Goal: Task Accomplishment & Management: Complete application form

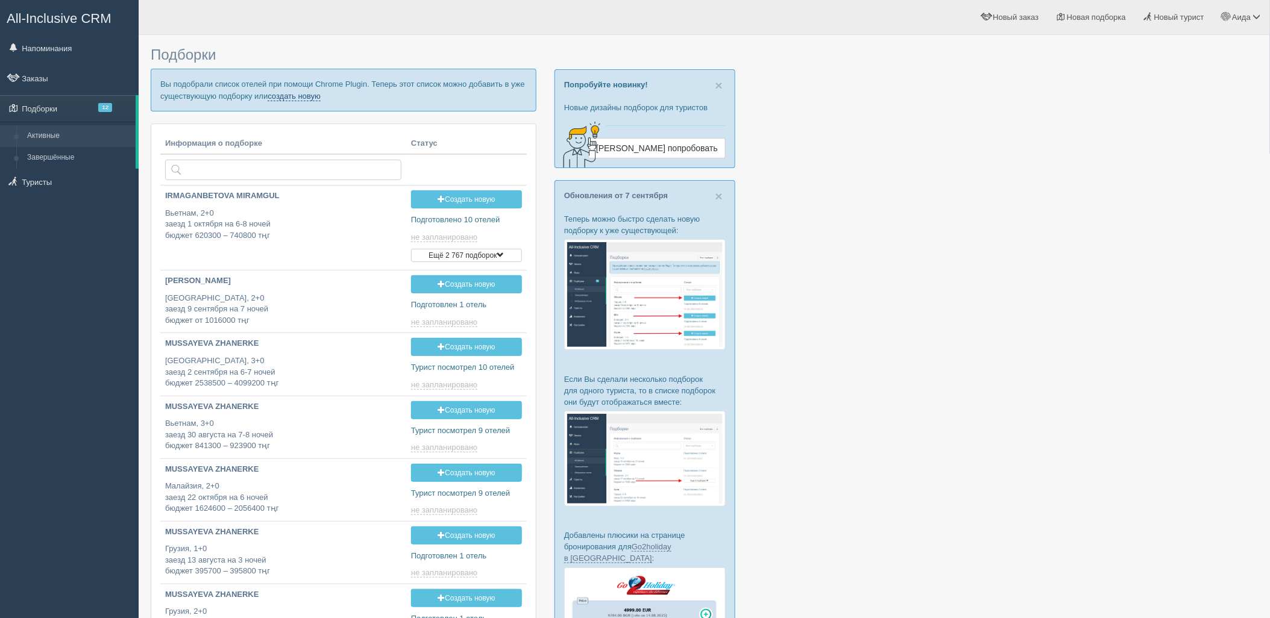
click at [316, 99] on link "создать новую" at bounding box center [294, 97] width 53 height 10
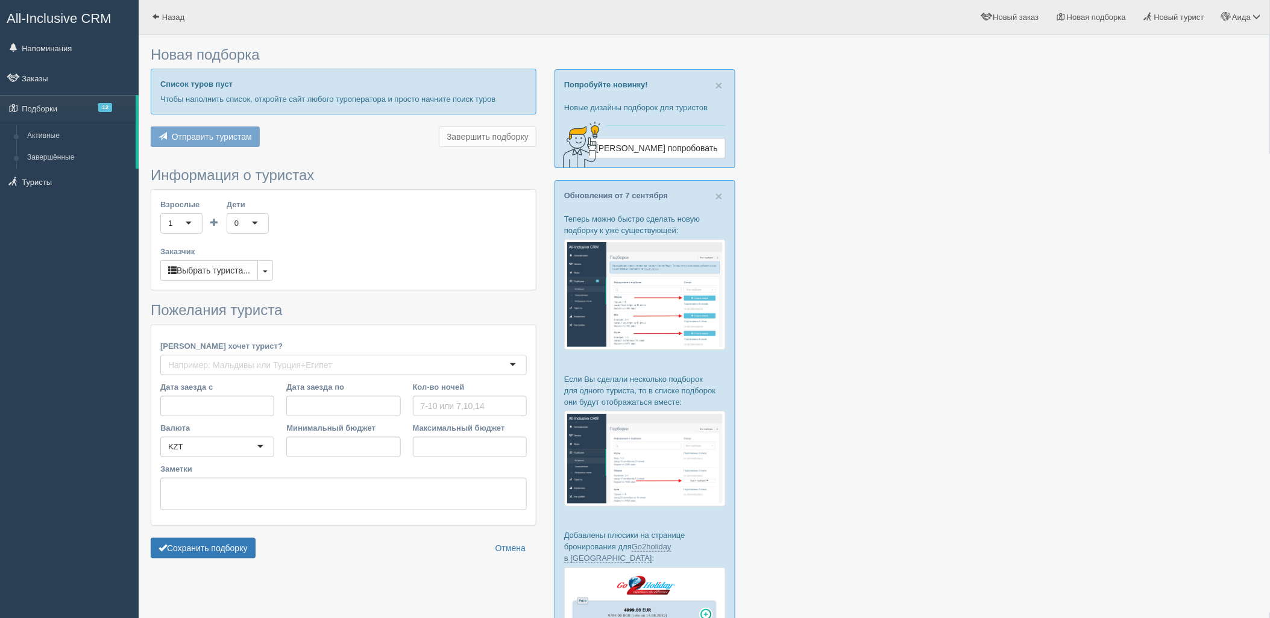
type input "7"
type input "3007900"
type input "4033100"
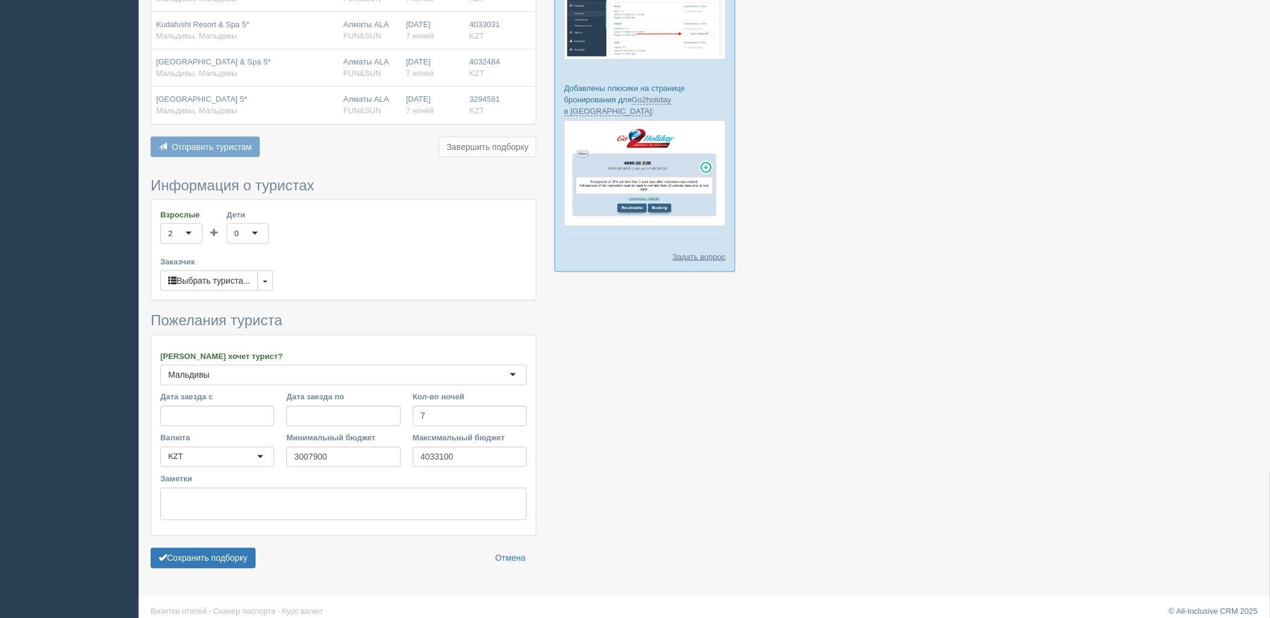
scroll to position [459, 0]
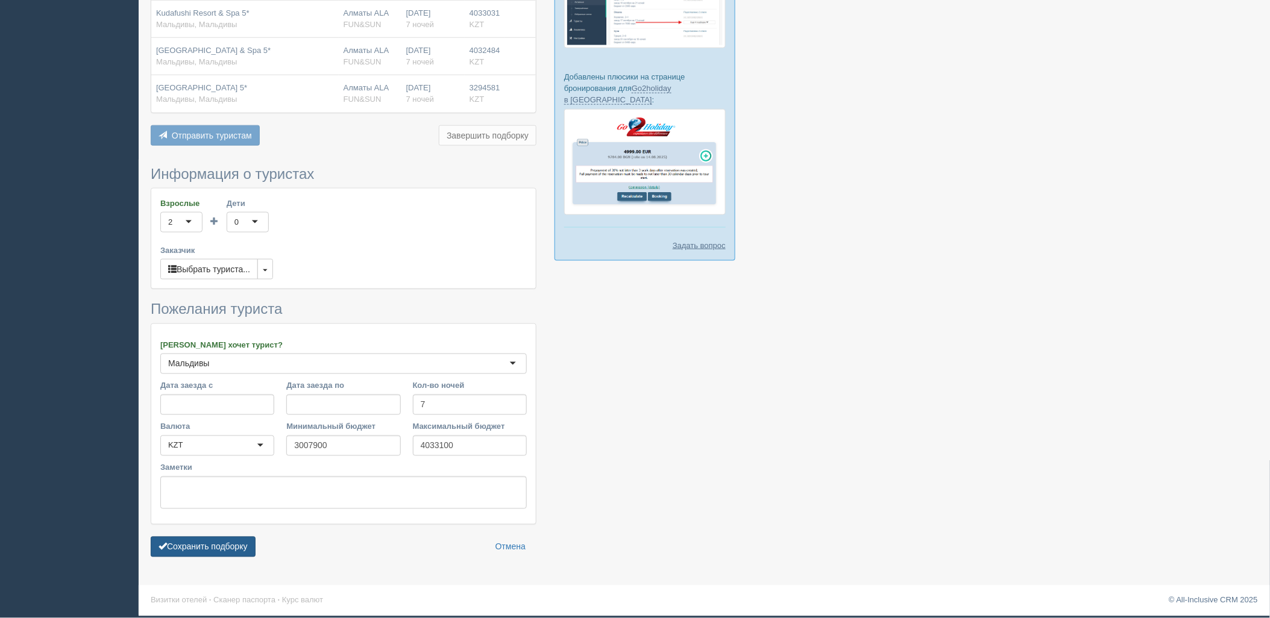
click at [243, 555] on button "Сохранить подборку" at bounding box center [203, 547] width 105 height 20
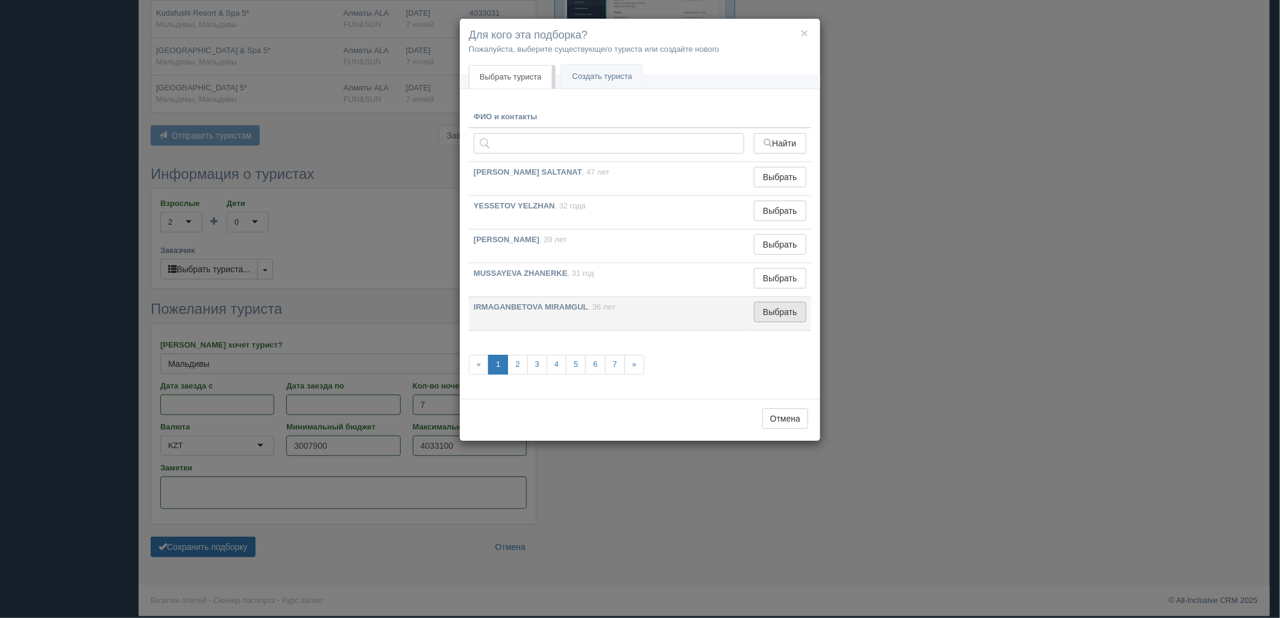
click at [803, 304] on button "Выбрать" at bounding box center [780, 312] width 52 height 20
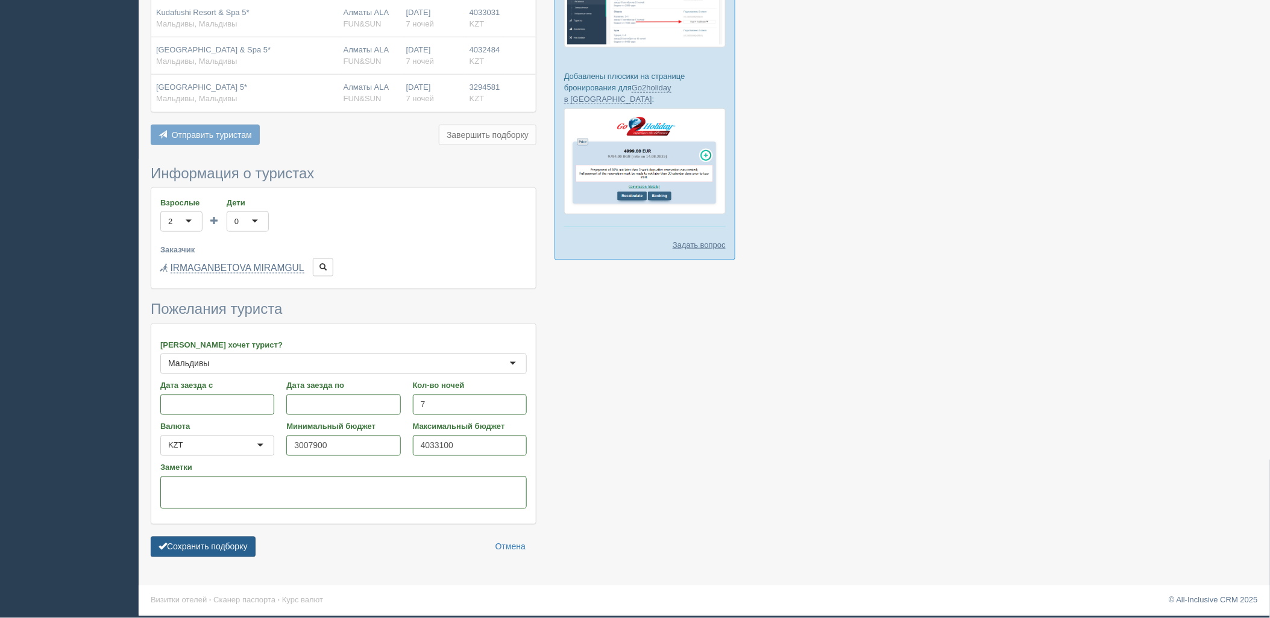
click at [219, 549] on button "Сохранить подборку" at bounding box center [203, 547] width 105 height 20
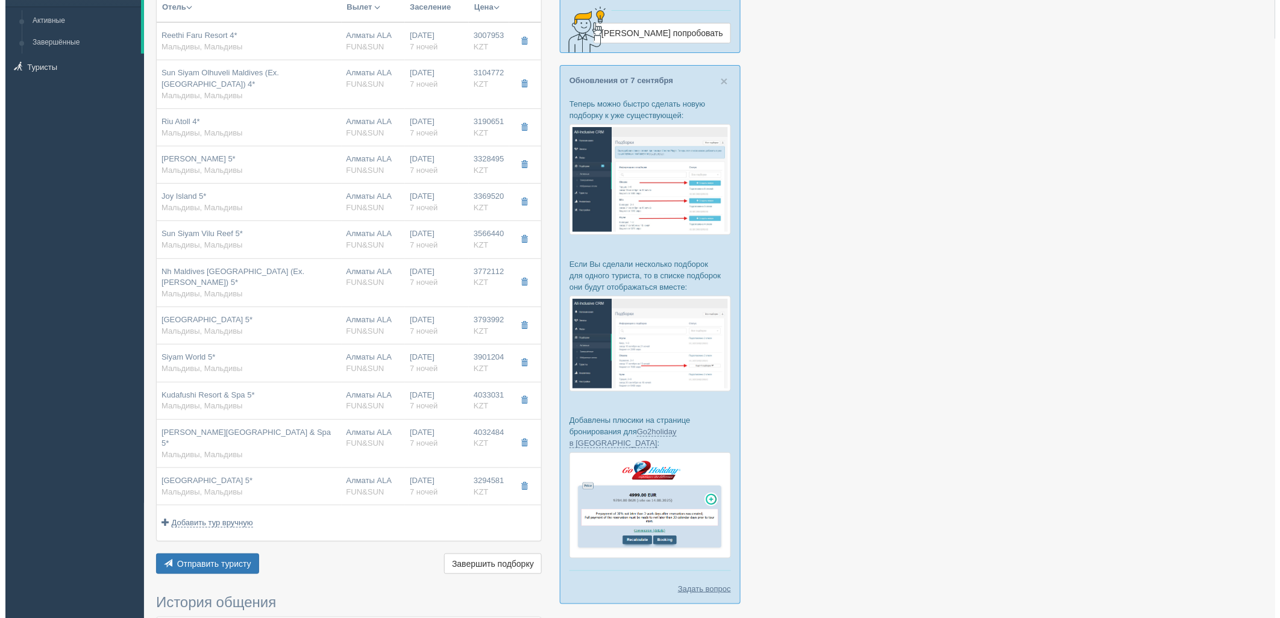
scroll to position [110, 0]
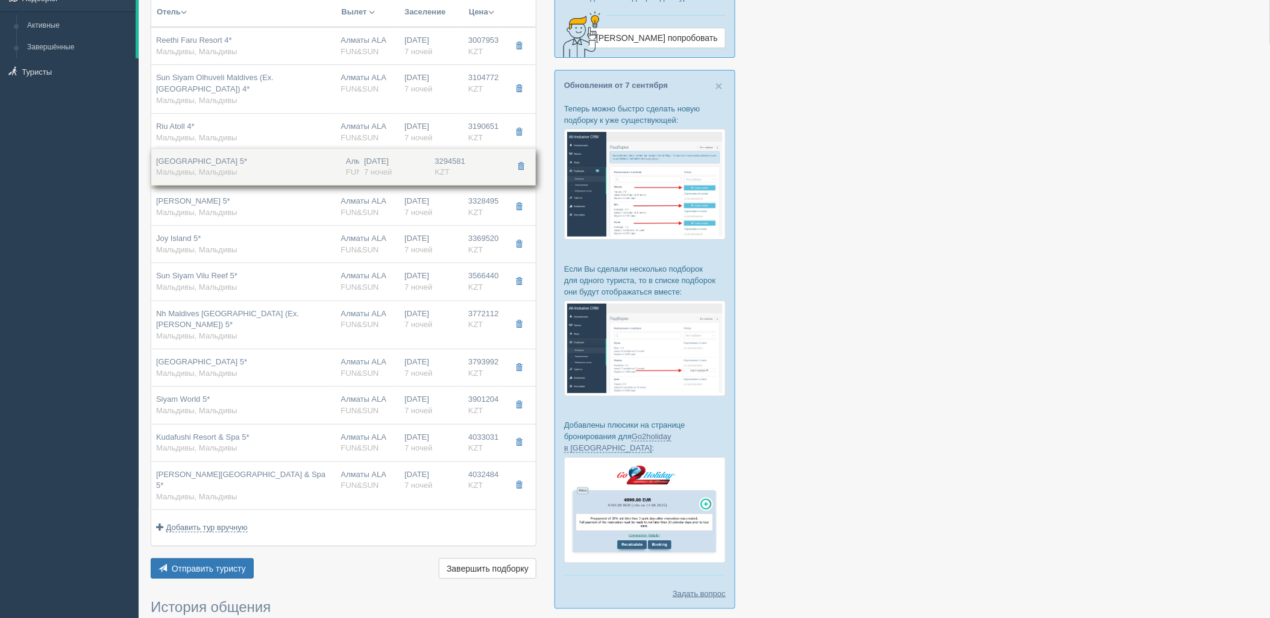
drag, startPoint x: 435, startPoint y: 491, endPoint x: 491, endPoint y: 177, distance: 319.5
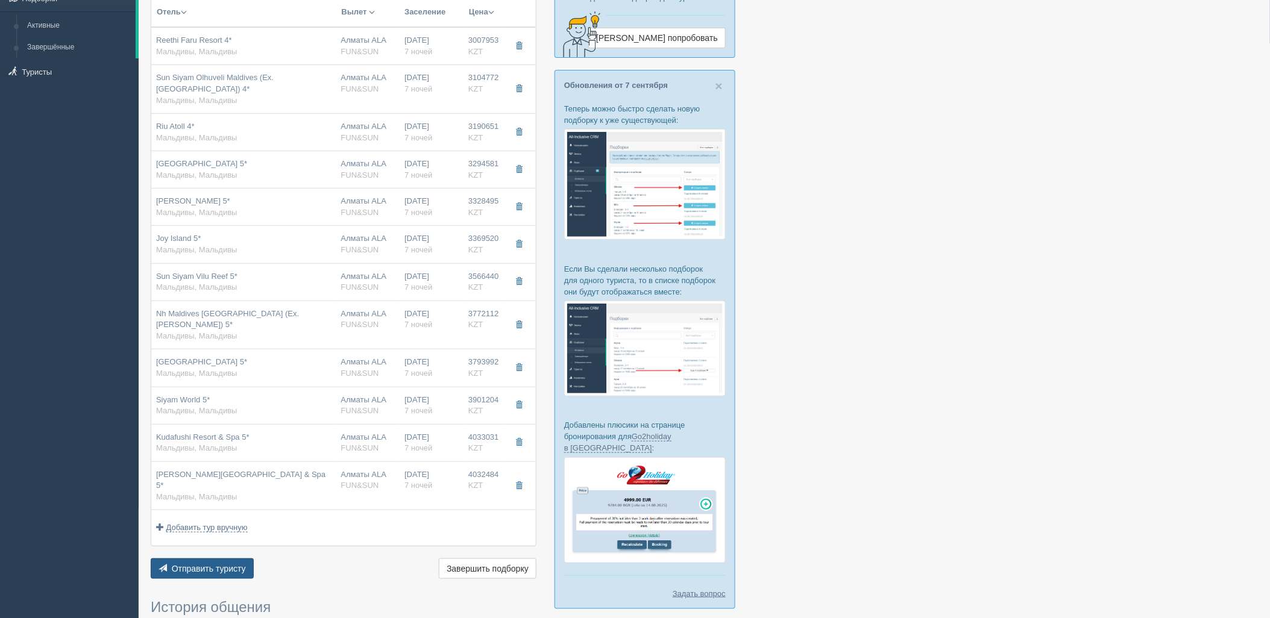
click at [212, 564] on span "Отправить туристу" at bounding box center [209, 569] width 74 height 10
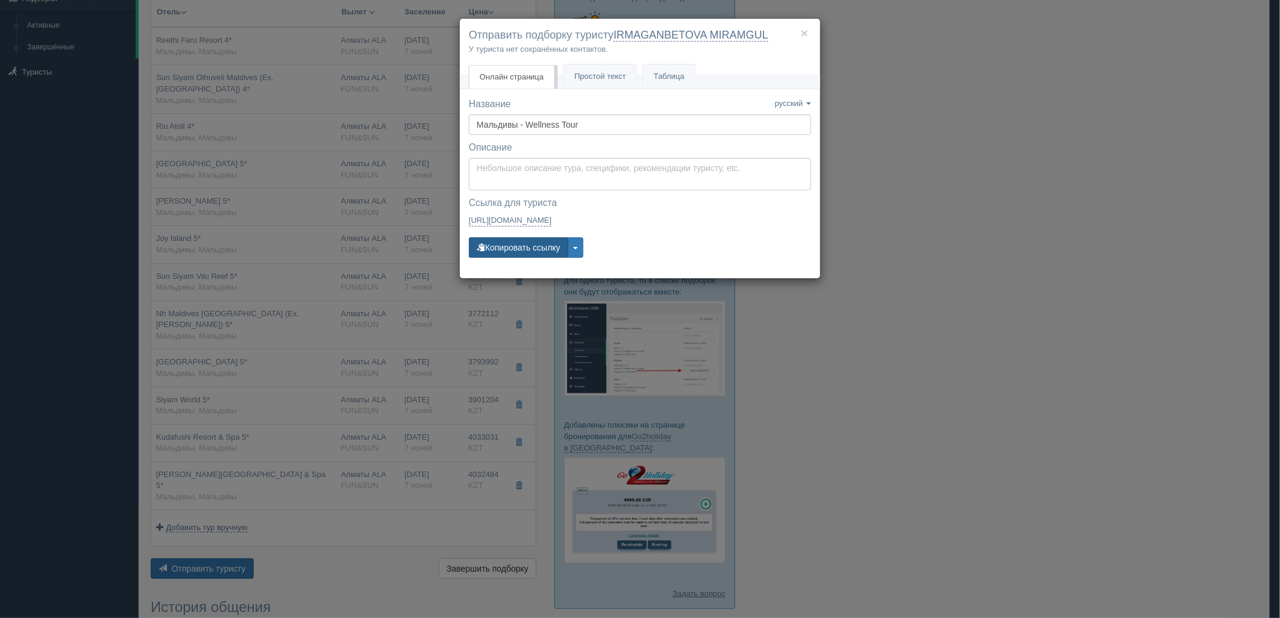
click at [527, 249] on button "Копировать ссылку" at bounding box center [518, 247] width 99 height 20
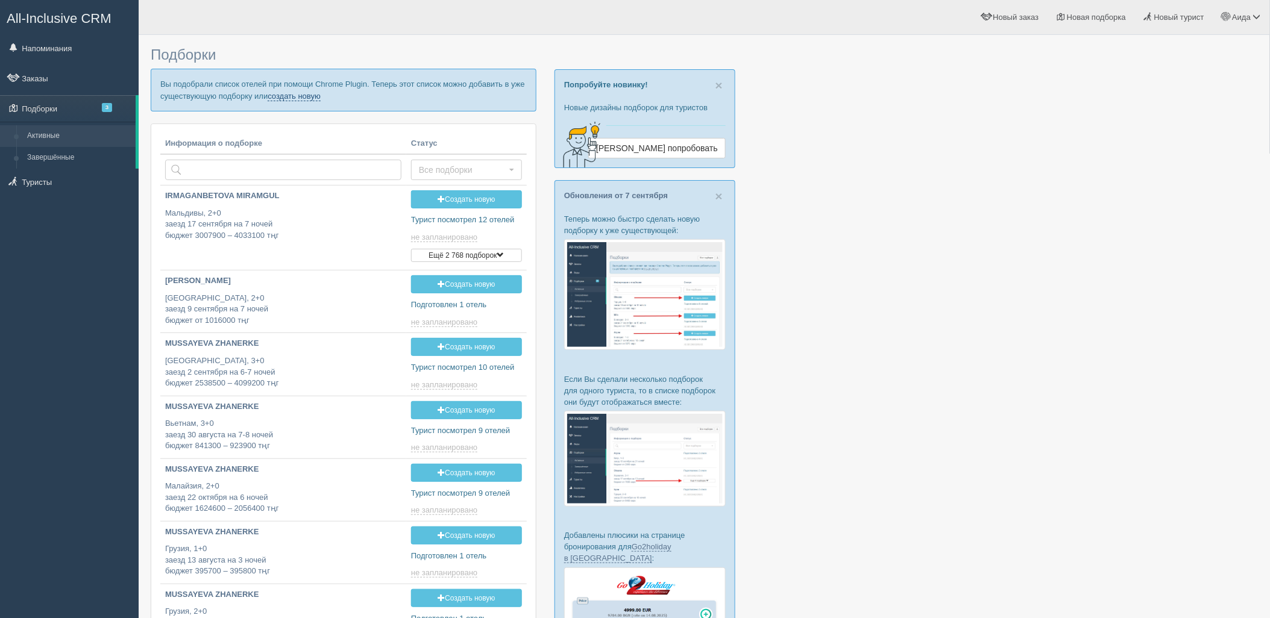
click at [281, 93] on link "создать новую" at bounding box center [294, 97] width 53 height 10
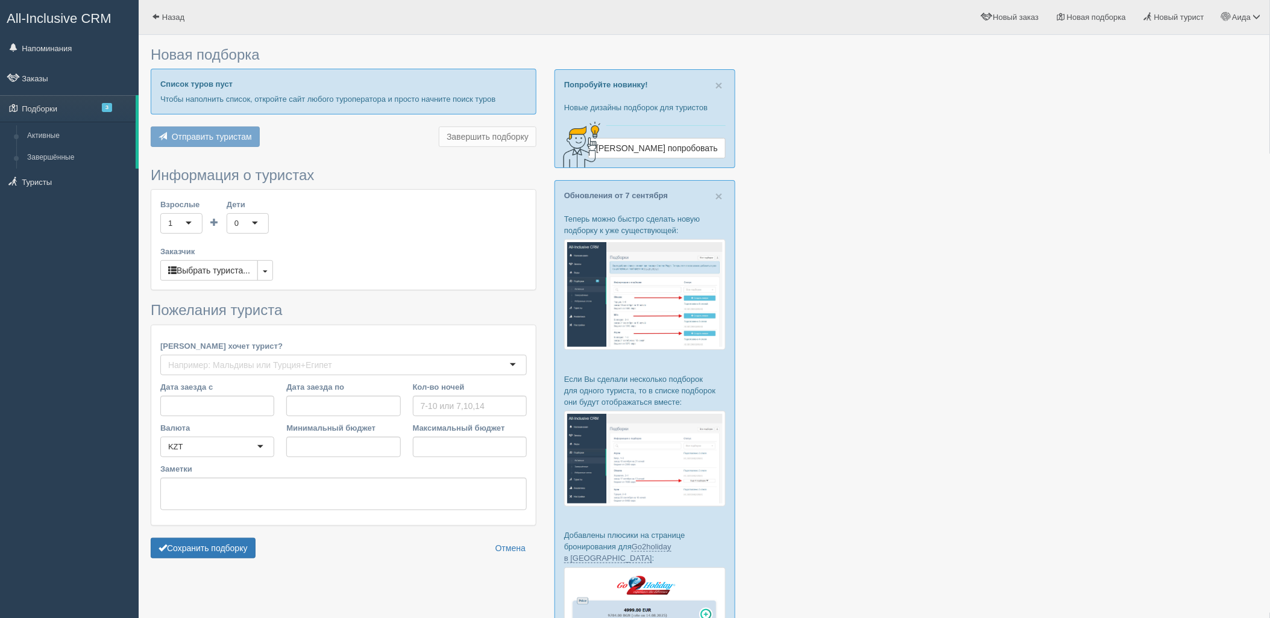
type input "7"
type input "603800"
type input "669600"
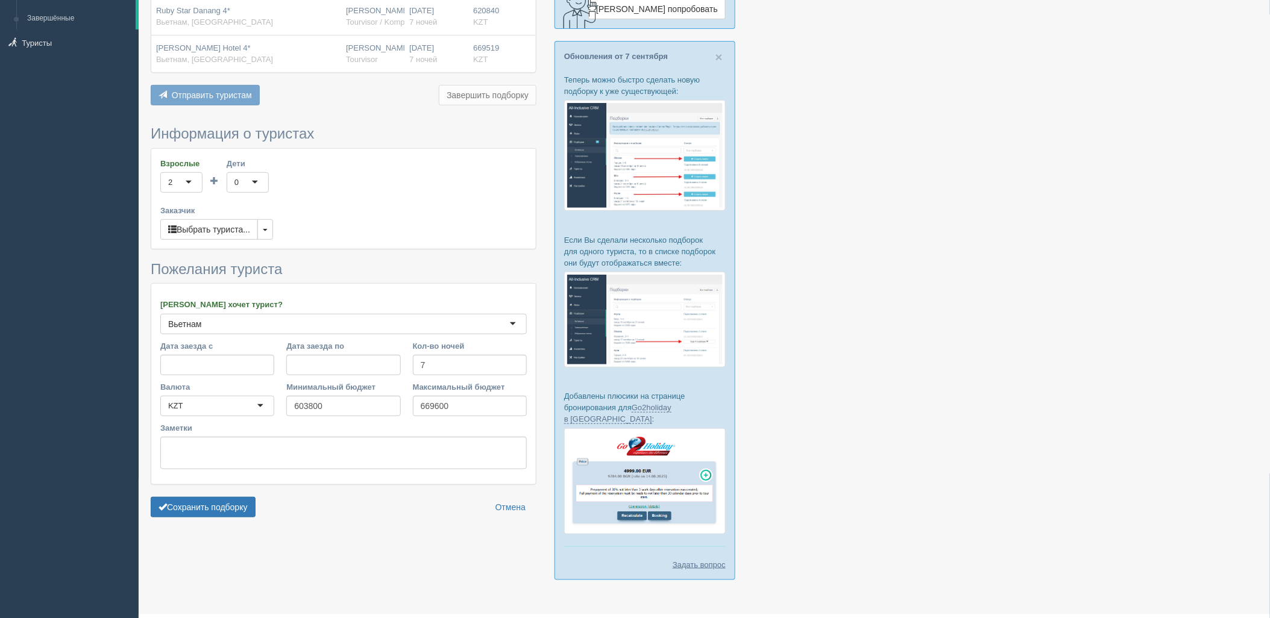
scroll to position [155, 0]
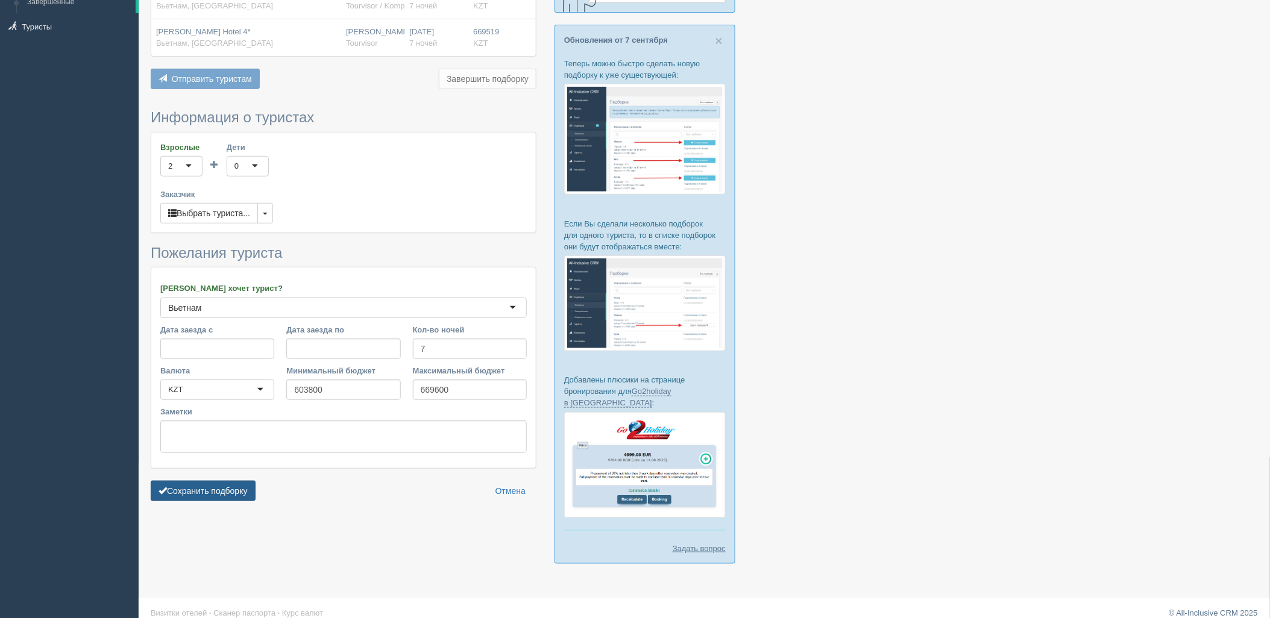
click at [237, 488] on button "Сохранить подборку" at bounding box center [203, 491] width 105 height 20
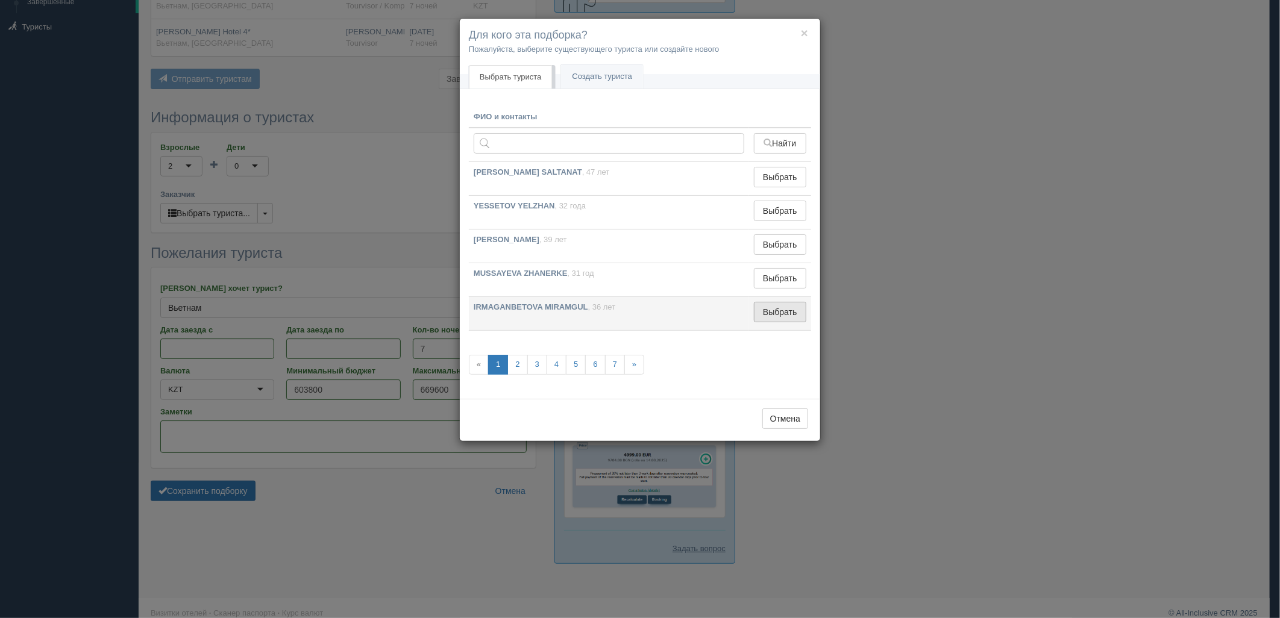
click at [772, 310] on button "Выбрать" at bounding box center [780, 312] width 52 height 20
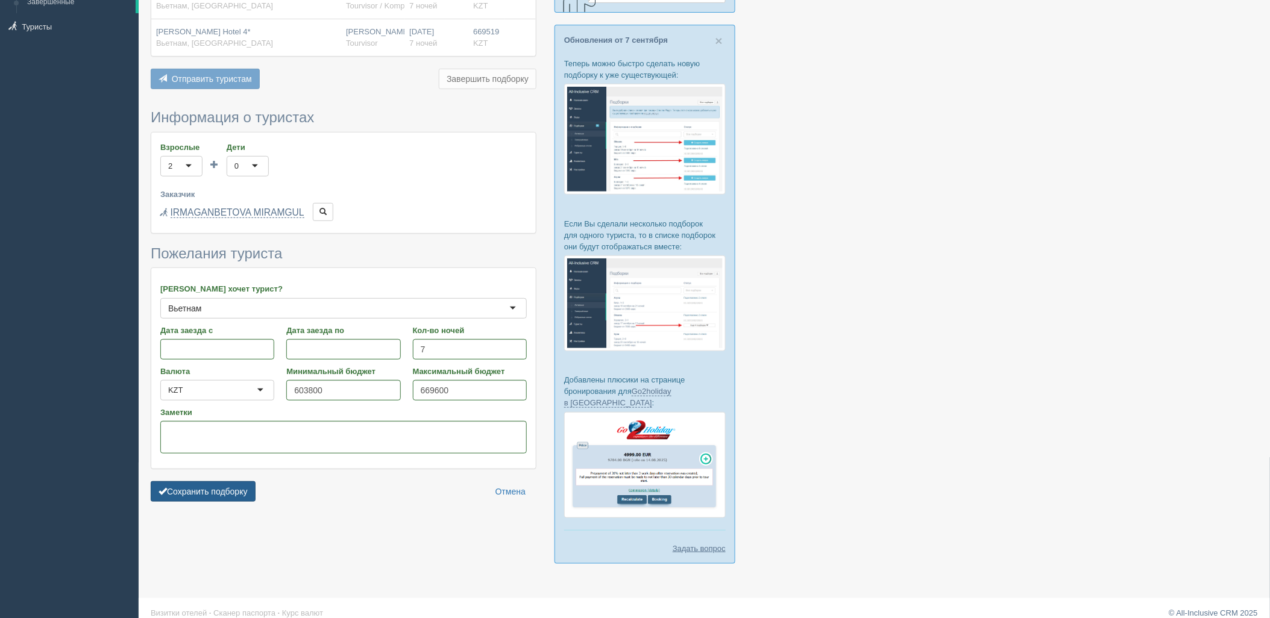
click at [207, 491] on button "Сохранить подборку" at bounding box center [203, 491] width 105 height 20
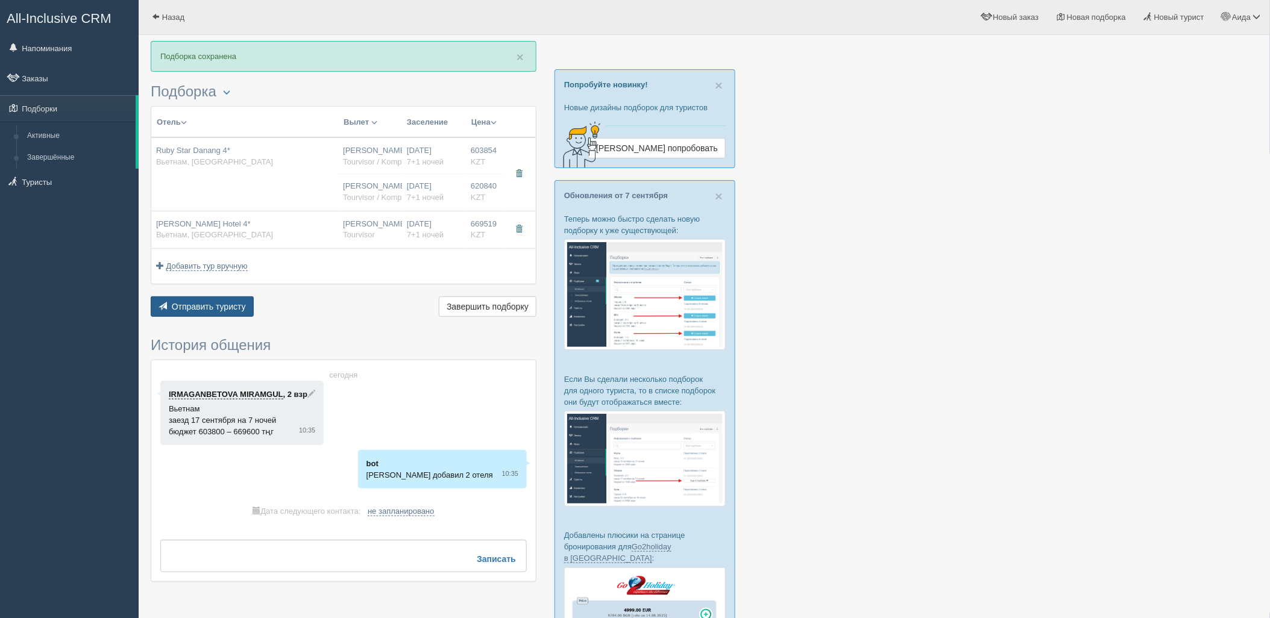
click at [204, 306] on span "Отправить туристу" at bounding box center [209, 307] width 74 height 10
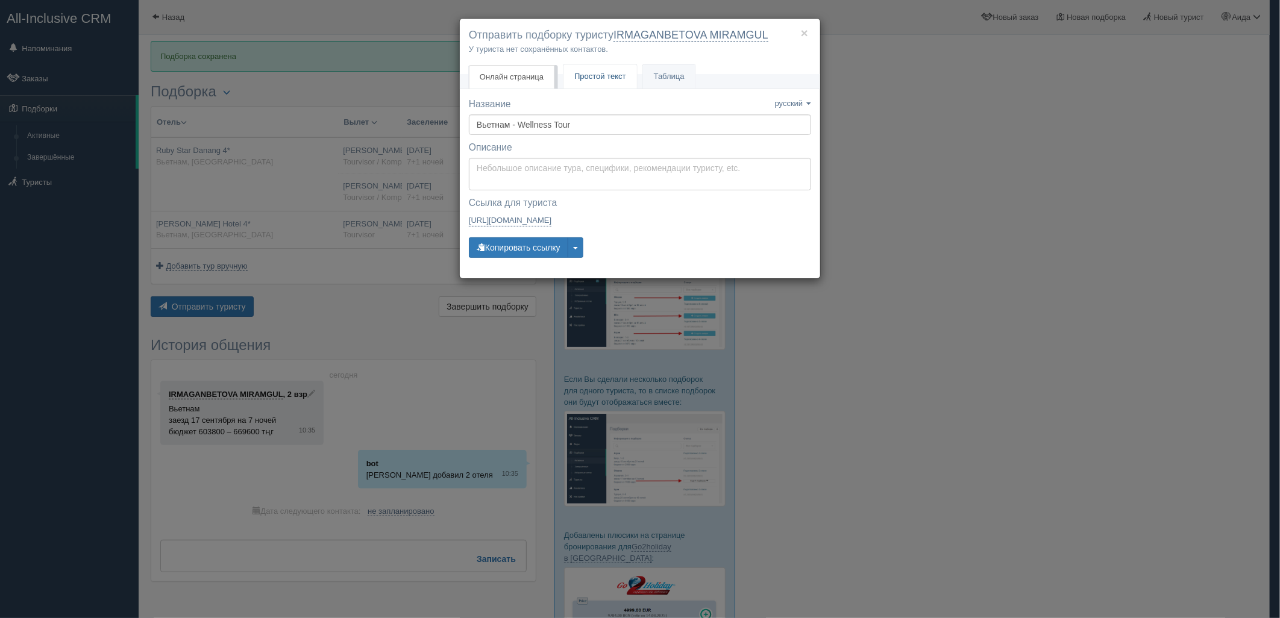
click at [613, 83] on link "Простой текст Текст" at bounding box center [600, 76] width 74 height 25
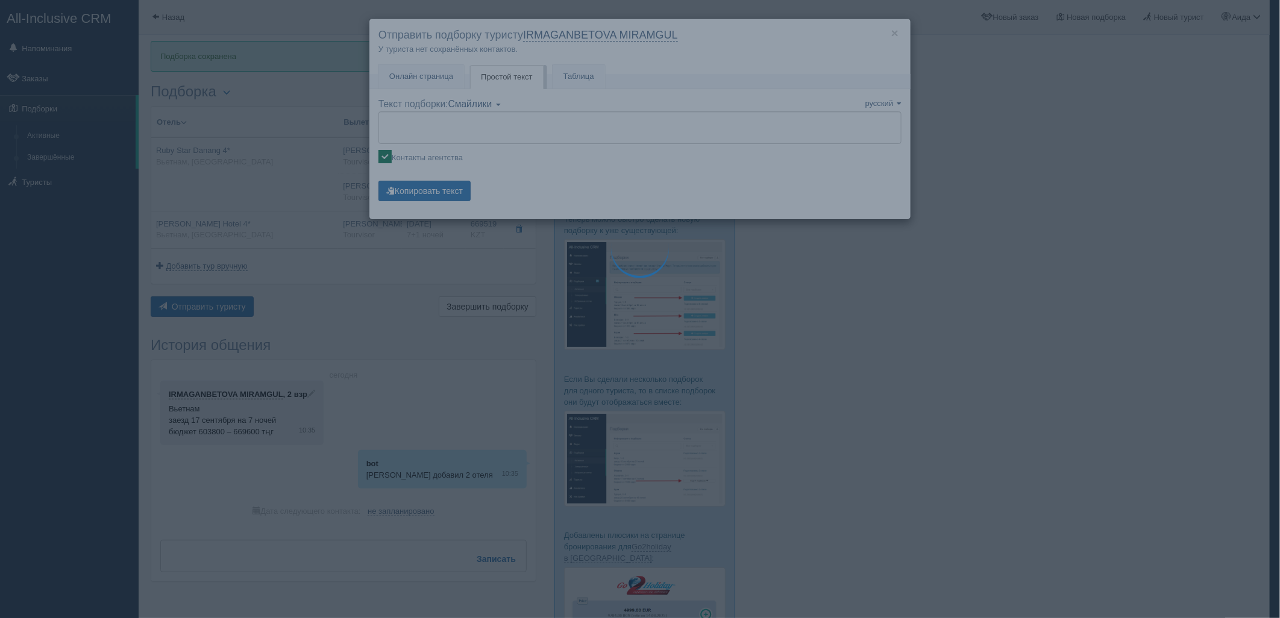
type textarea "🌞 Добрый день! Предлагаем Вам рассмотреть следующие варианты: 🌎 Вьетнам, Дананг…"
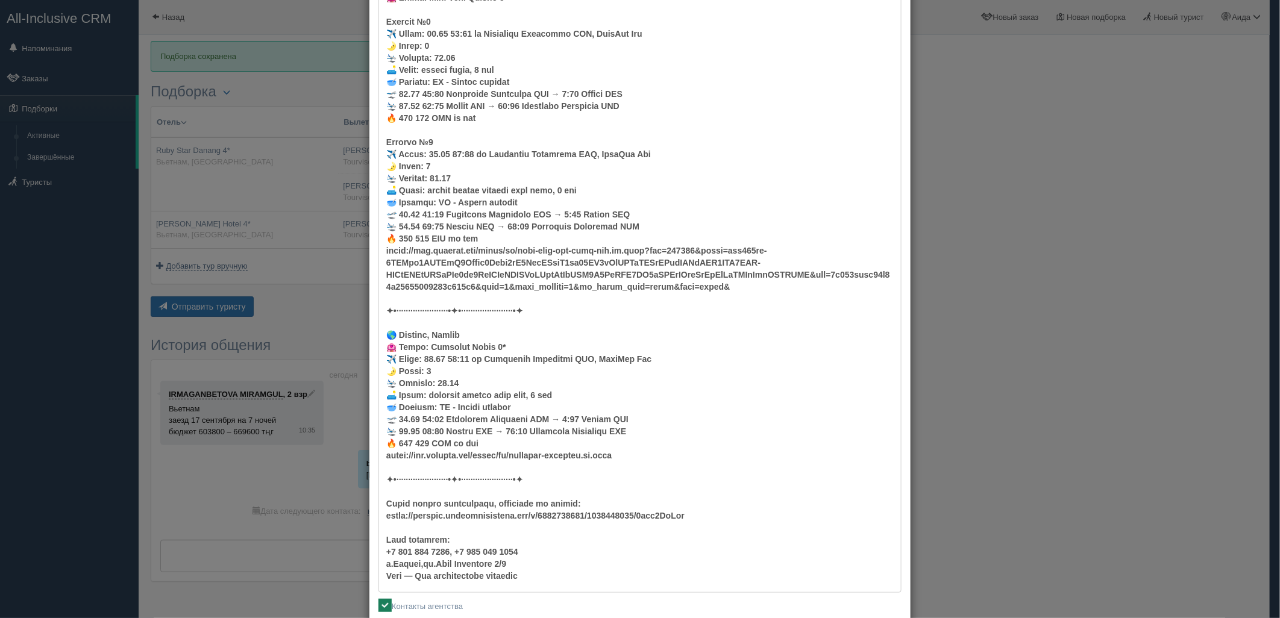
scroll to position [229, 0]
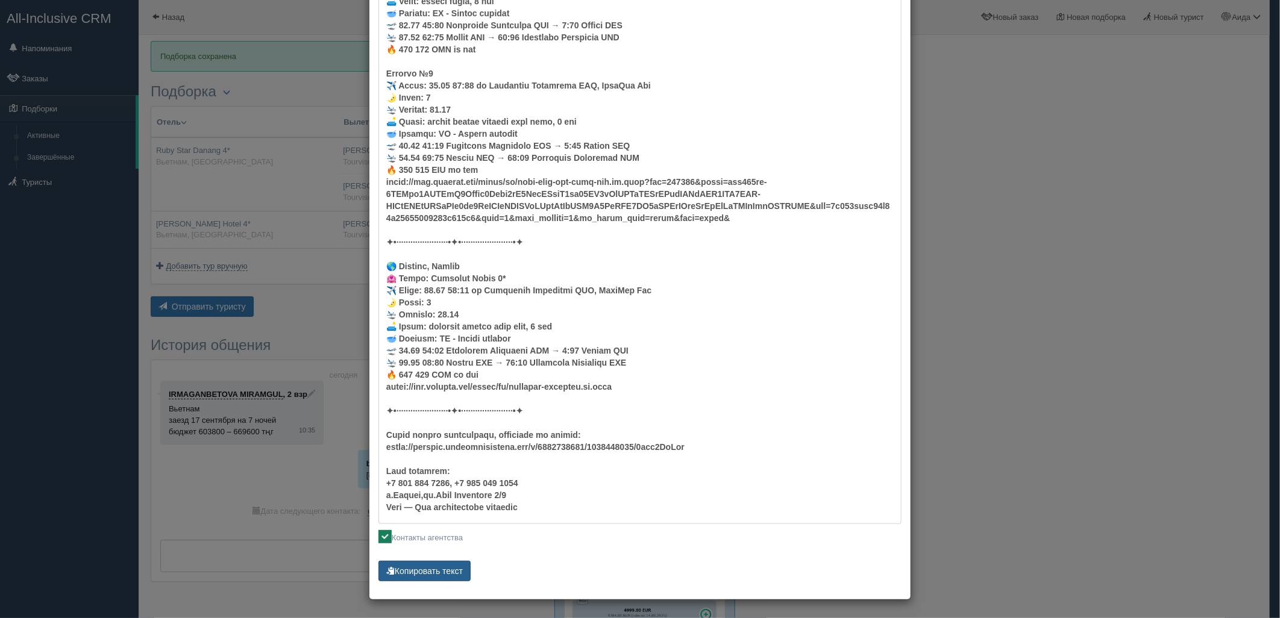
click at [451, 570] on button "Копировать текст" at bounding box center [424, 571] width 92 height 20
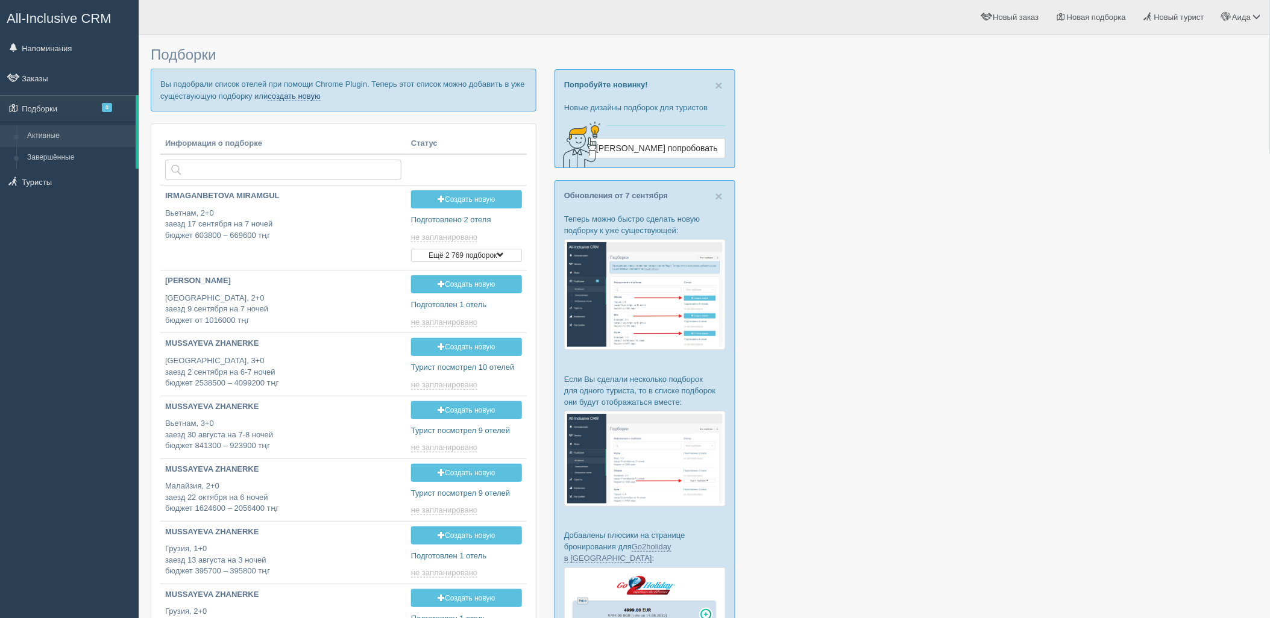
click at [308, 98] on link "создать новую" at bounding box center [294, 97] width 53 height 10
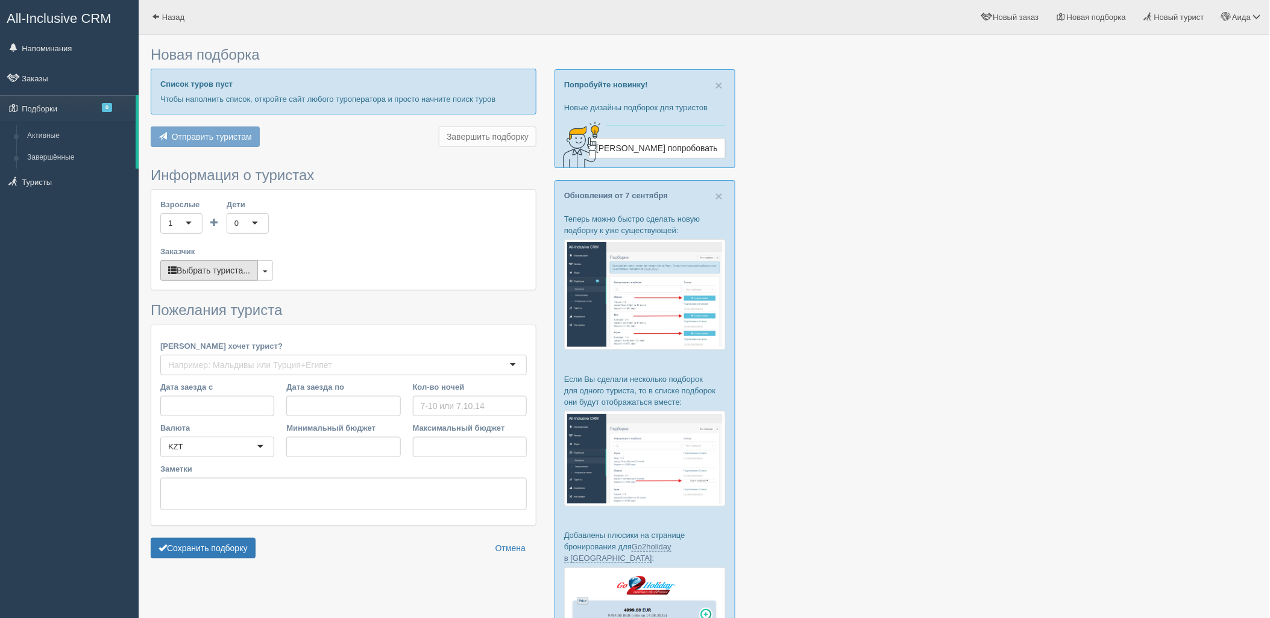
type input "7"
type input "899200"
type input "1769600"
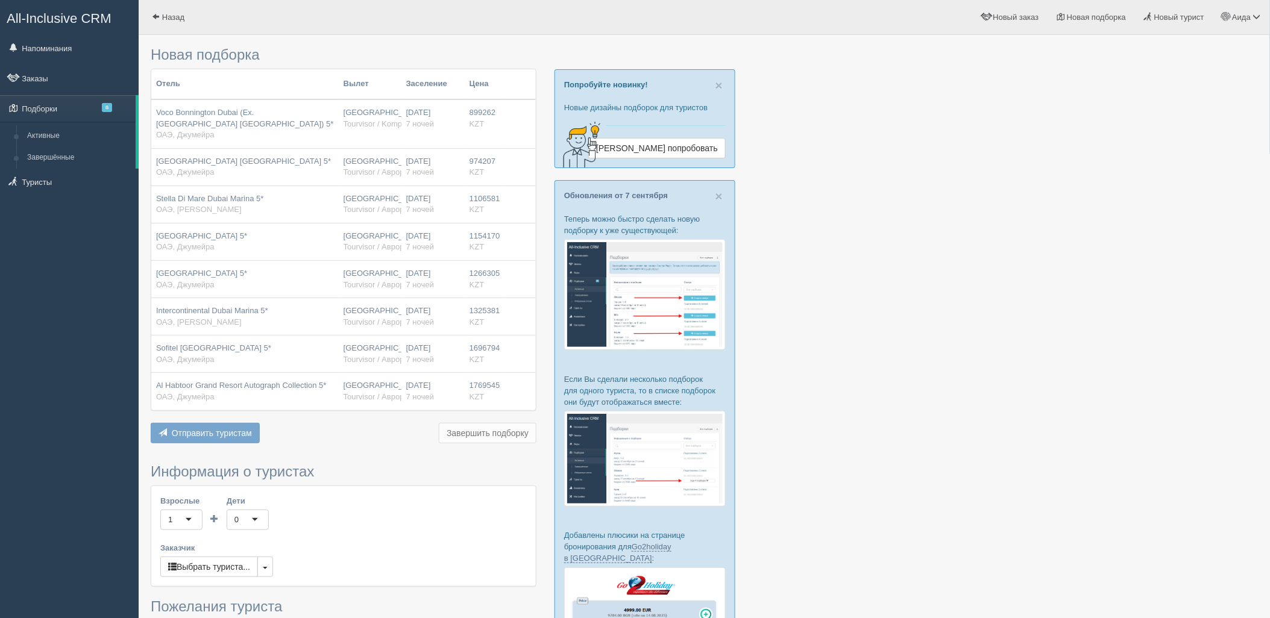
scroll to position [298, 0]
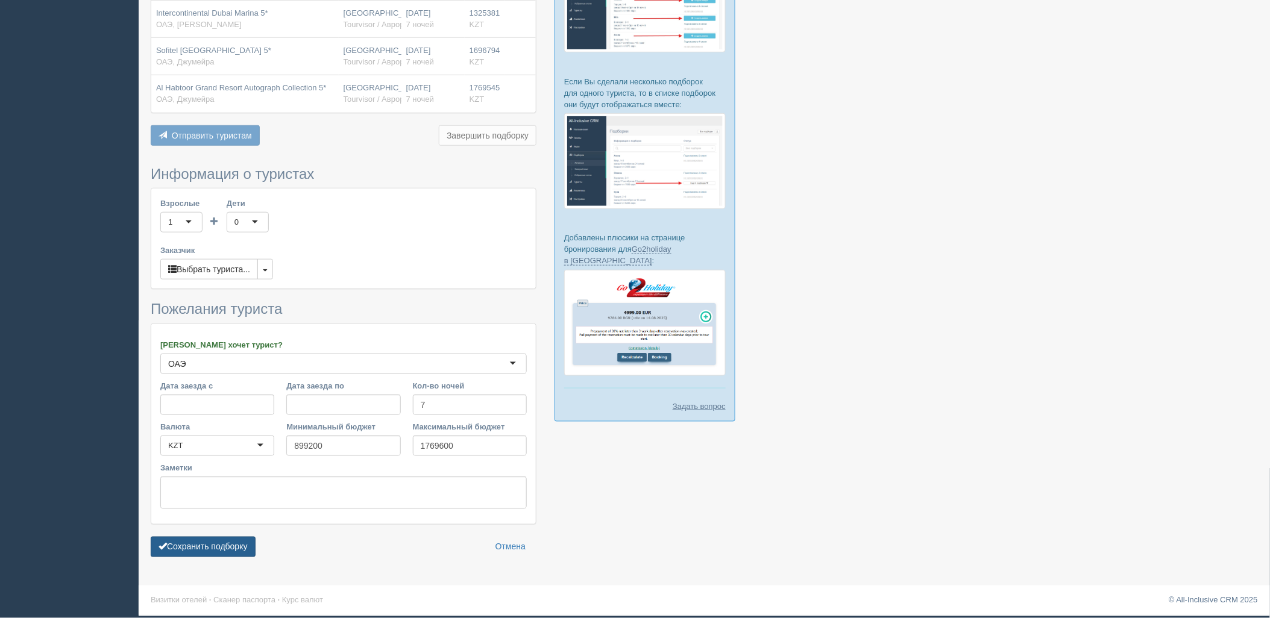
click at [236, 556] on button "Сохранить подборку" at bounding box center [203, 547] width 105 height 20
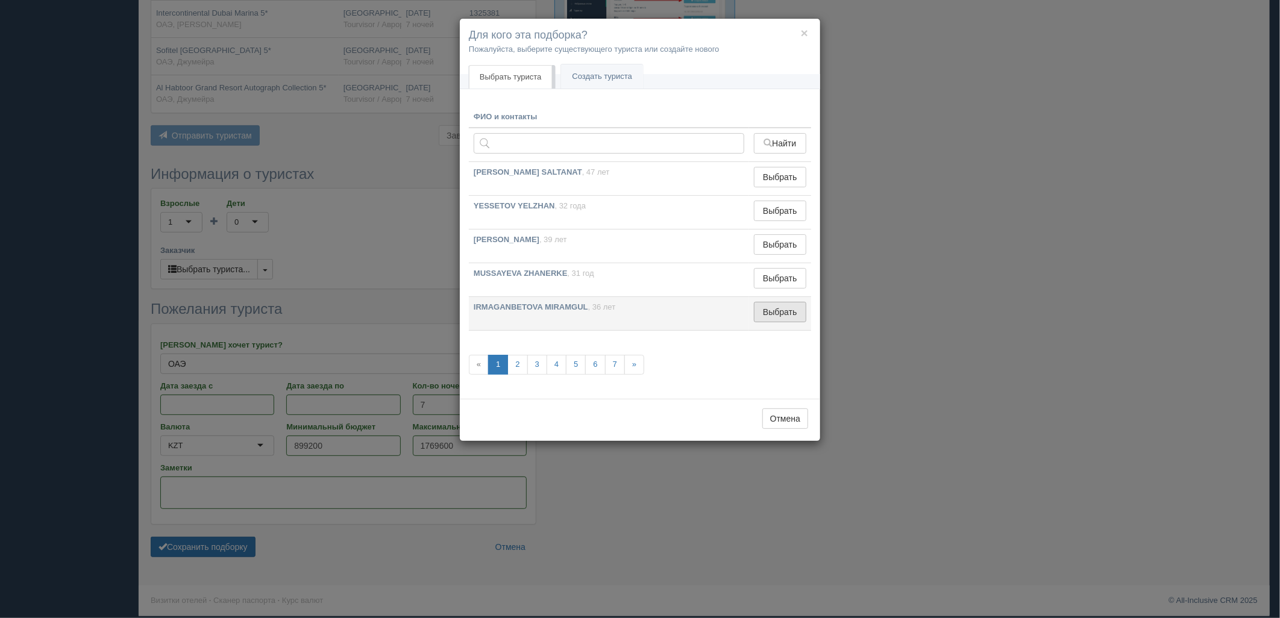
click at [781, 322] on button "Выбрать" at bounding box center [780, 312] width 52 height 20
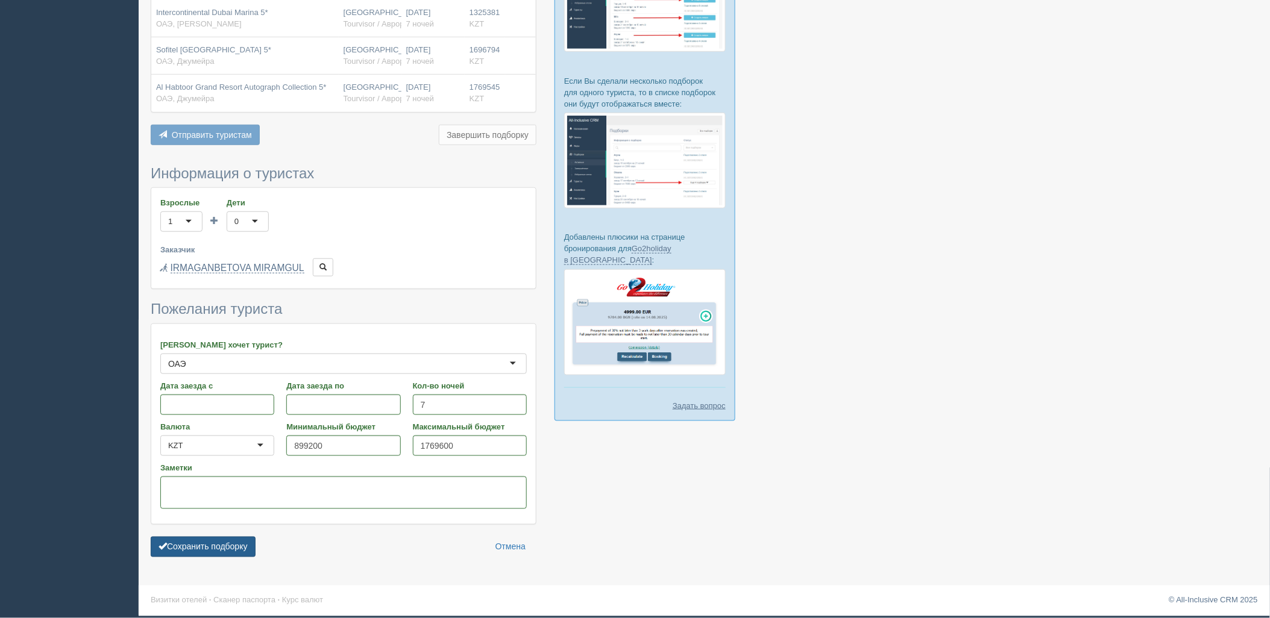
click at [227, 549] on button "Сохранить подборку" at bounding box center [203, 547] width 105 height 20
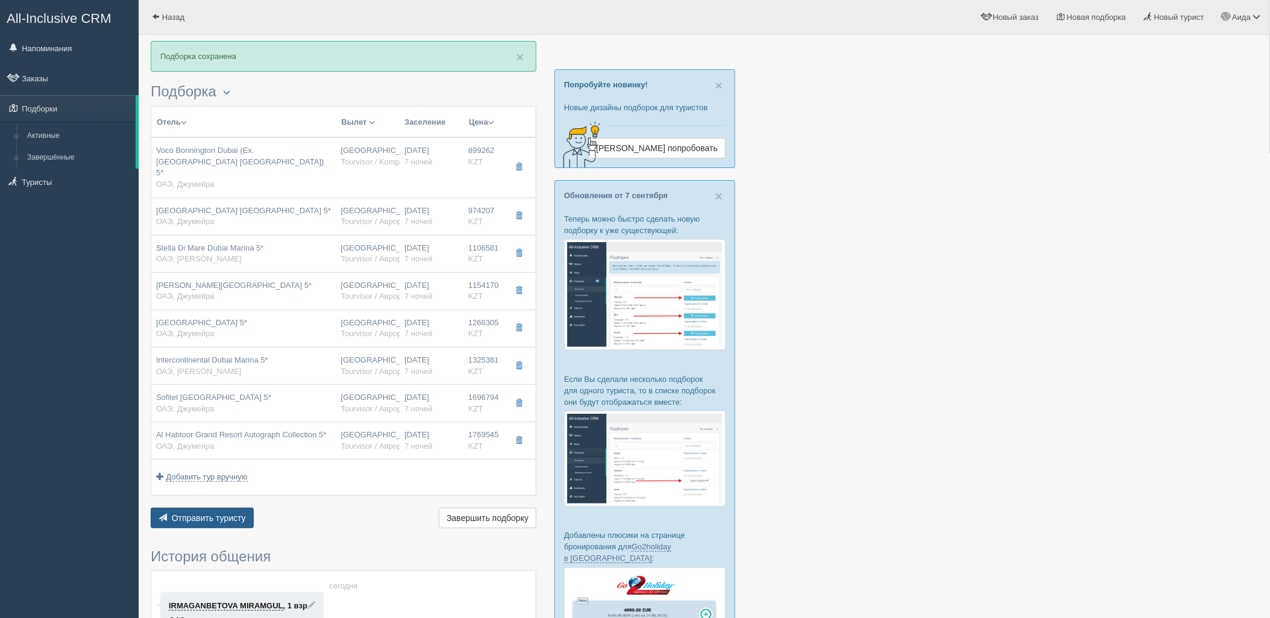
click at [239, 517] on button "Отправить туристу Отправить" at bounding box center [202, 518] width 103 height 20
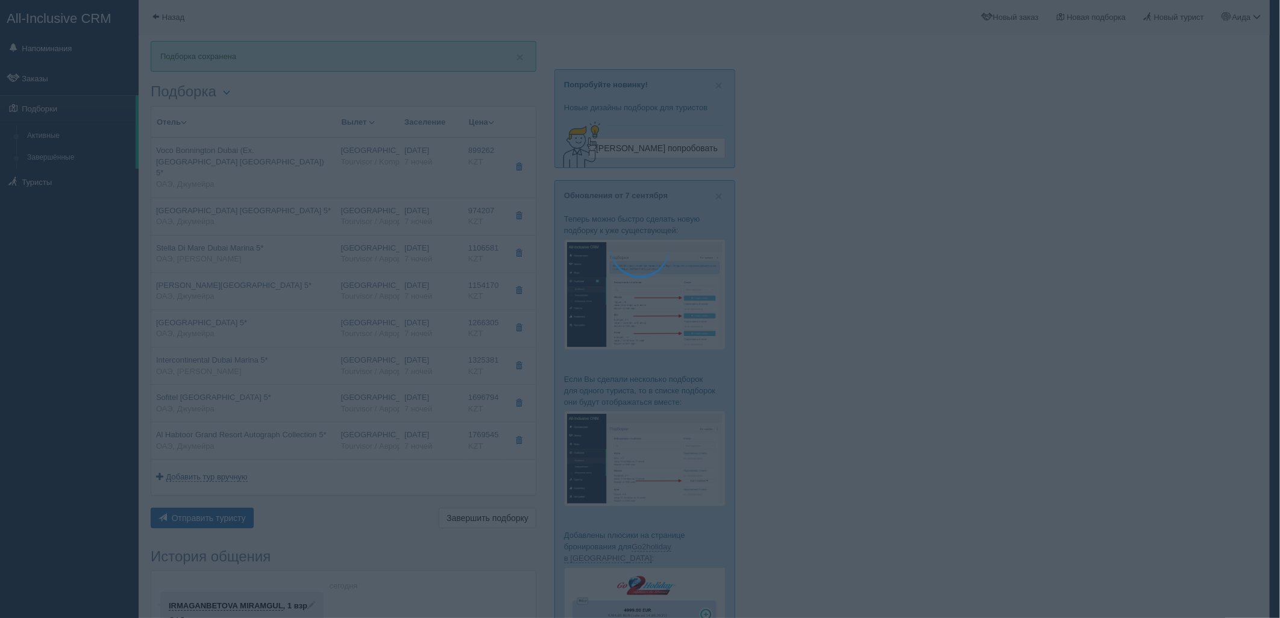
type textarea "🌞 Добрый день! Предлагаем Вам рассмотреть следующие варианты: 🌎 ОАЭ, Джумейра 🏩…"
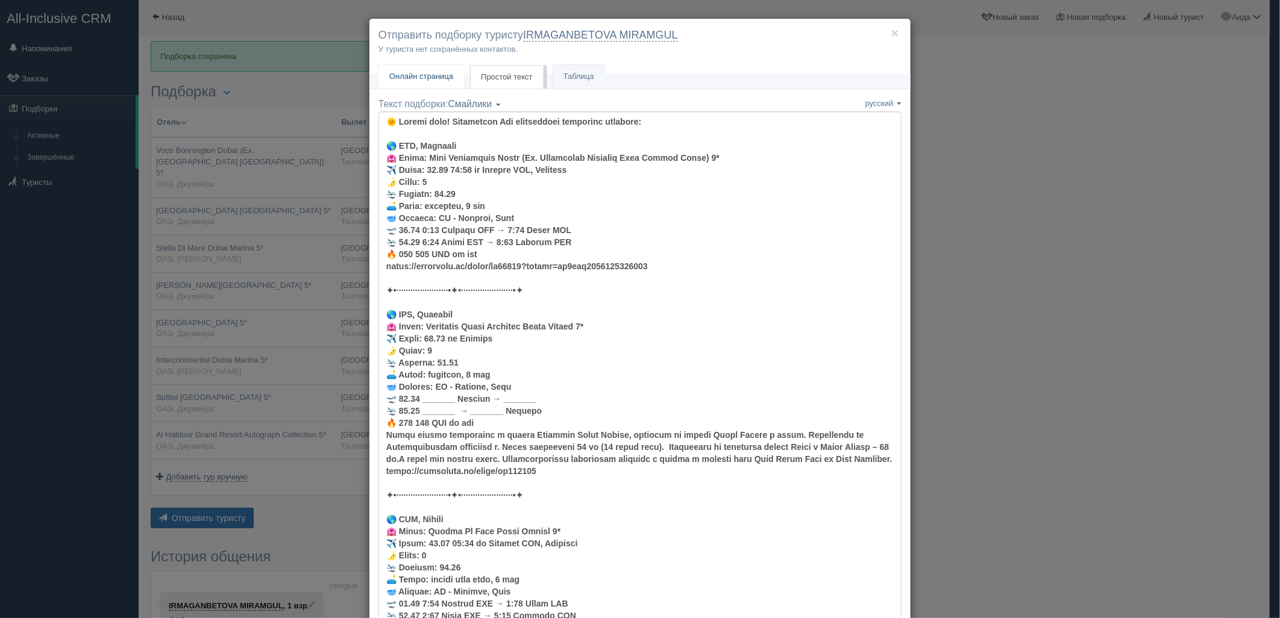
click at [410, 77] on span "Онлайн страница" at bounding box center [421, 76] width 64 height 9
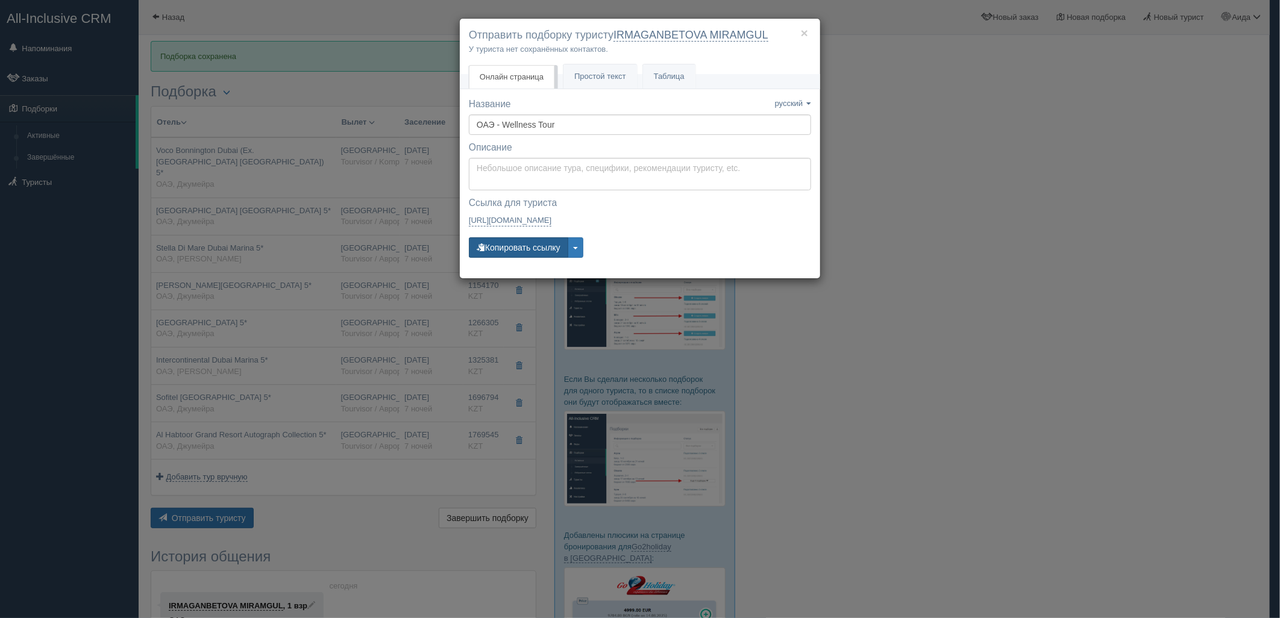
click at [521, 246] on button "Копировать ссылку" at bounding box center [518, 247] width 99 height 20
click at [995, 243] on div "× Отправить подборку туристу IRMAGANBETOVA MIRAMGUL У туриста нет сохранённых к…" at bounding box center [640, 309] width 1280 height 618
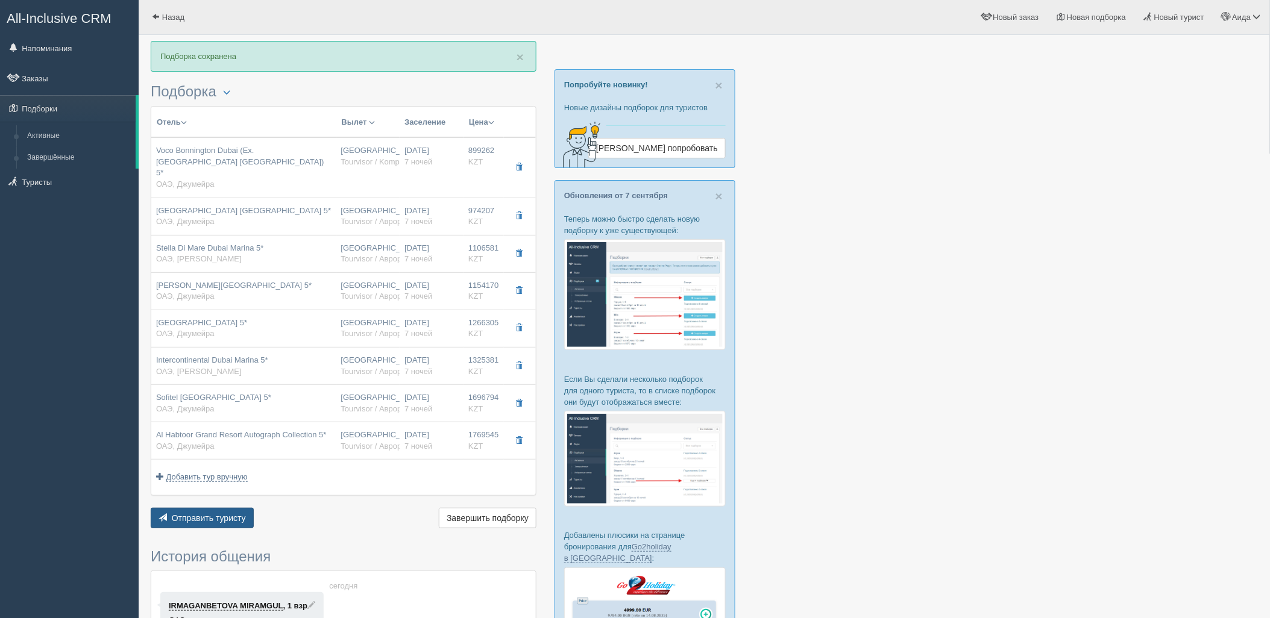
click at [247, 508] on button "Отправить туристу Отправить" at bounding box center [202, 518] width 103 height 20
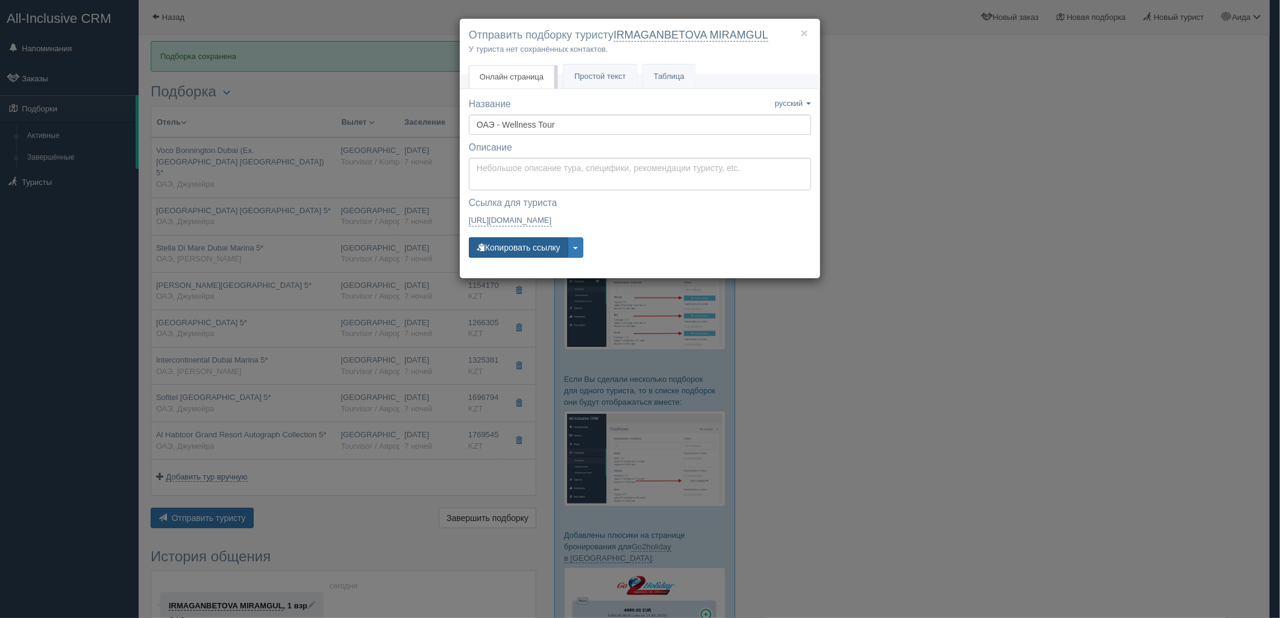
click at [524, 250] on button "Копировать ссылку" at bounding box center [518, 247] width 99 height 20
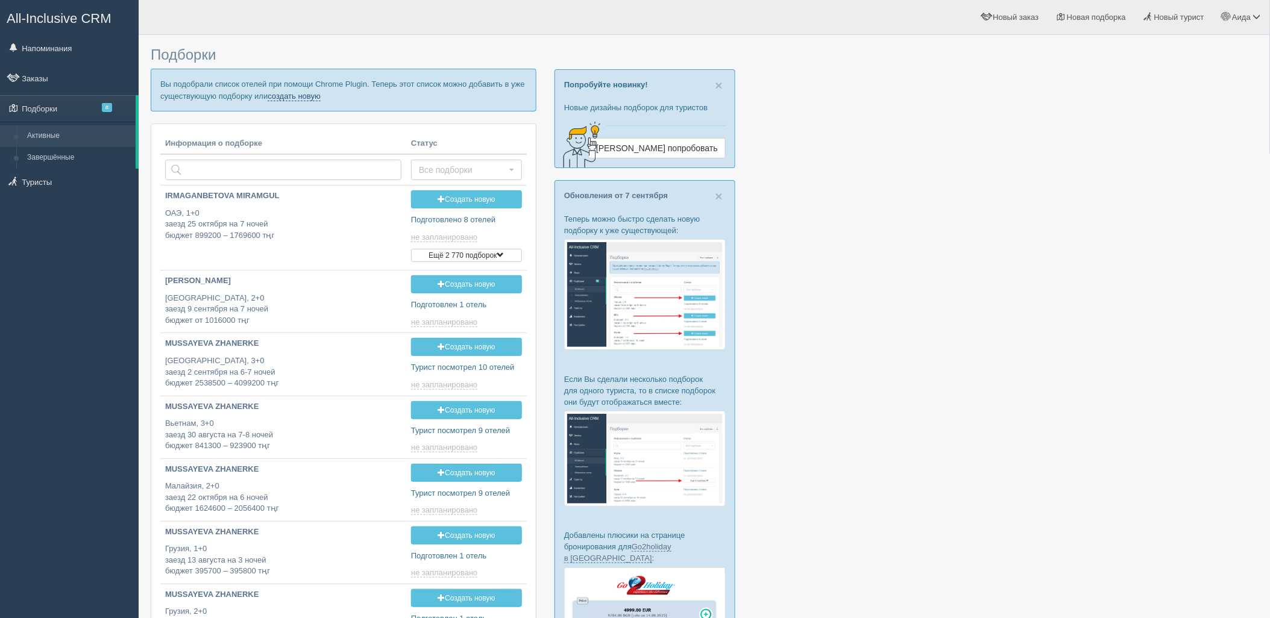
click at [307, 100] on link "создать новую" at bounding box center [294, 97] width 53 height 10
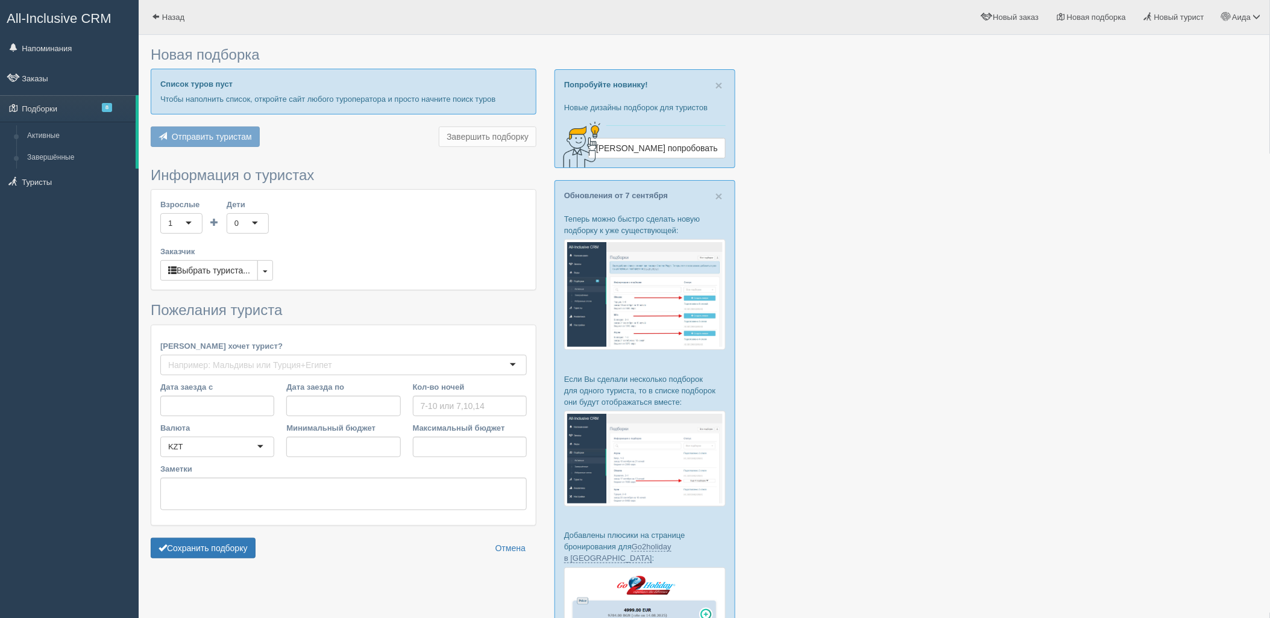
type input "6"
type input "919400"
type input "1477600"
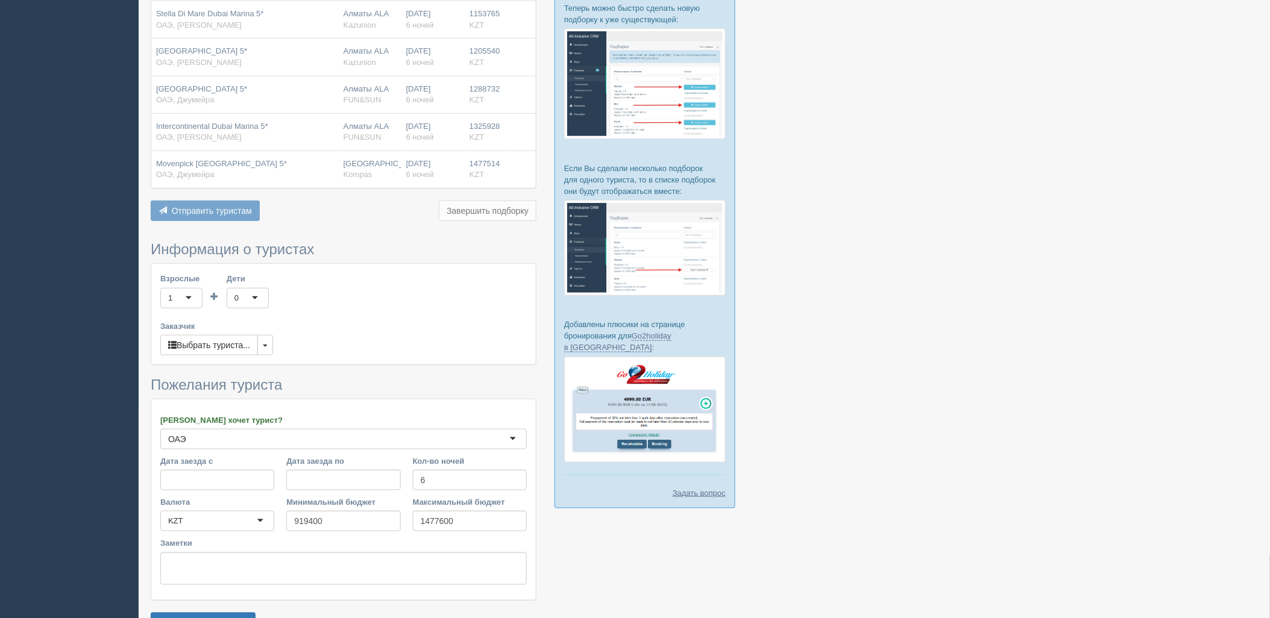
scroll to position [287, 0]
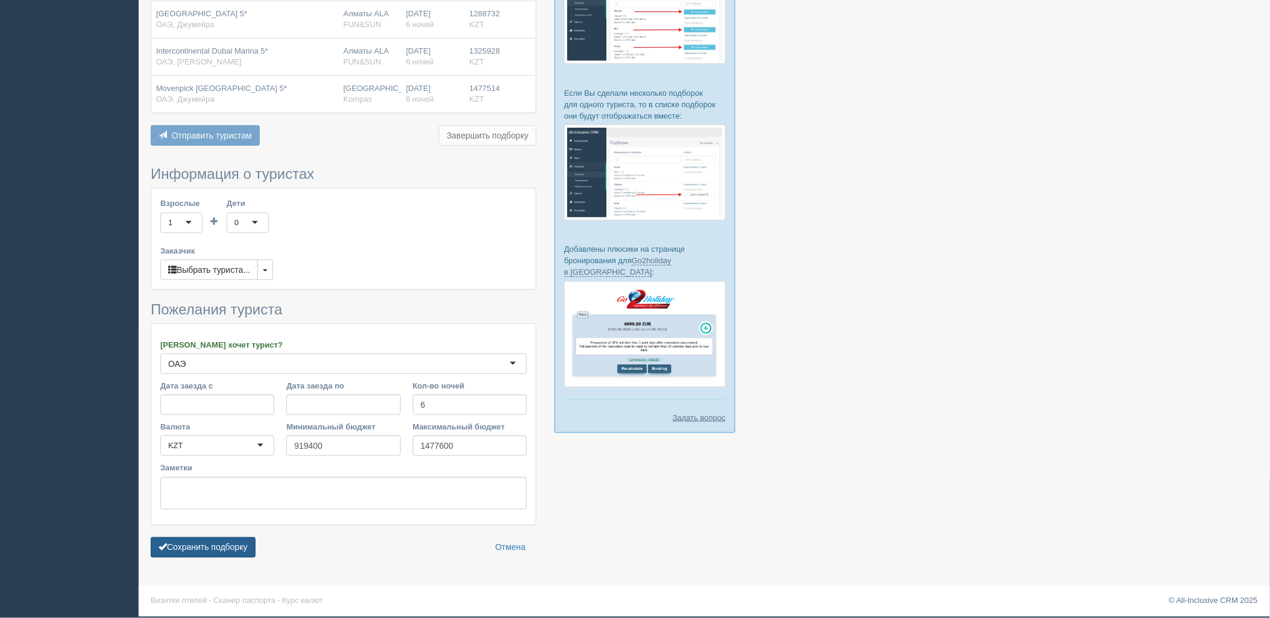
click at [211, 541] on button "Сохранить подборку" at bounding box center [203, 548] width 105 height 20
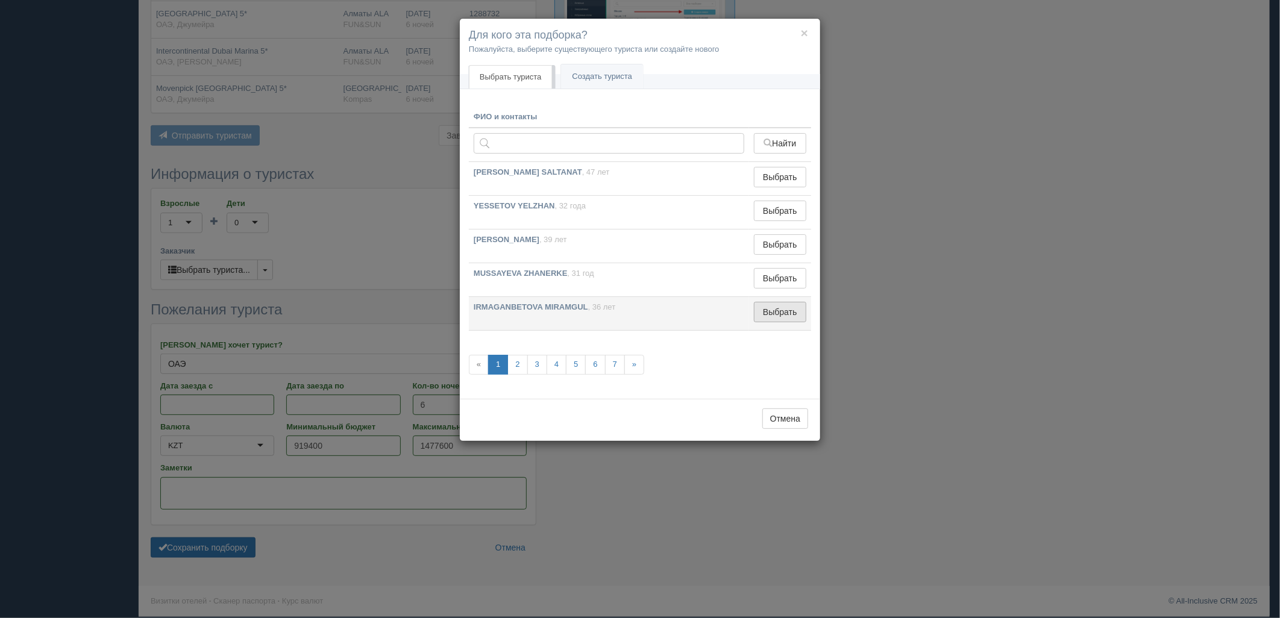
click at [780, 308] on button "Выбрать" at bounding box center [780, 312] width 52 height 20
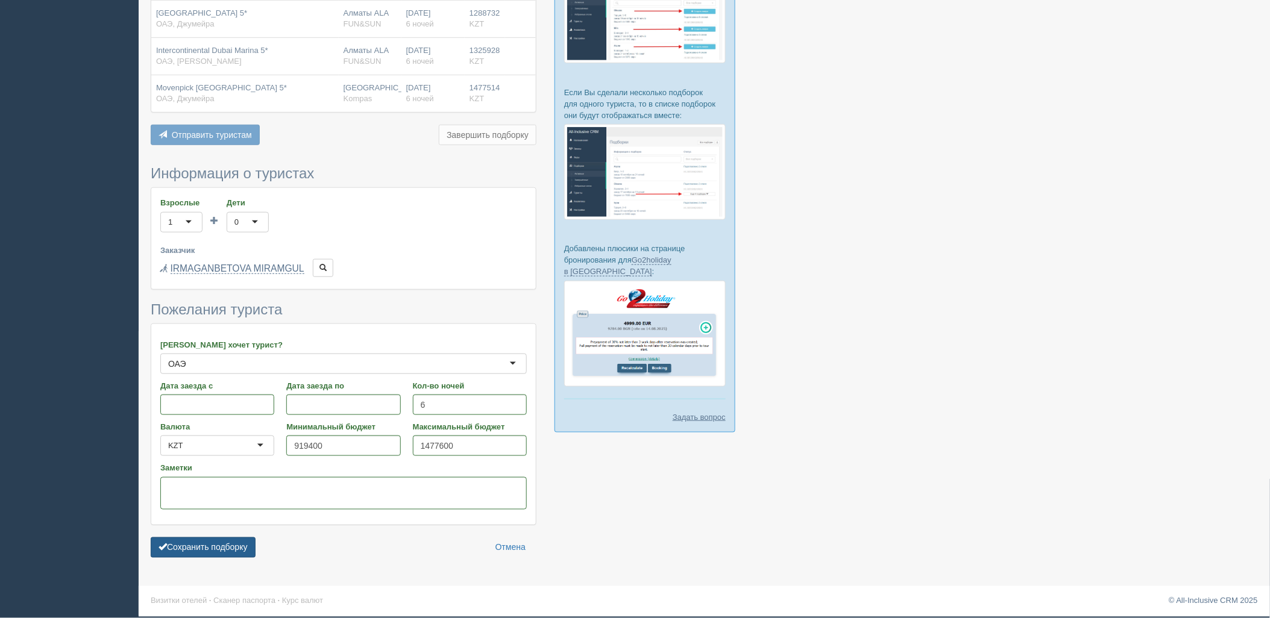
click at [233, 545] on button "Сохранить подборку" at bounding box center [203, 548] width 105 height 20
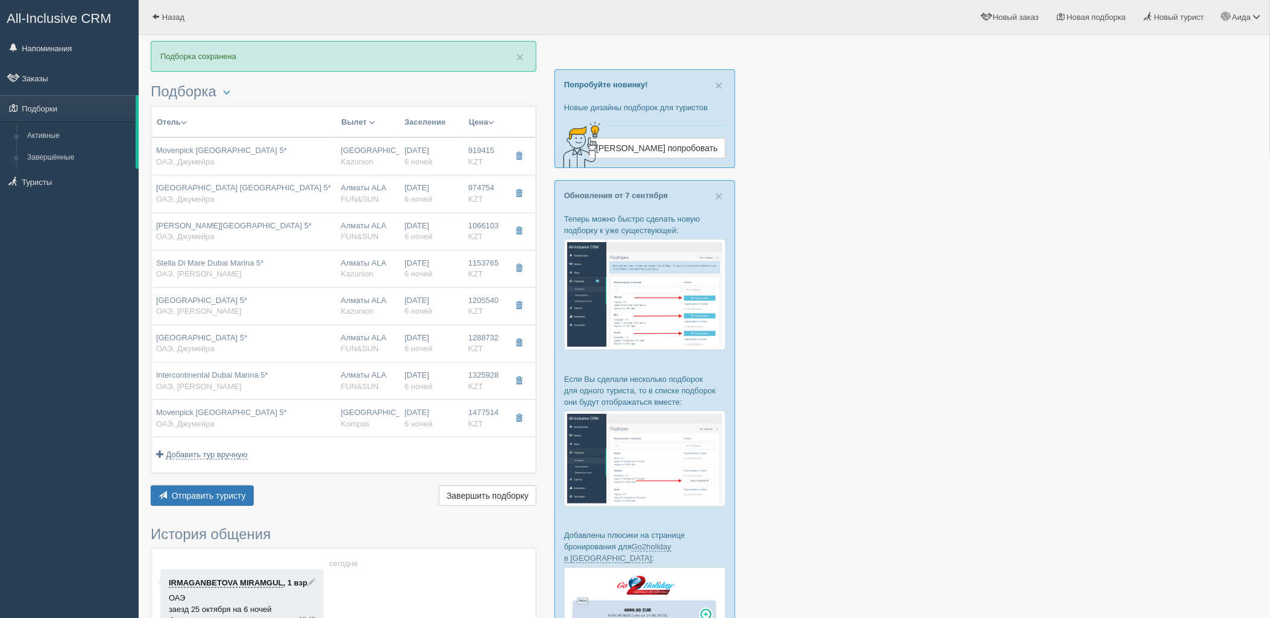
click at [180, 510] on div "× Подборка сохранена Подборка Менеджер: Аида Темирова Показать удалённые отели …" at bounding box center [344, 412] width 386 height 742
click at [183, 502] on button "Отправить туристу Отправить" at bounding box center [202, 496] width 103 height 20
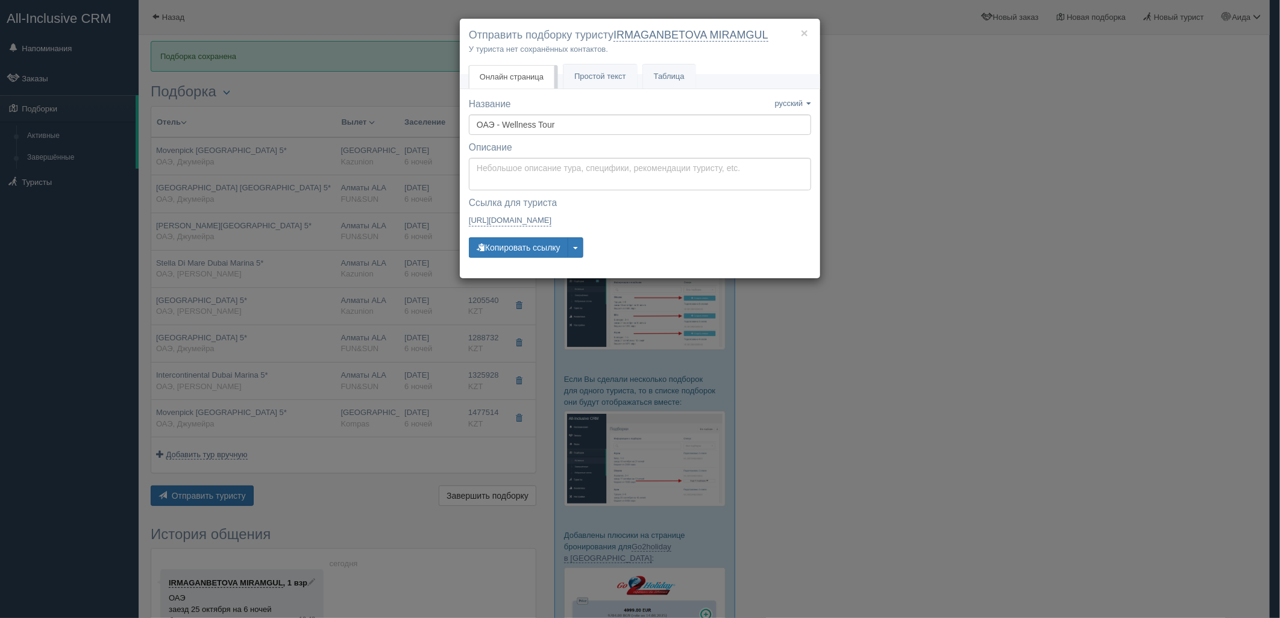
click at [512, 236] on div "Название Название сохранено русский english eesti latviešu polski українська ру…" at bounding box center [640, 184] width 342 height 172
click at [517, 239] on button "Копировать ссылку" at bounding box center [518, 247] width 99 height 20
click at [530, 244] on button "Копировать ссылку" at bounding box center [518, 247] width 99 height 20
click at [963, 257] on div "× Отправить подборку туристу IRMAGANBETOVA MIRAMGUL У туриста нет сохранённых к…" at bounding box center [640, 309] width 1280 height 618
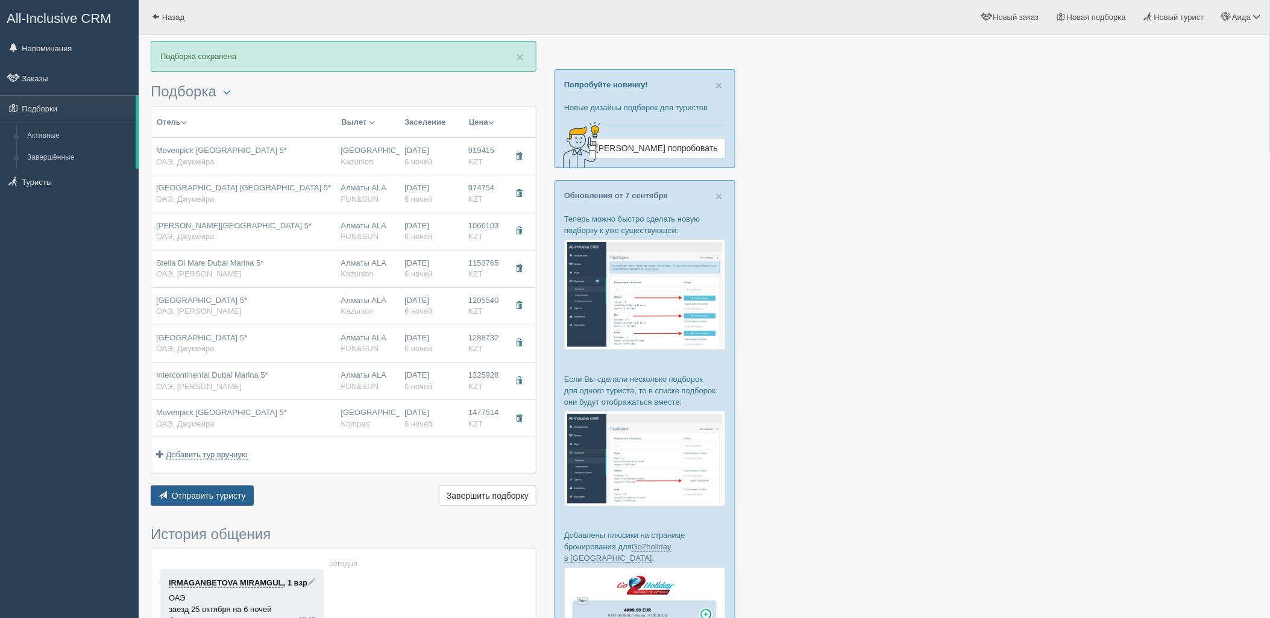
click at [213, 492] on span "Отправить туристу" at bounding box center [209, 496] width 74 height 10
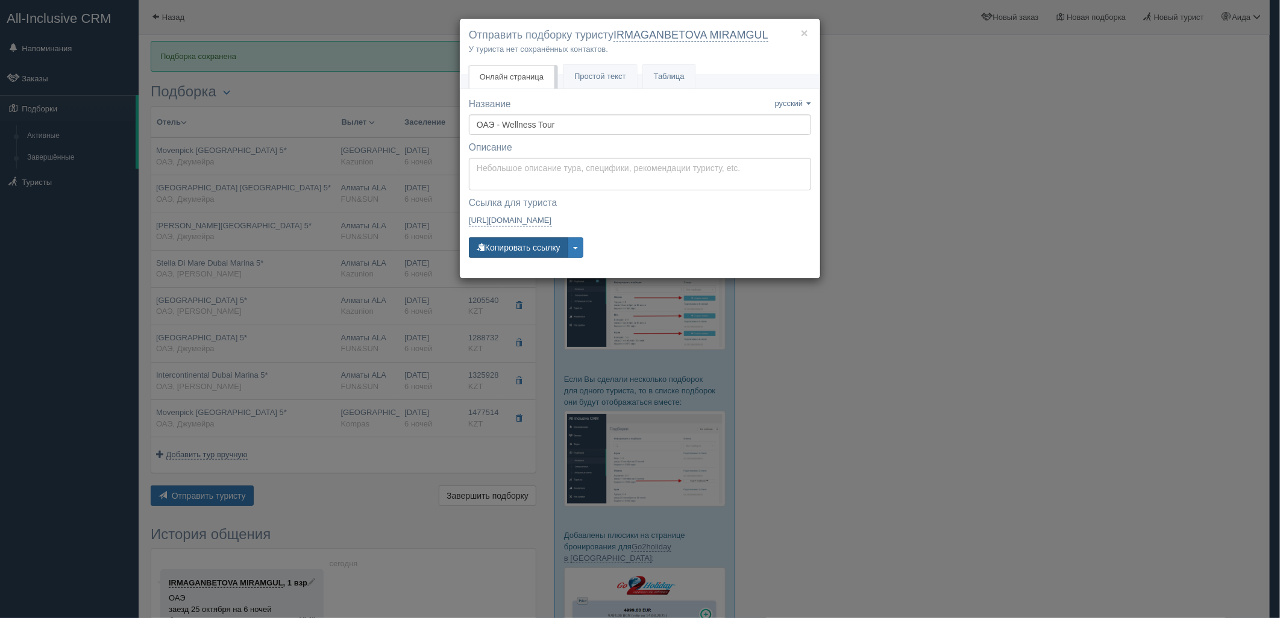
click at [522, 243] on button "Копировать ссылку" at bounding box center [518, 247] width 99 height 20
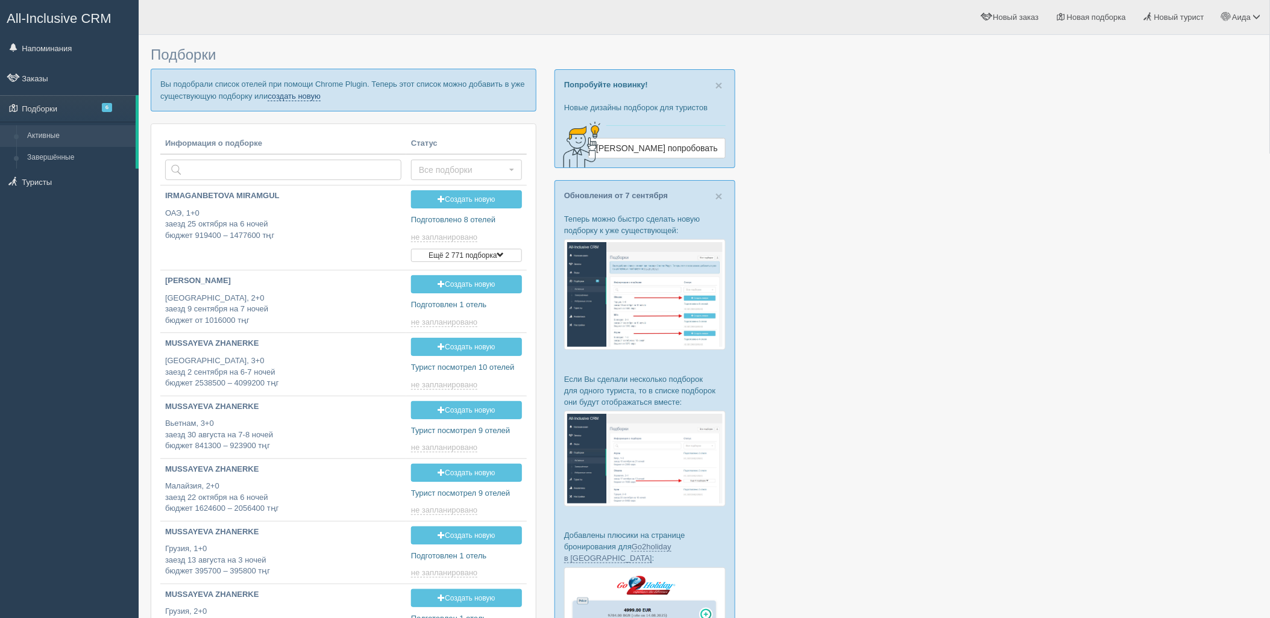
click at [299, 93] on link "создать новую" at bounding box center [294, 97] width 53 height 10
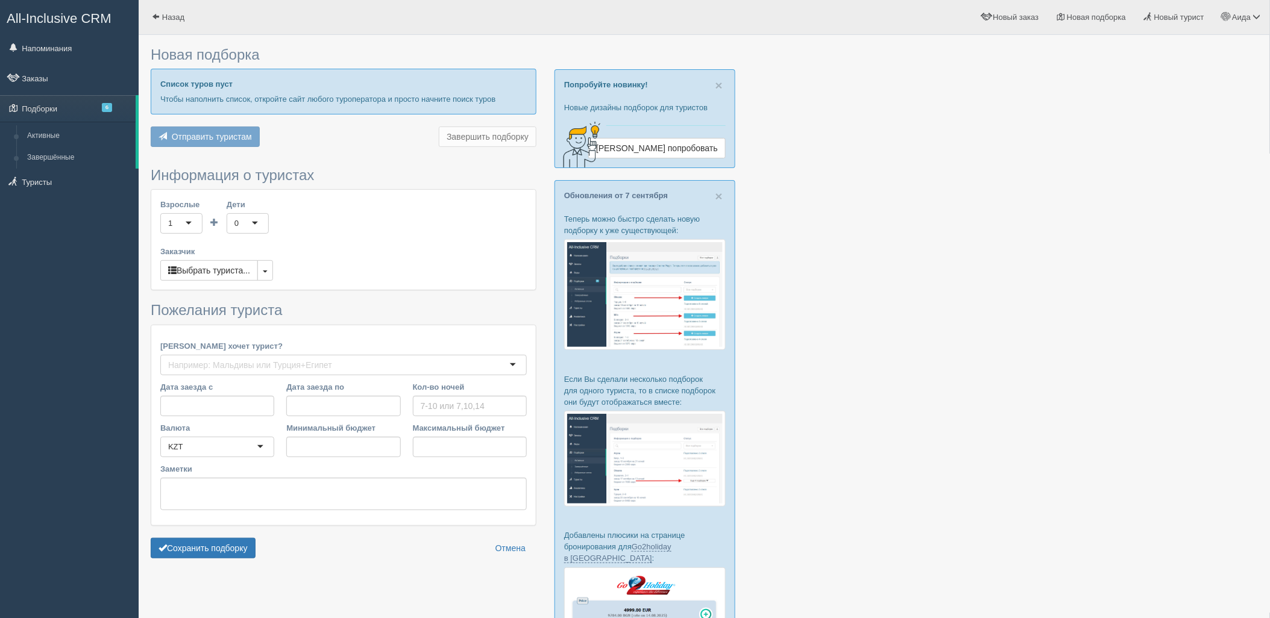
type input "6"
type input "905900"
type input "1874600"
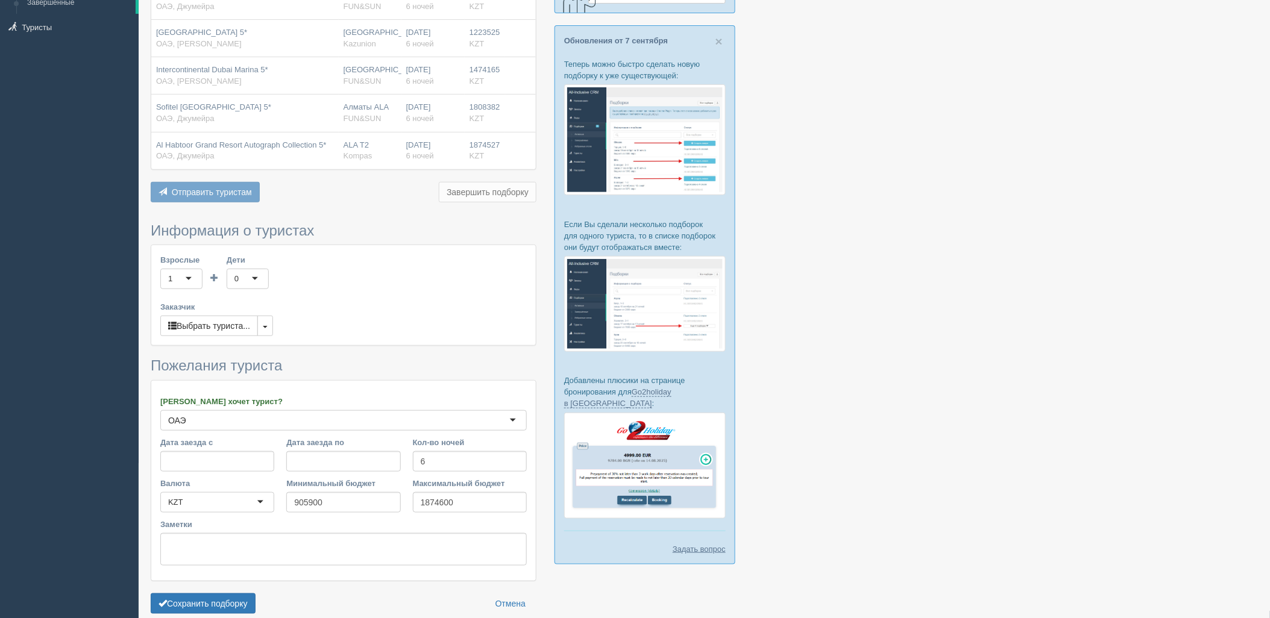
scroll to position [212, 0]
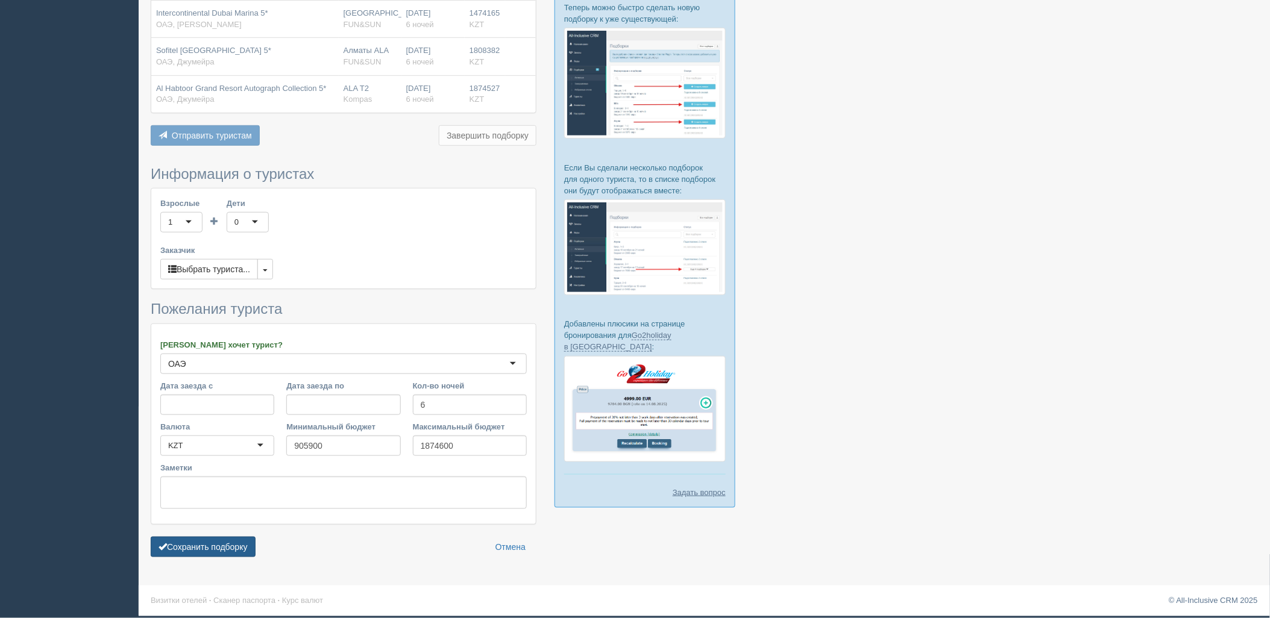
click at [227, 544] on button "Сохранить подборку" at bounding box center [203, 547] width 105 height 20
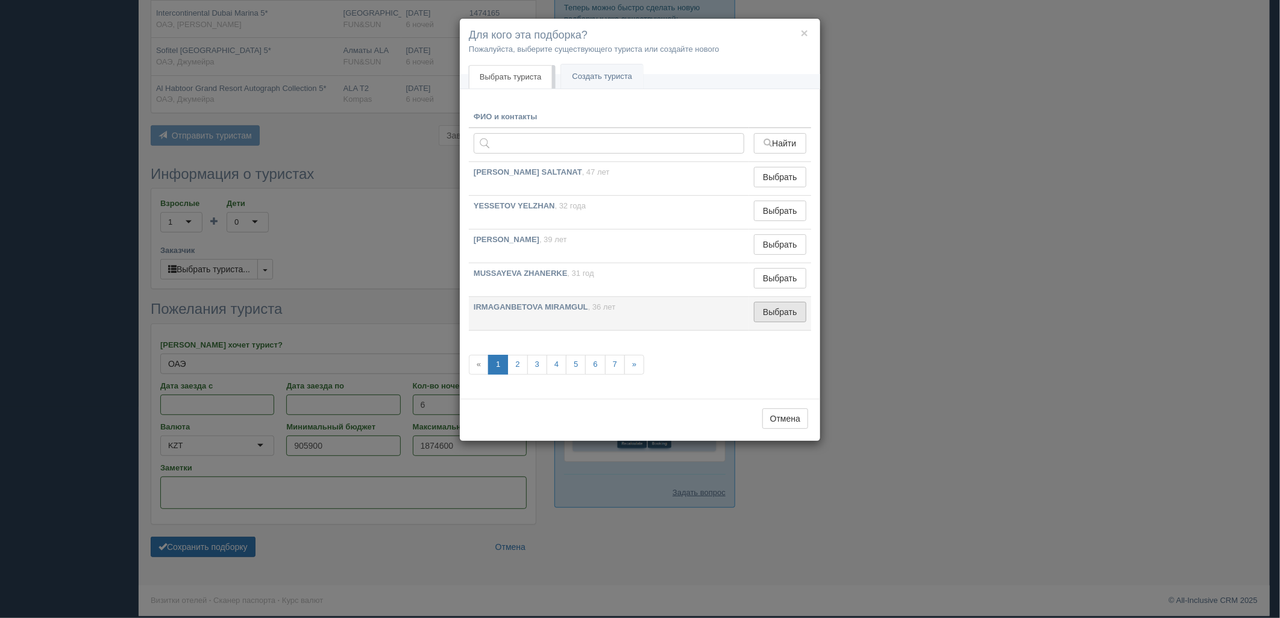
click at [773, 310] on button "Выбрать" at bounding box center [780, 312] width 52 height 20
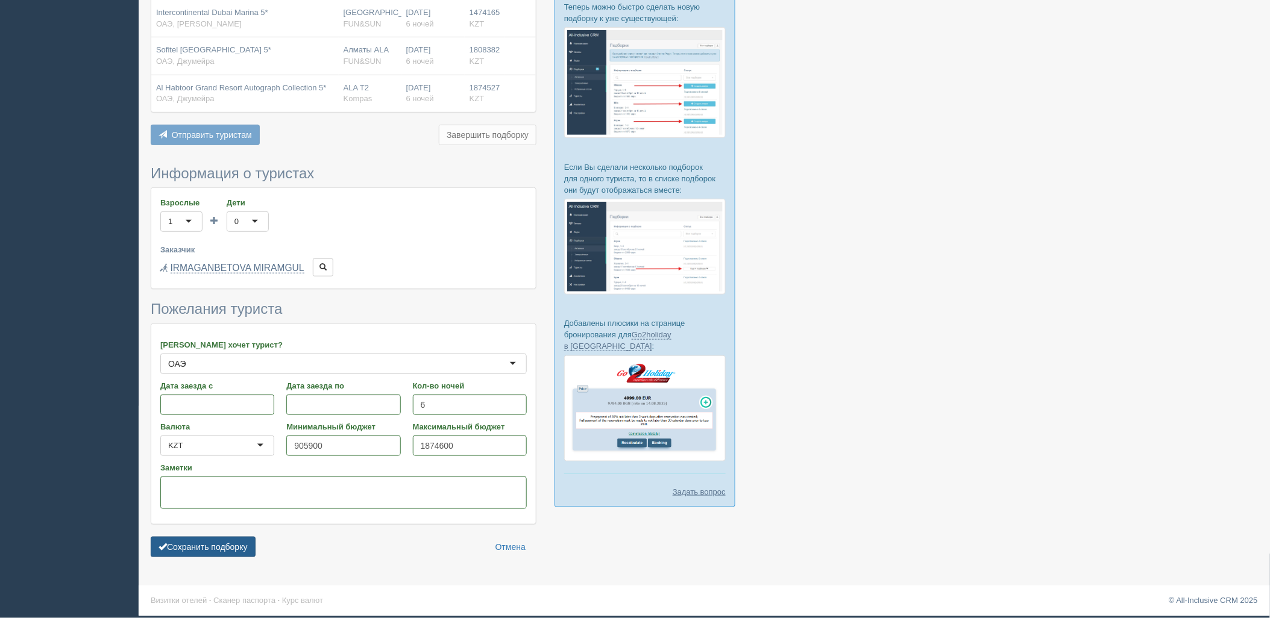
click at [248, 553] on button "Сохранить подборку" at bounding box center [203, 547] width 105 height 20
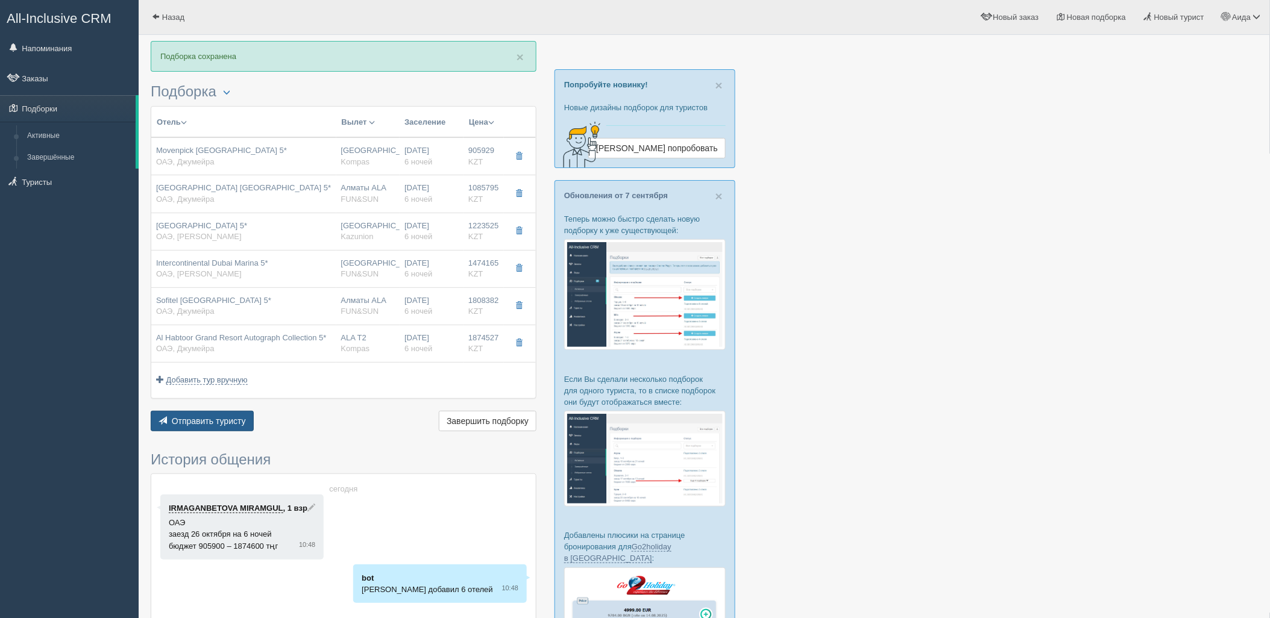
click at [215, 425] on span "Отправить туристу" at bounding box center [209, 421] width 74 height 10
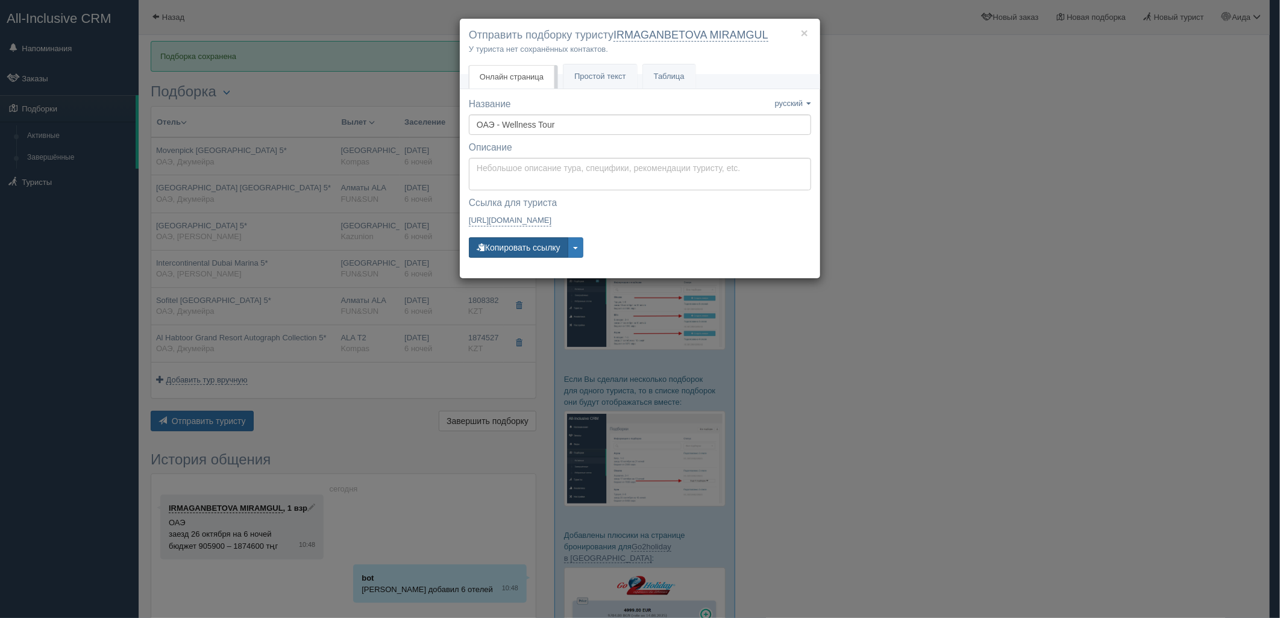
click at [511, 255] on button "Копировать ссылку" at bounding box center [518, 247] width 99 height 20
drag, startPoint x: 974, startPoint y: 337, endPoint x: 976, endPoint y: 351, distance: 14.1
click at [974, 340] on div "× Отправить подборку туристу IRMAGANBETOVA MIRAMGUL У туриста нет сохранённых к…" at bounding box center [640, 309] width 1280 height 618
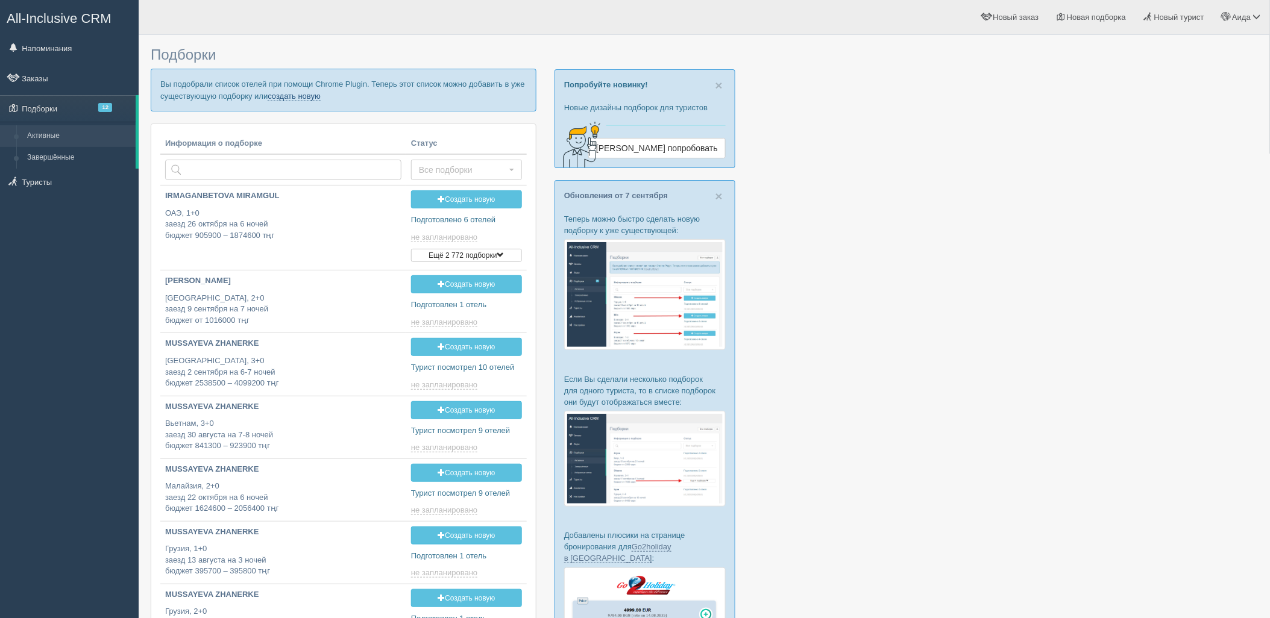
click at [311, 99] on link "создать новую" at bounding box center [294, 97] width 53 height 10
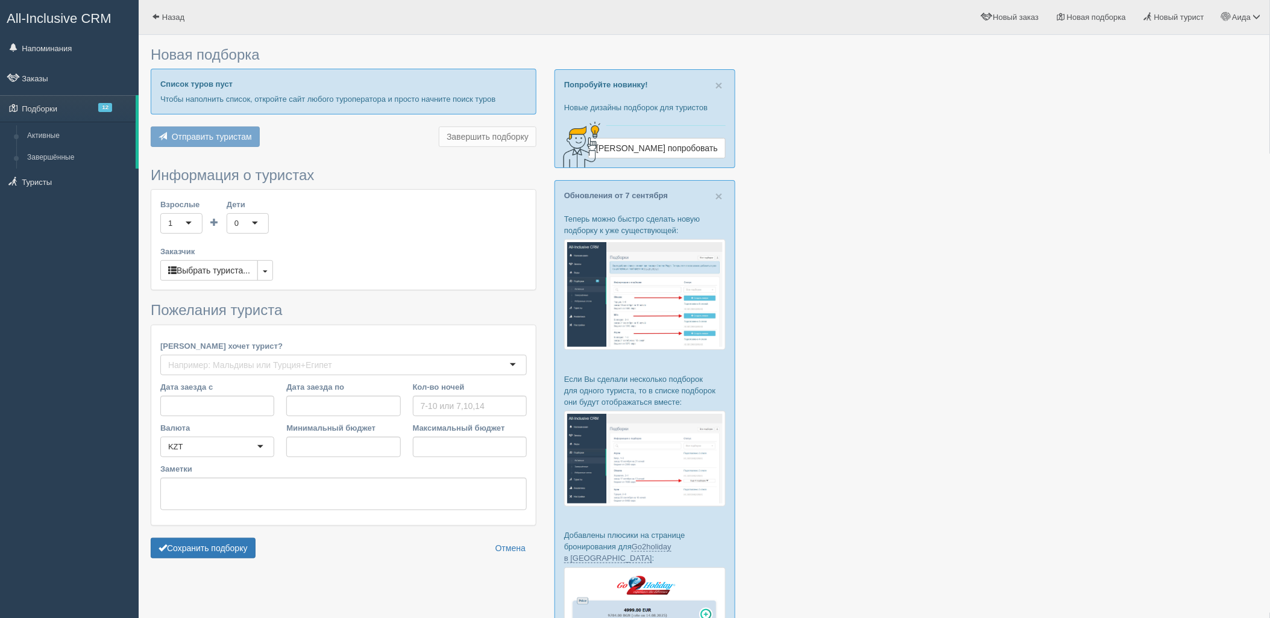
type input "7-8"
type input "422200"
type input "703500"
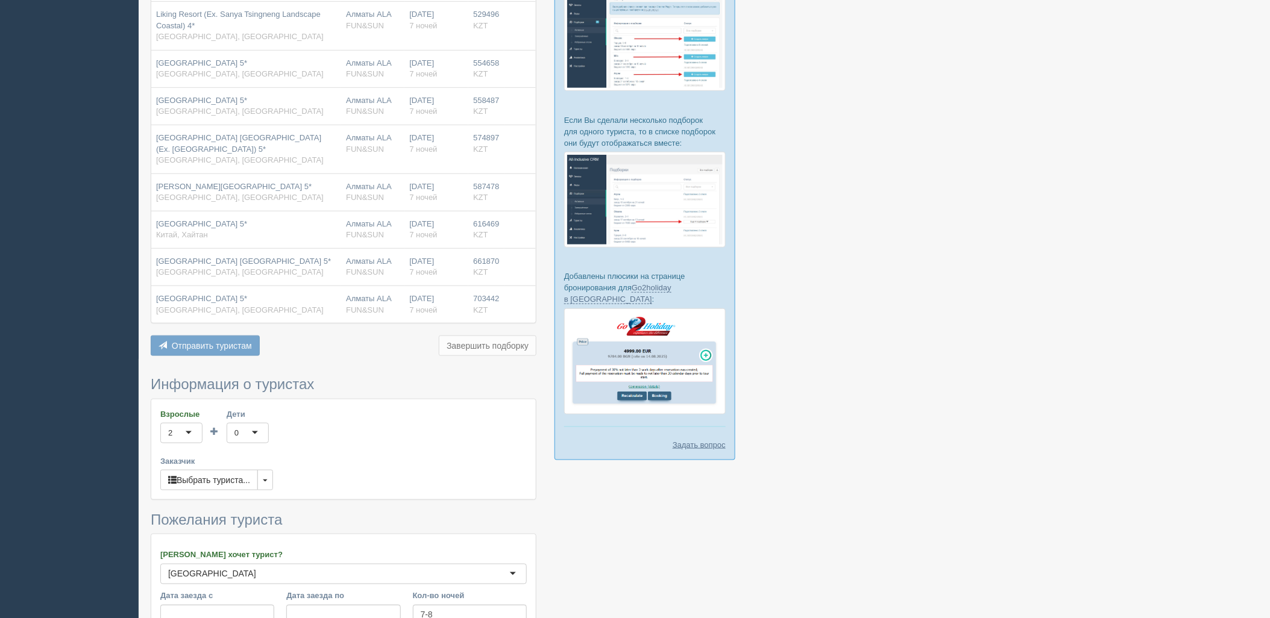
scroll to position [459, 0]
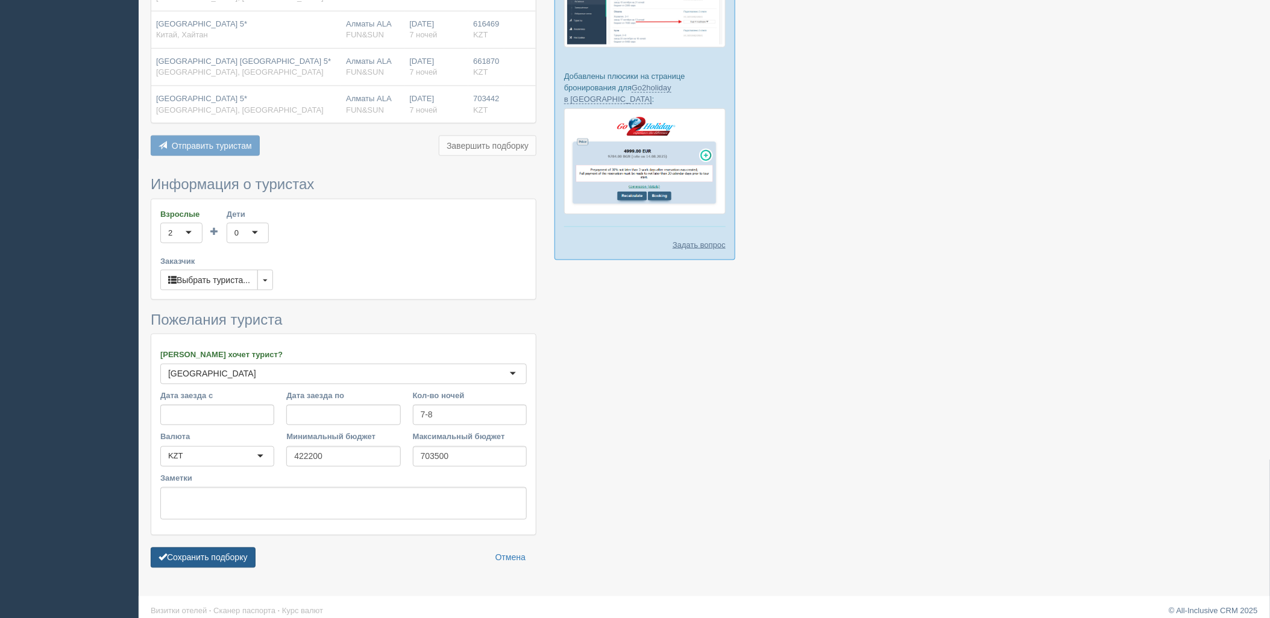
click at [225, 548] on button "Сохранить подборку" at bounding box center [203, 558] width 105 height 20
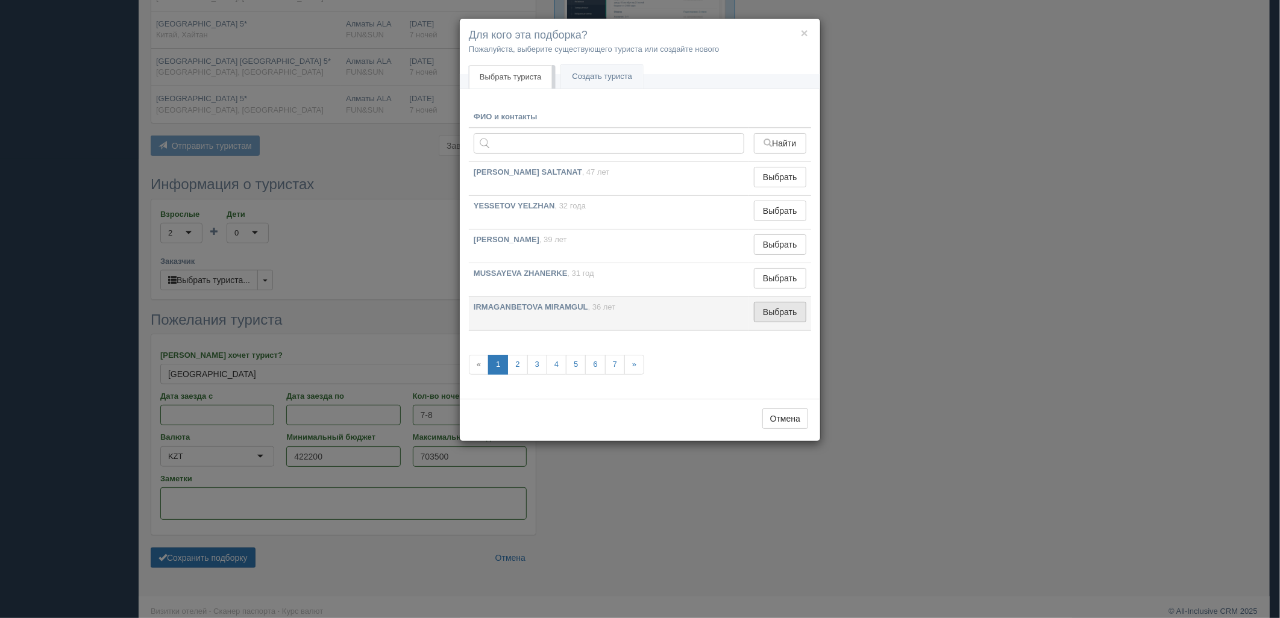
click at [779, 318] on button "Выбрать" at bounding box center [780, 312] width 52 height 20
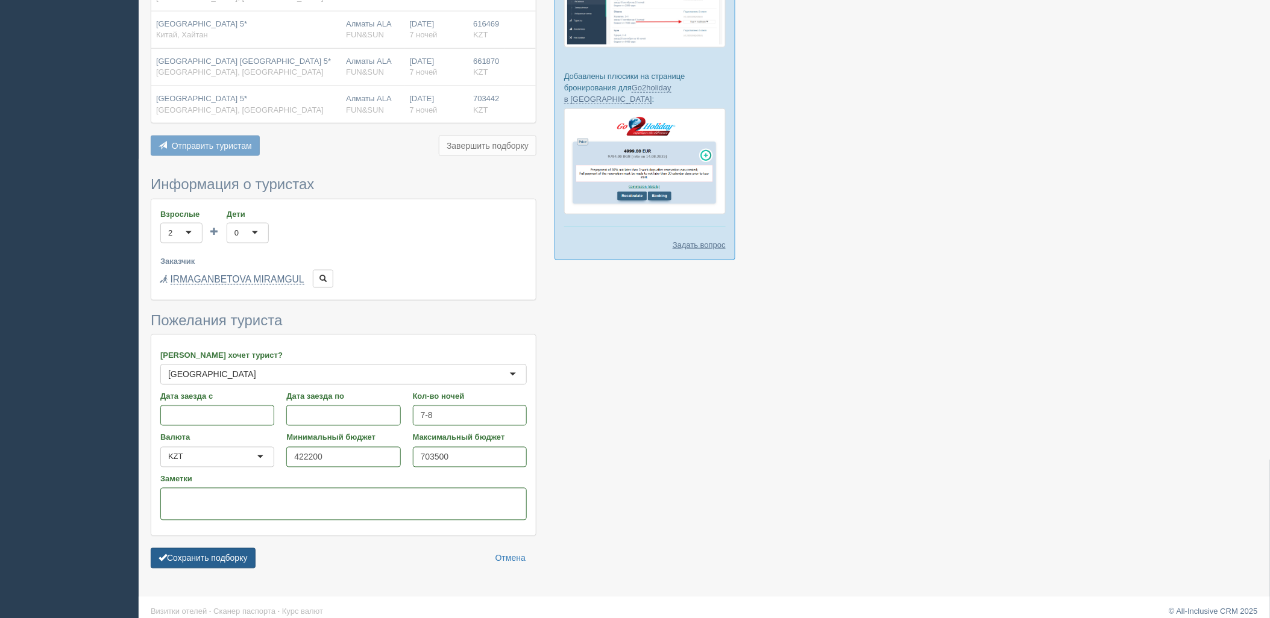
click at [231, 548] on button "Сохранить подборку" at bounding box center [203, 558] width 105 height 20
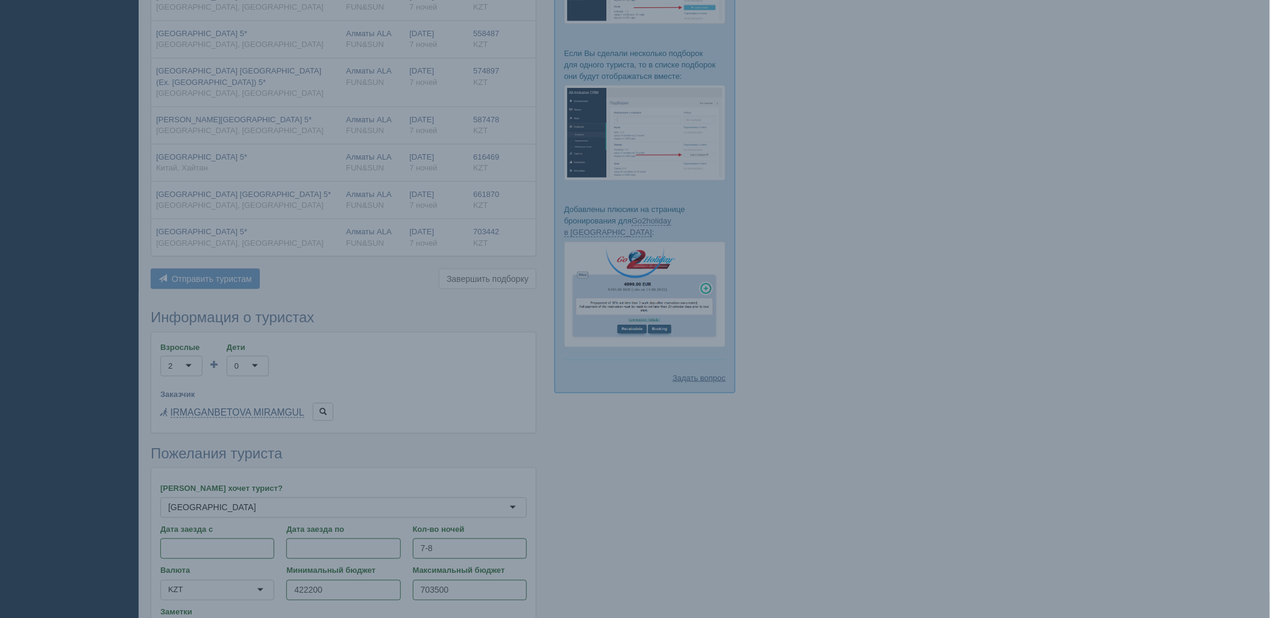
scroll to position [259, 0]
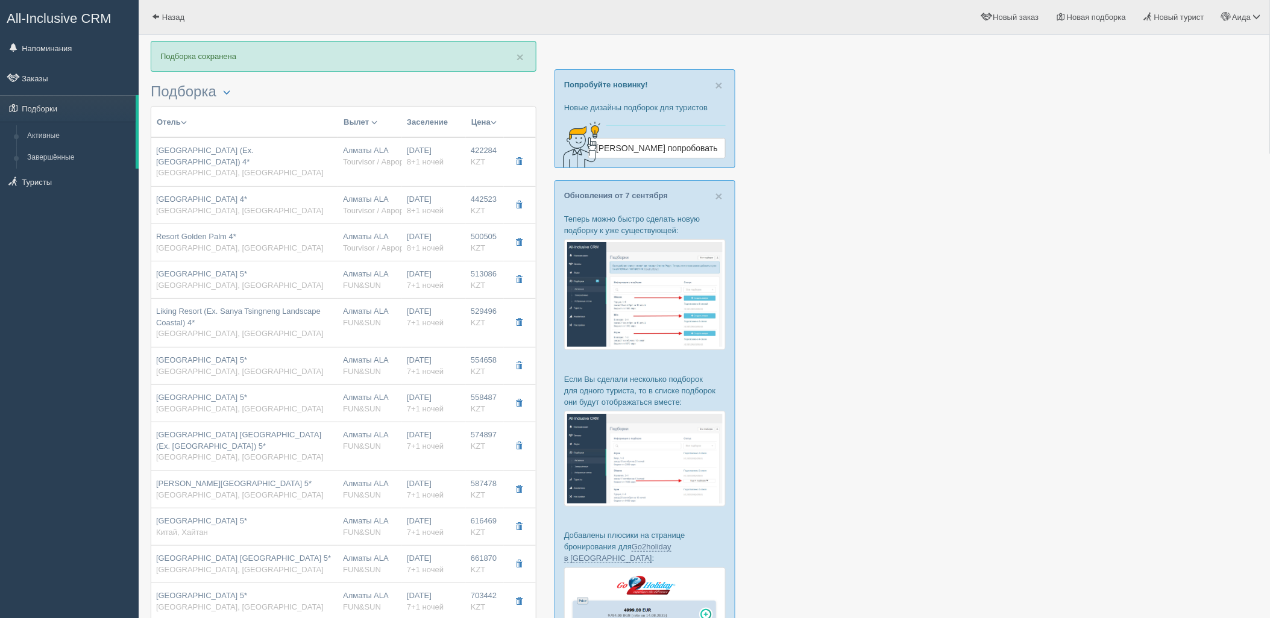
drag, startPoint x: 1250, startPoint y: 306, endPoint x: 1203, endPoint y: 409, distance: 113.3
click at [1221, 406] on div at bounding box center [704, 504] width 1107 height 926
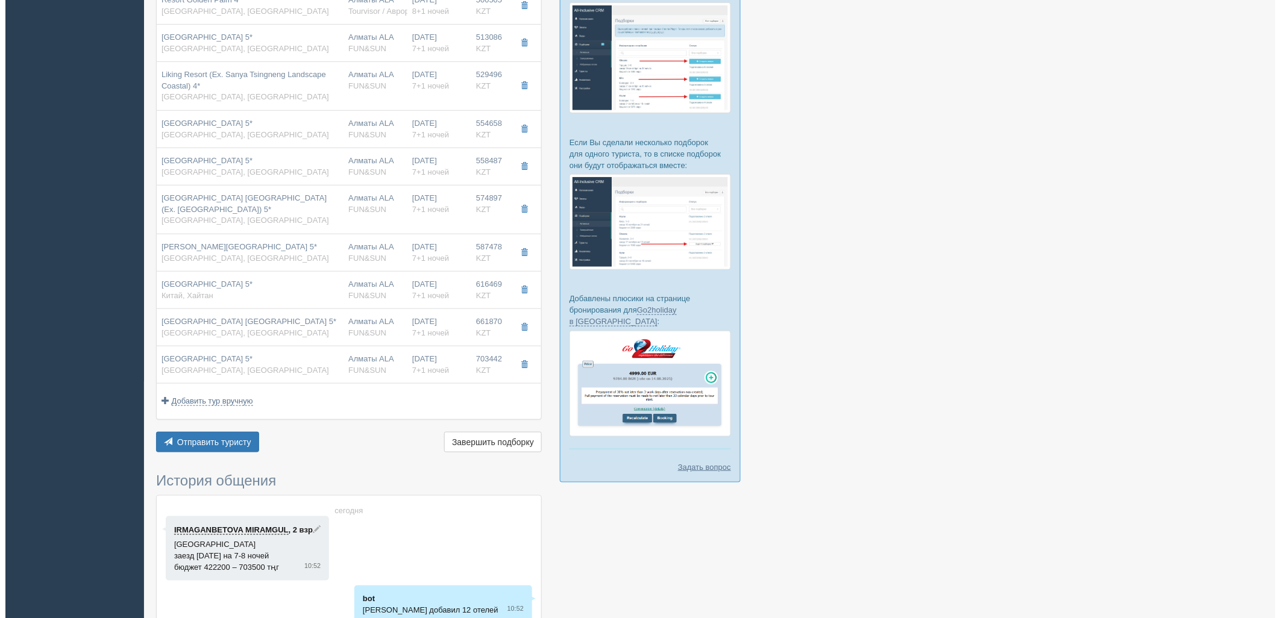
scroll to position [247, 0]
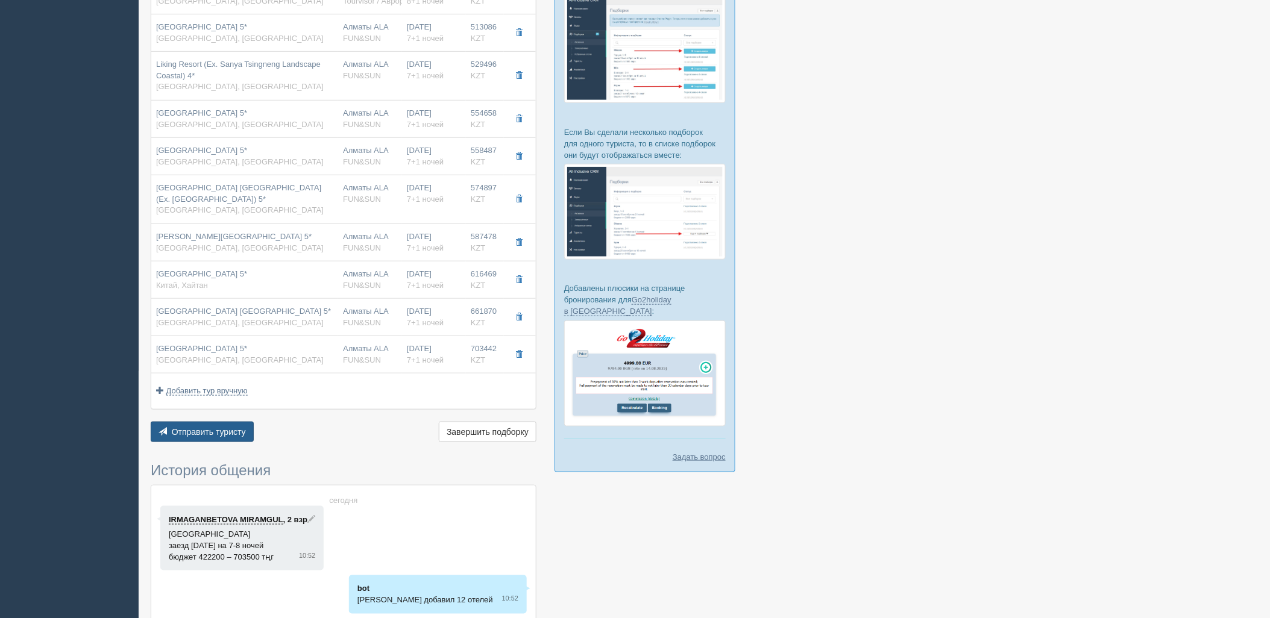
click at [228, 427] on span "Отправить туристу" at bounding box center [209, 432] width 74 height 10
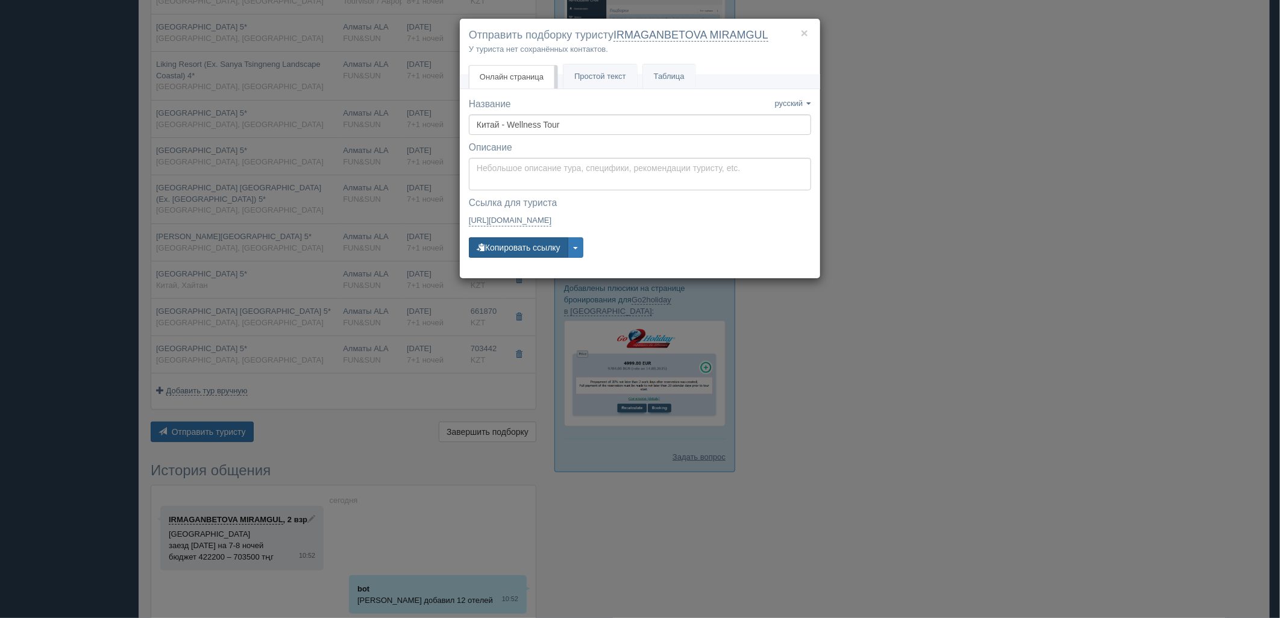
click at [511, 239] on button "Копировать ссылку" at bounding box center [518, 247] width 99 height 20
click at [544, 248] on button "Копировать ссылку" at bounding box center [518, 247] width 99 height 20
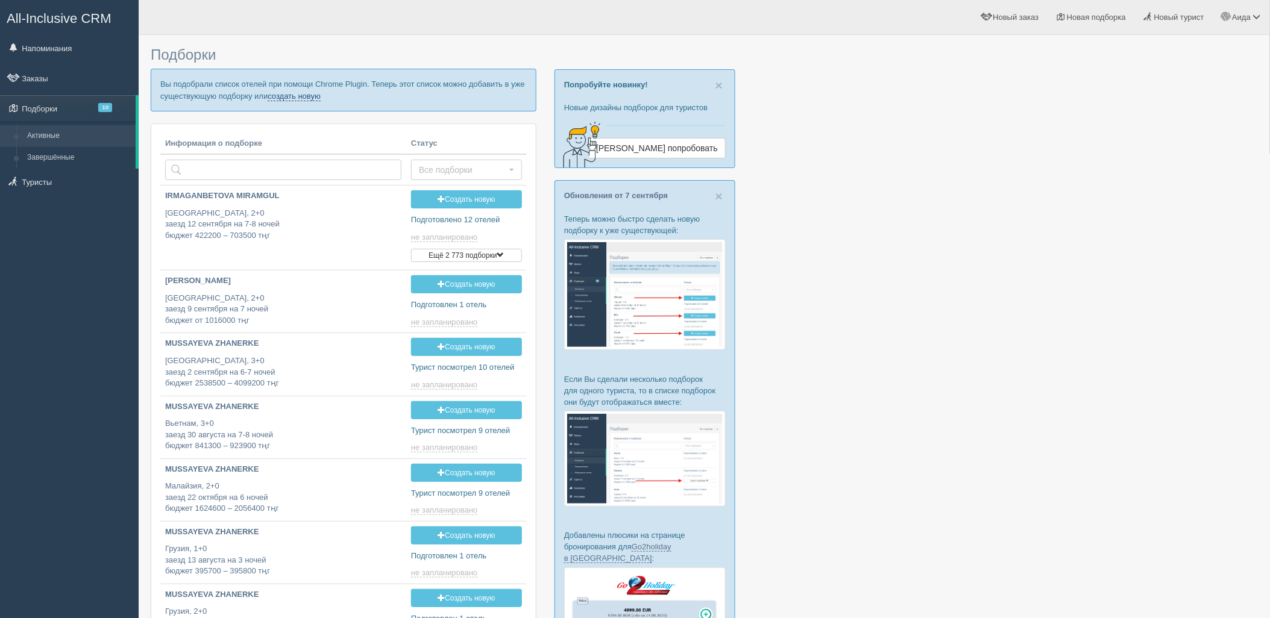
drag, startPoint x: 303, startPoint y: 95, endPoint x: 311, endPoint y: 96, distance: 8.5
click at [303, 95] on link "создать новую" at bounding box center [294, 97] width 53 height 10
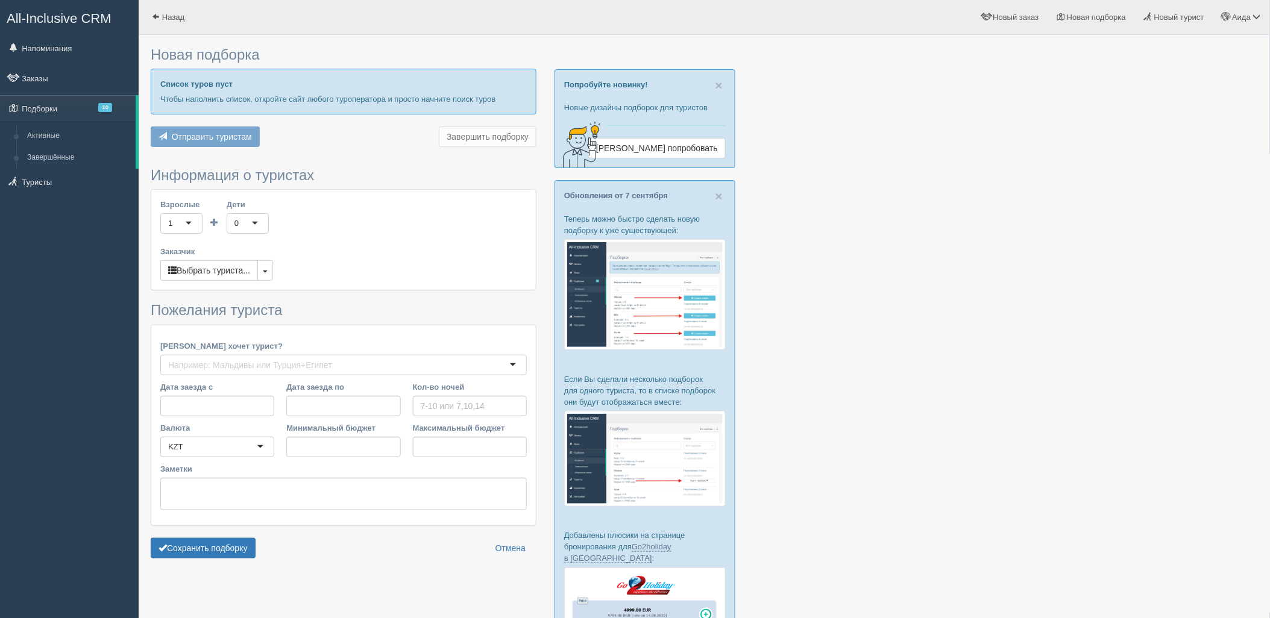
type input "7-8"
type input "633500"
type input "837500"
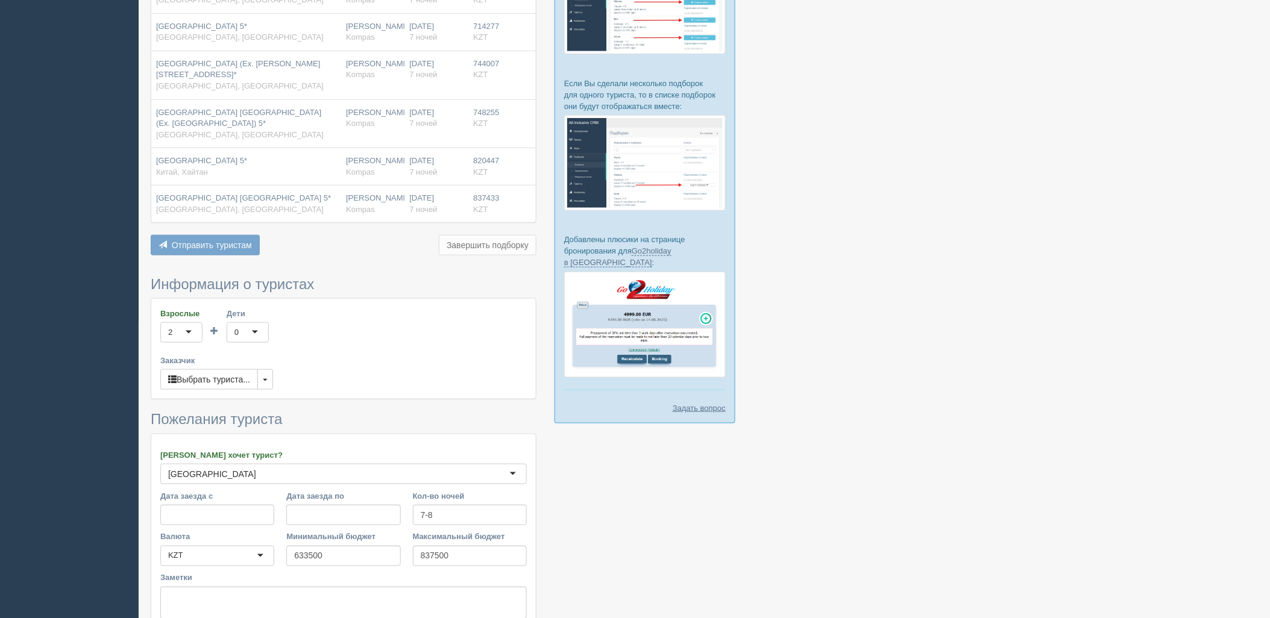
scroll to position [407, 0]
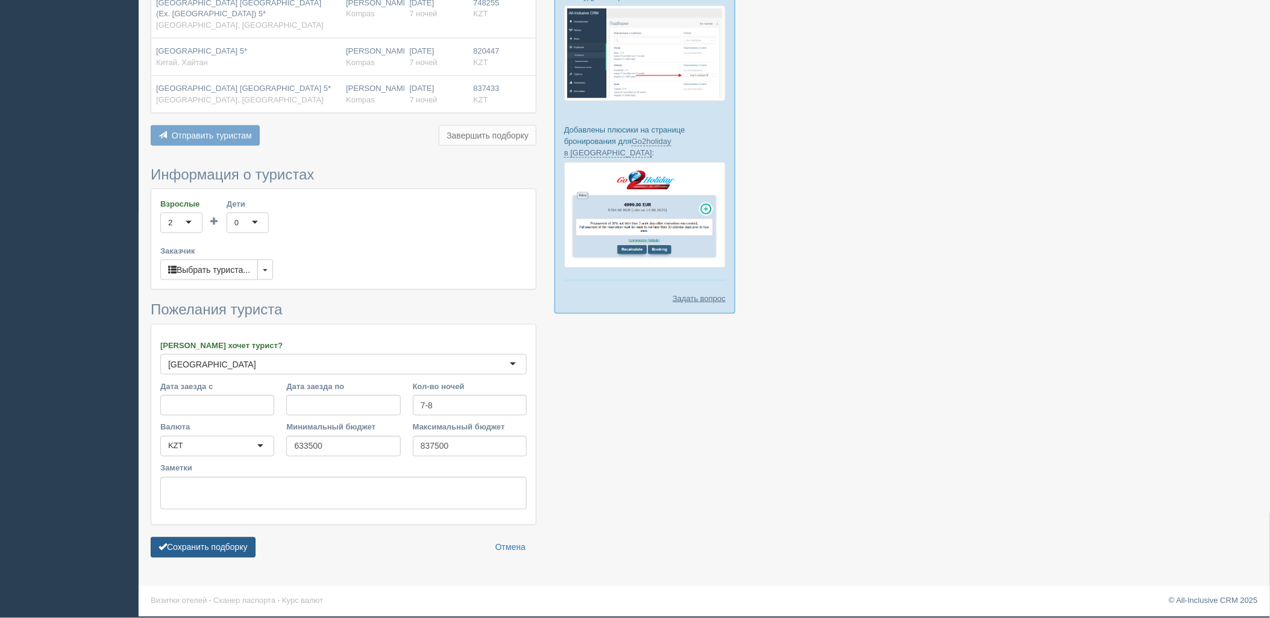
click at [215, 556] on button "Сохранить подборку" at bounding box center [203, 548] width 105 height 20
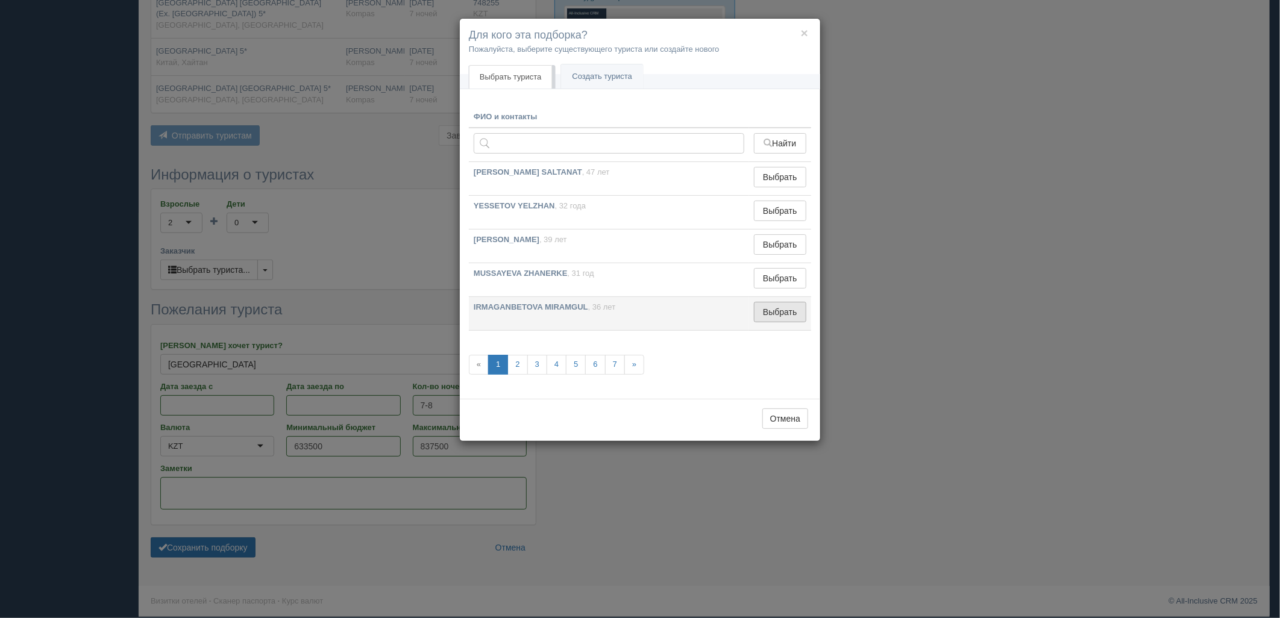
click at [785, 311] on button "Выбрать" at bounding box center [780, 312] width 52 height 20
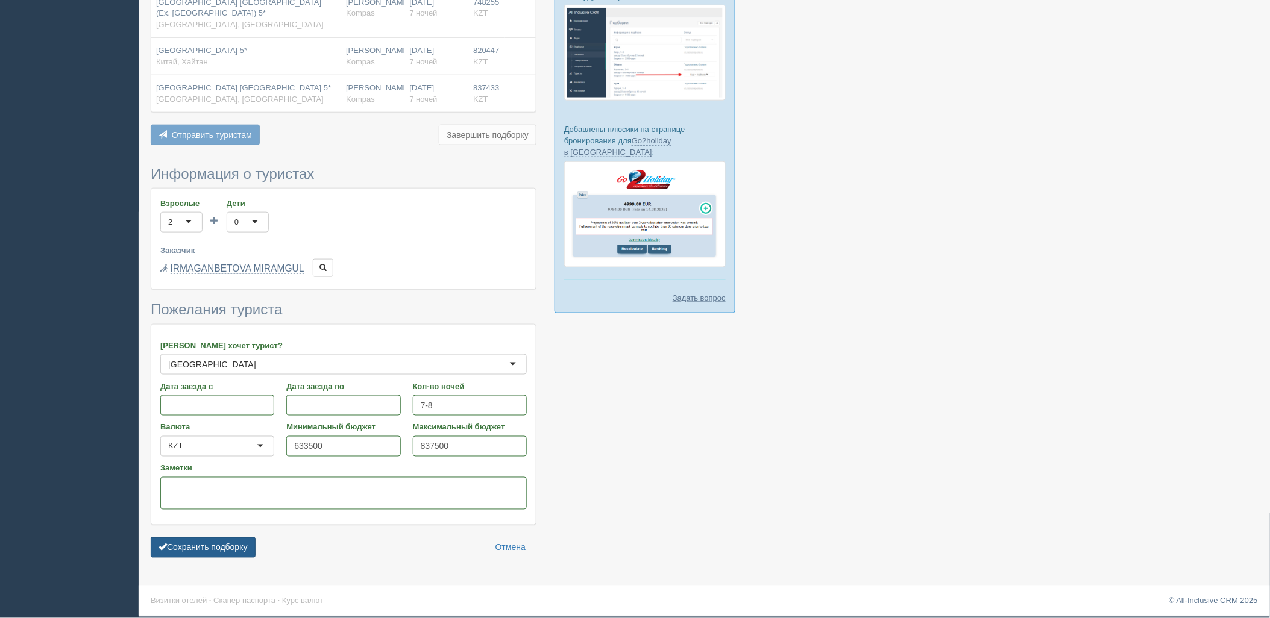
drag, startPoint x: 214, startPoint y: 552, endPoint x: 219, endPoint y: 542, distance: 11.1
click at [215, 551] on button "Сохранить подборку" at bounding box center [203, 548] width 105 height 20
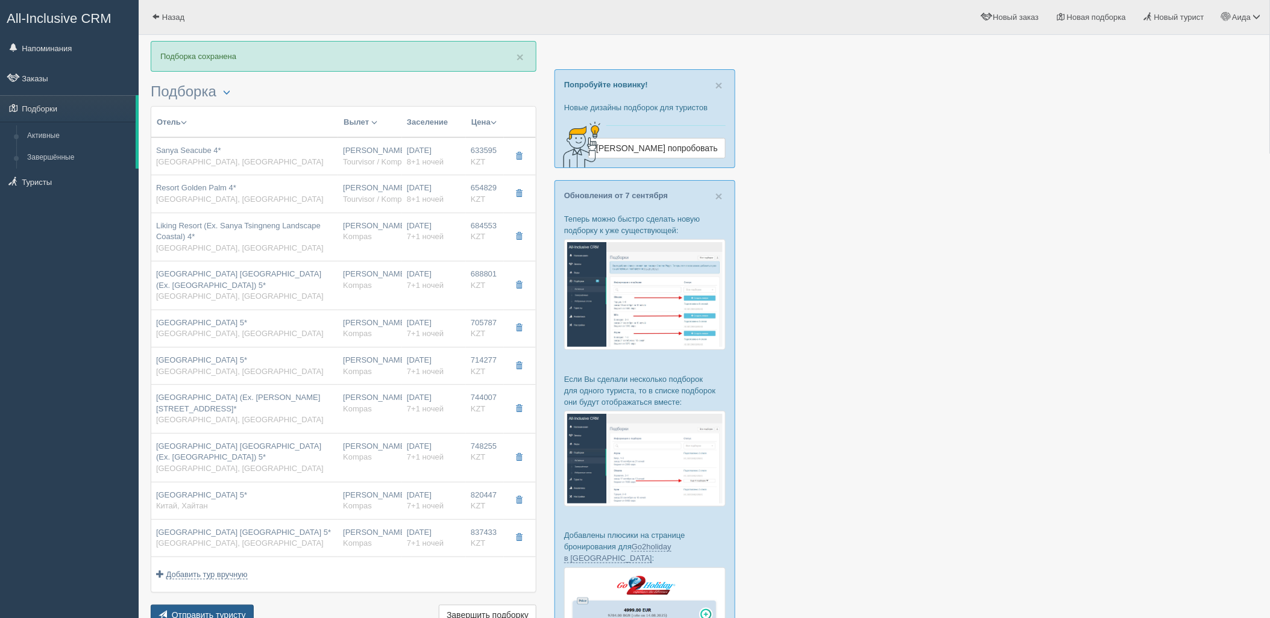
click at [210, 613] on span "Отправить туристу" at bounding box center [209, 615] width 74 height 10
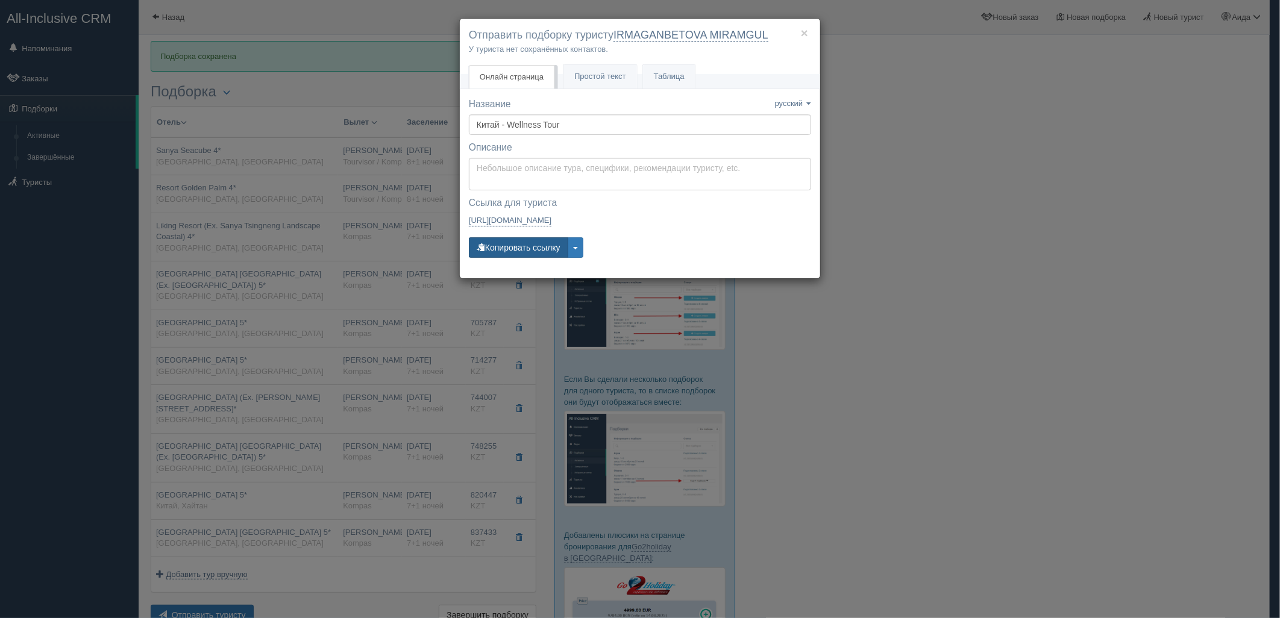
click at [522, 247] on button "Копировать ссылку" at bounding box center [518, 247] width 99 height 20
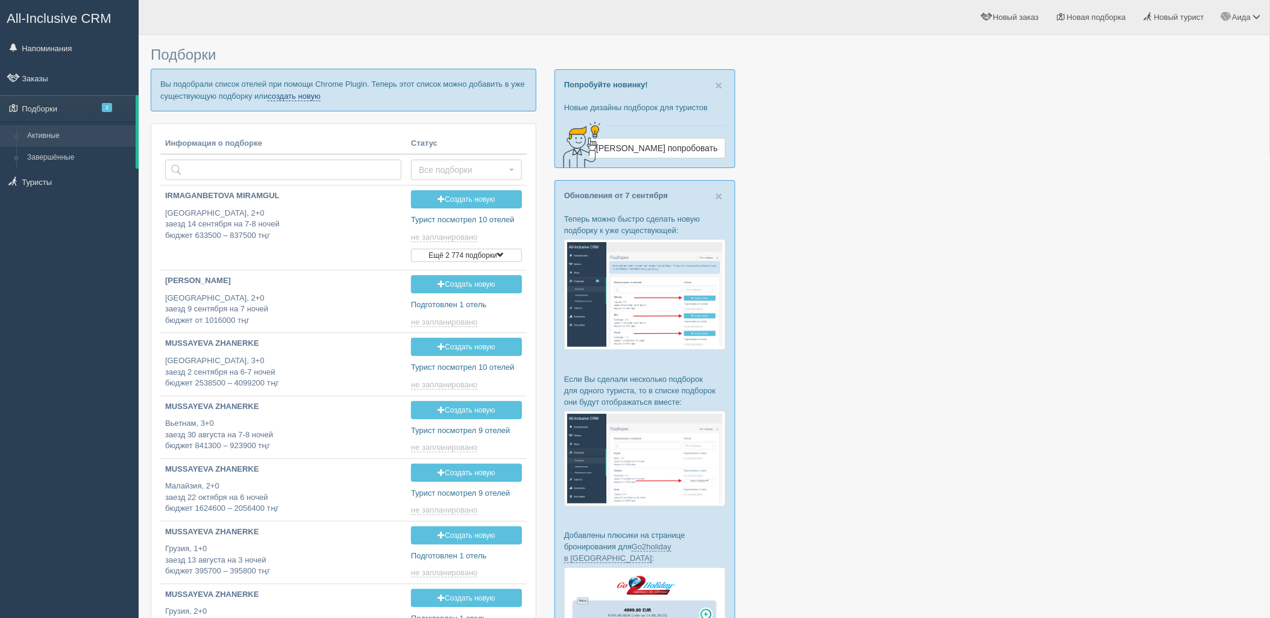
click at [312, 98] on link "создать новую" at bounding box center [294, 97] width 53 height 10
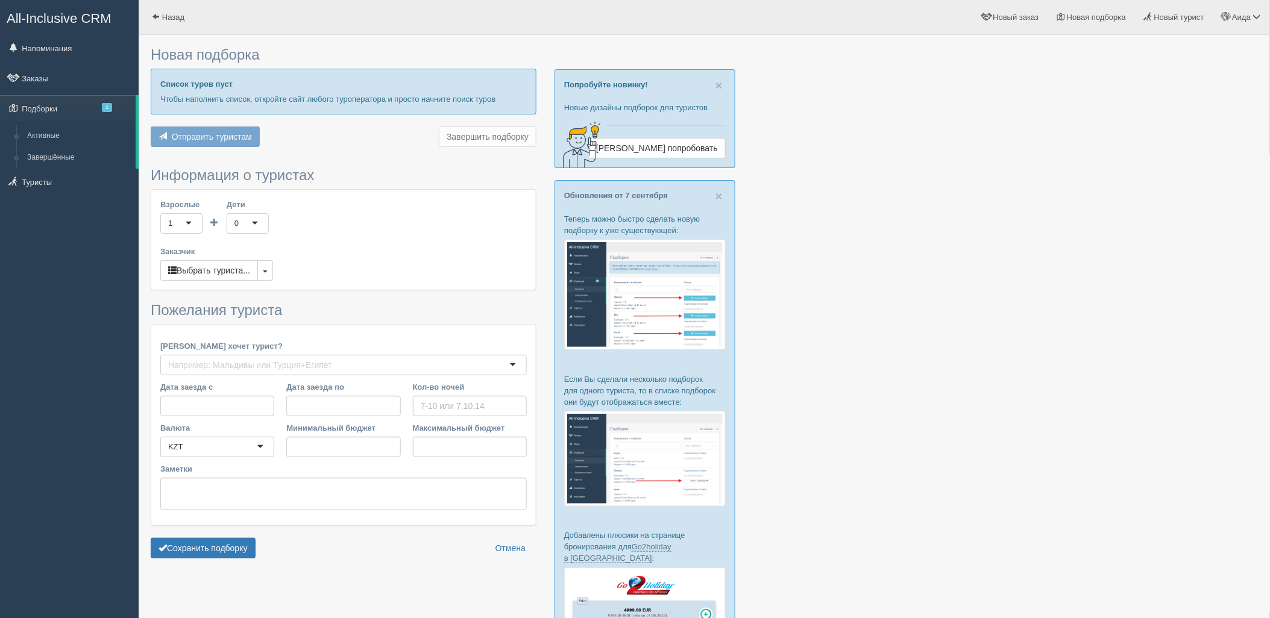
type input "7"
type input "2794000"
type input "2794100"
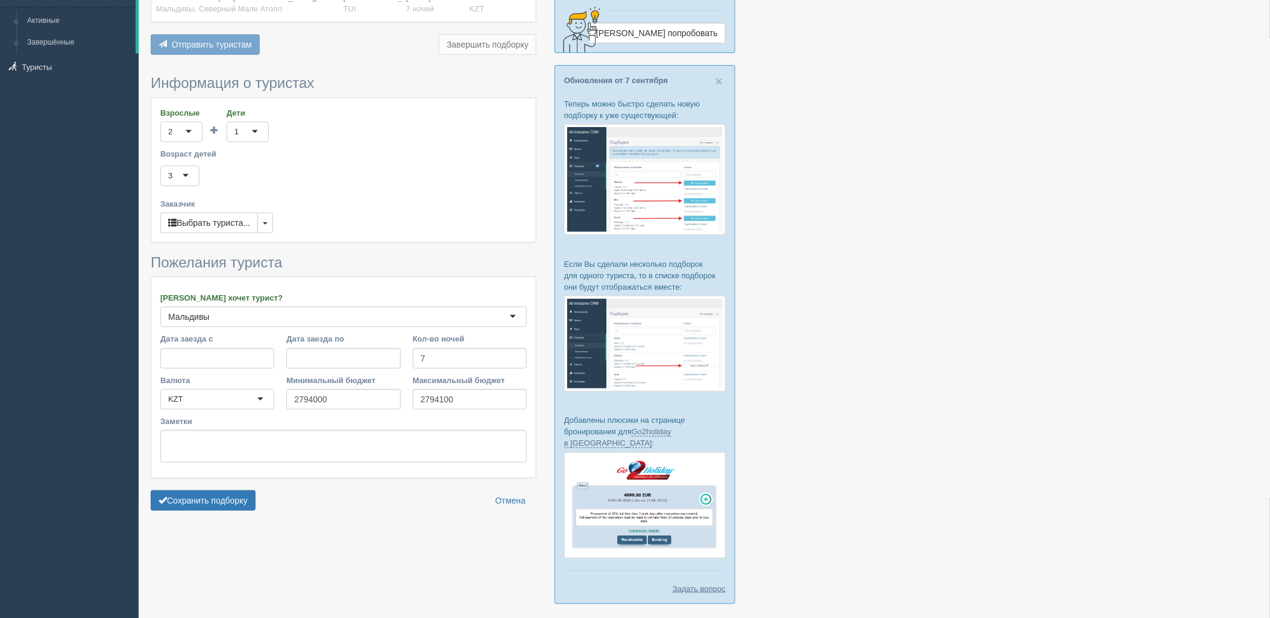
scroll to position [155, 0]
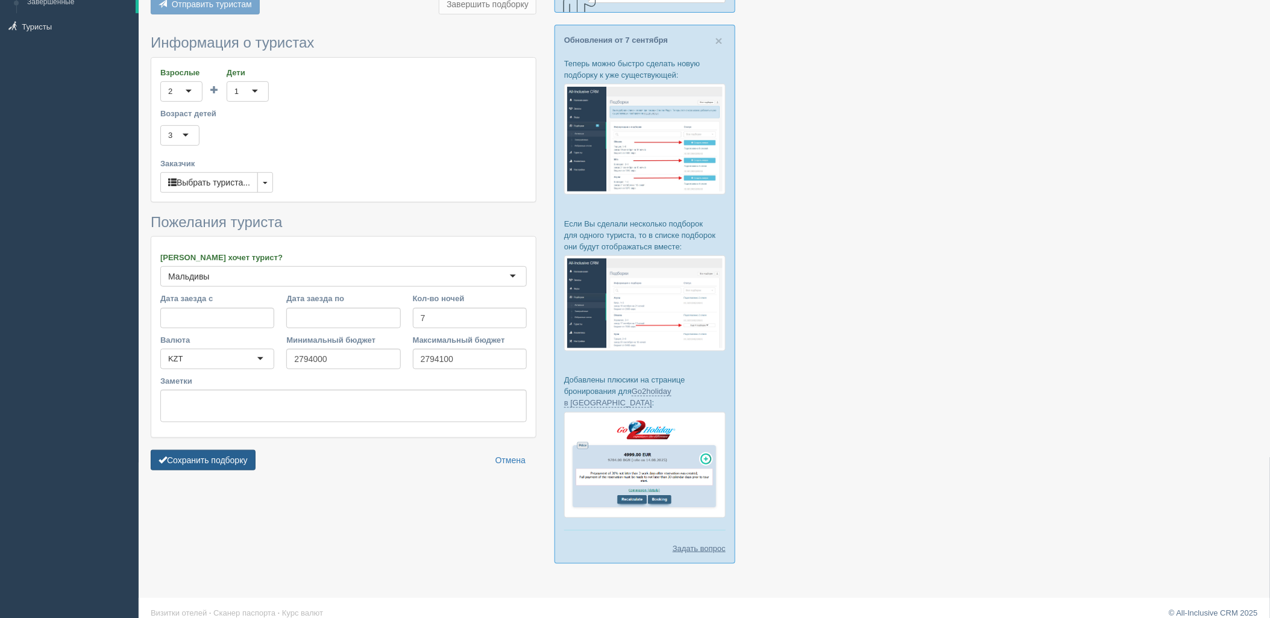
click at [252, 468] on button "Сохранить подборку" at bounding box center [203, 460] width 105 height 20
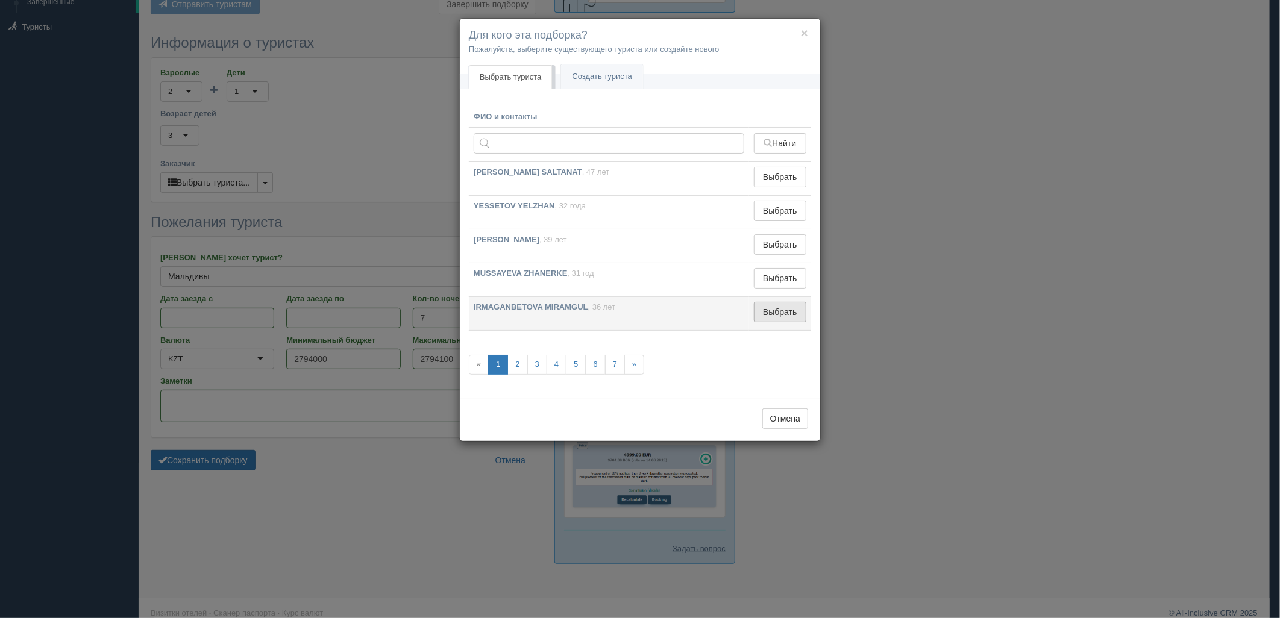
click at [760, 312] on button "Выбрать" at bounding box center [780, 312] width 52 height 20
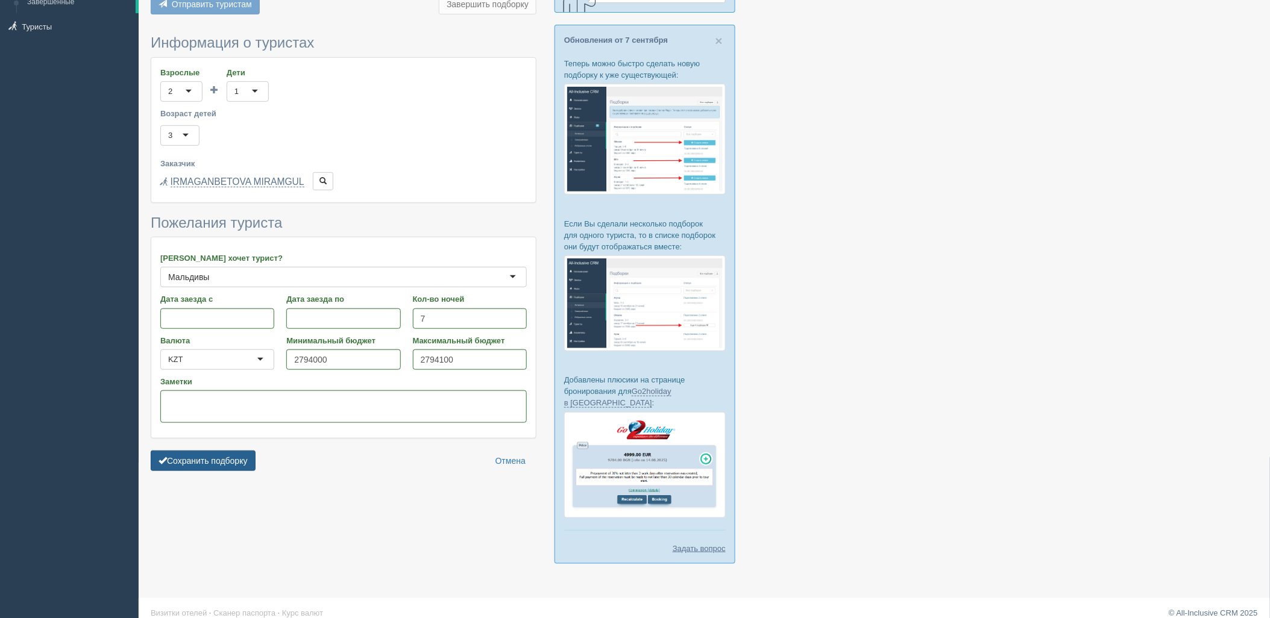
drag, startPoint x: 210, startPoint y: 475, endPoint x: 216, endPoint y: 474, distance: 6.1
click at [212, 471] on button "Сохранить подборку" at bounding box center [203, 461] width 105 height 20
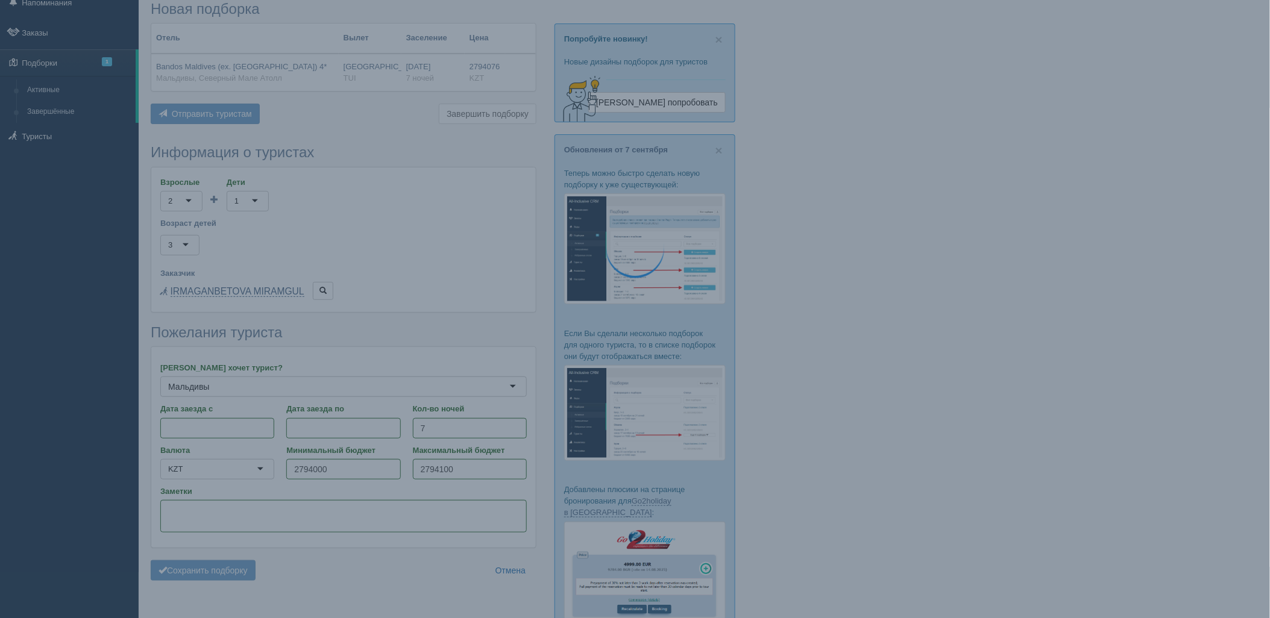
scroll to position [89, 0]
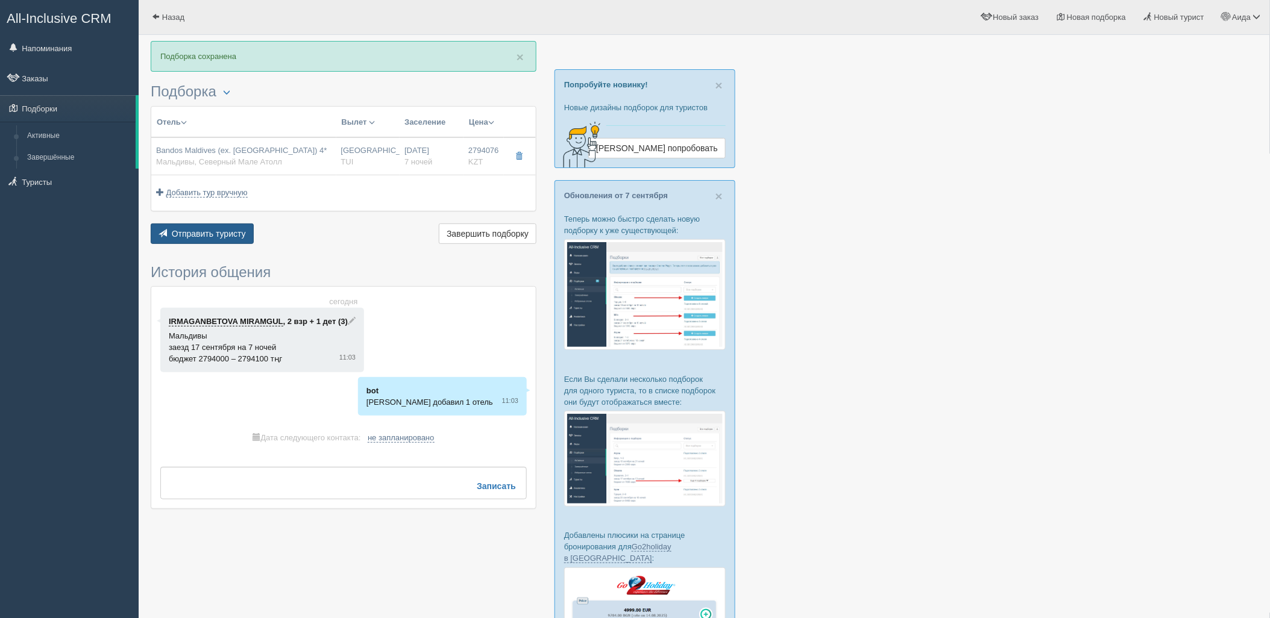
click at [201, 239] on span "Отправить туристу" at bounding box center [209, 234] width 74 height 10
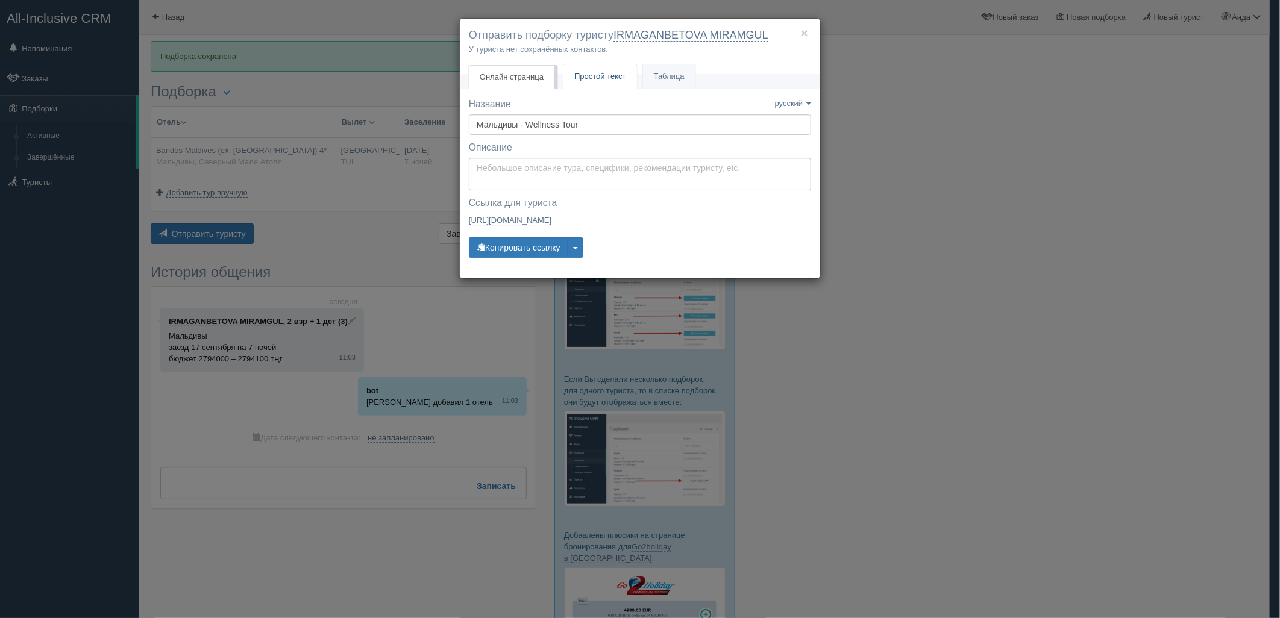
click at [601, 71] on link "Простой текст Текст" at bounding box center [600, 76] width 74 height 25
type textarea "🌞 Добрый день! Предлагаем Вам рассмотреть следующие варианты: 🌎 Мальдивы, Север…"
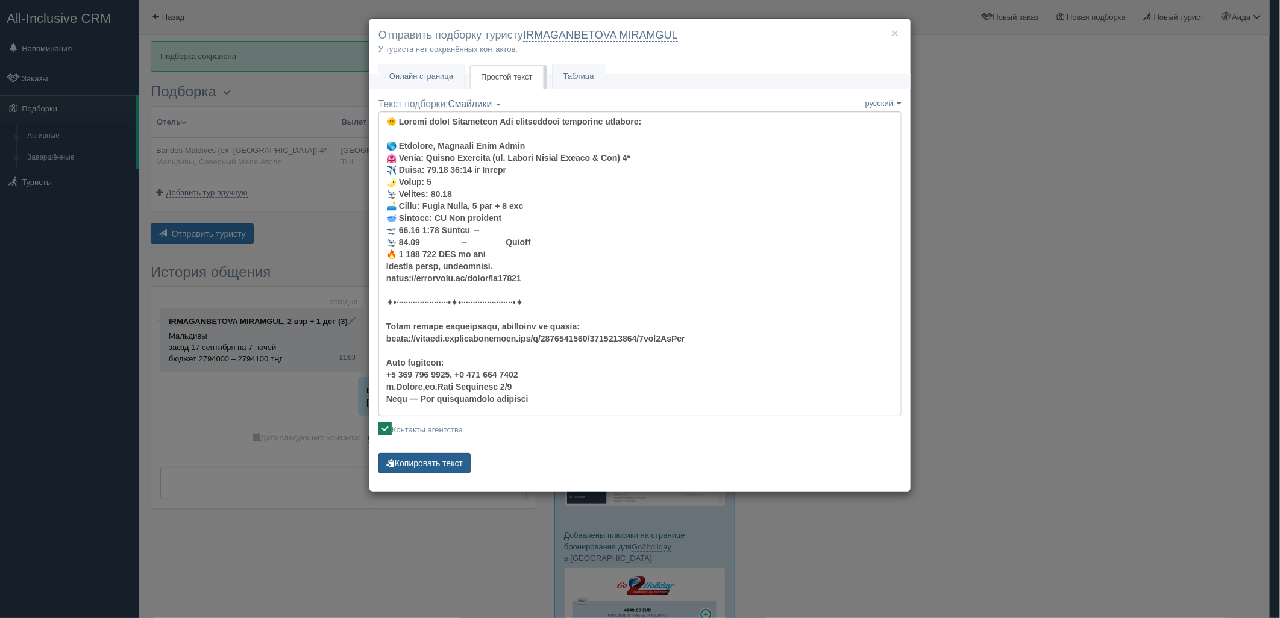
click at [459, 466] on button "Копировать текст" at bounding box center [424, 463] width 92 height 20
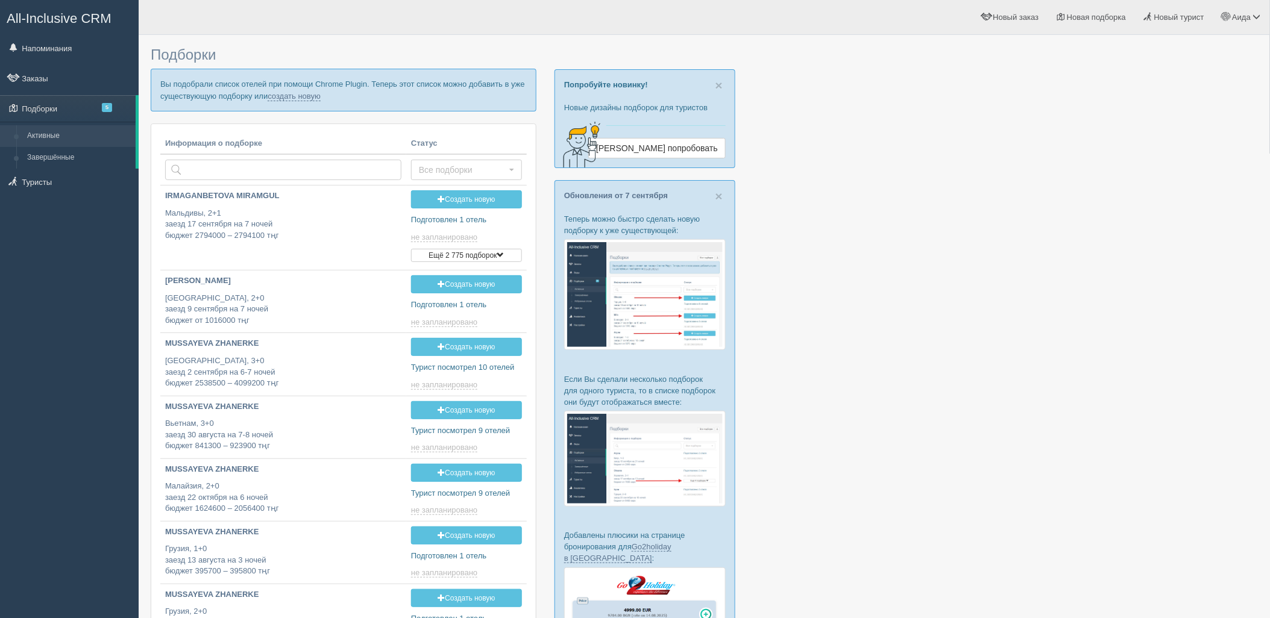
click at [309, 101] on p "Вы подобрали список отелей при помощи Chrome Plugin. Теперь этот список можно д…" at bounding box center [344, 90] width 386 height 42
click at [309, 98] on link "создать новую" at bounding box center [294, 97] width 53 height 10
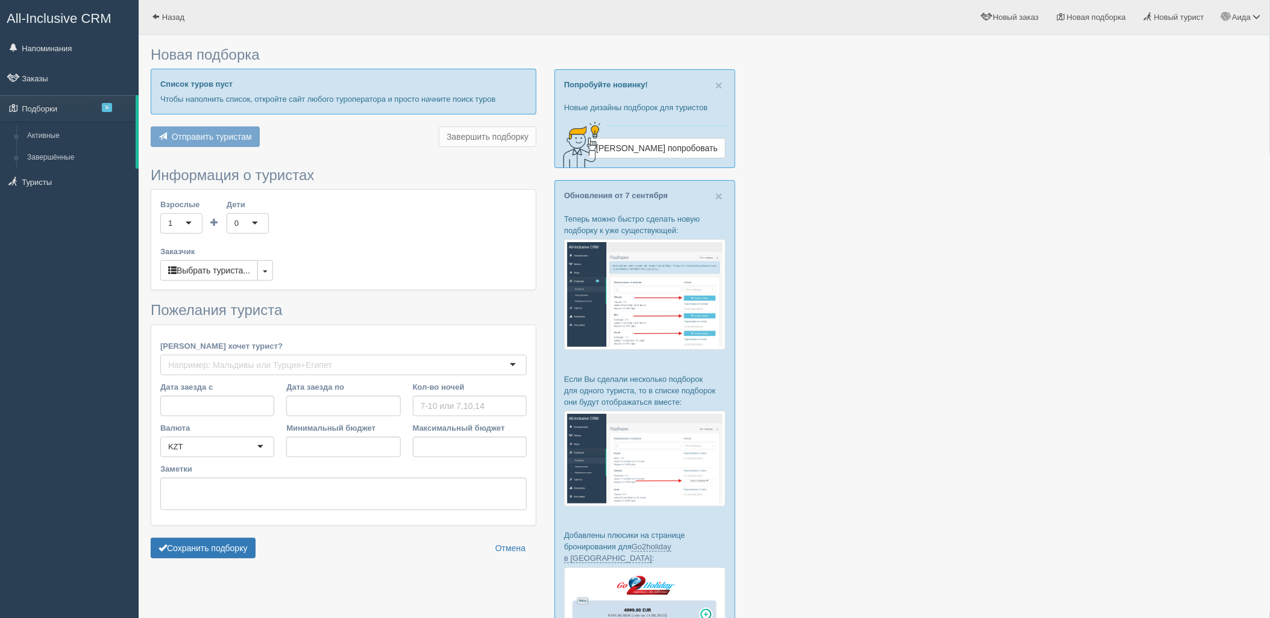
type input "7"
type input "2342200"
type input "2718100"
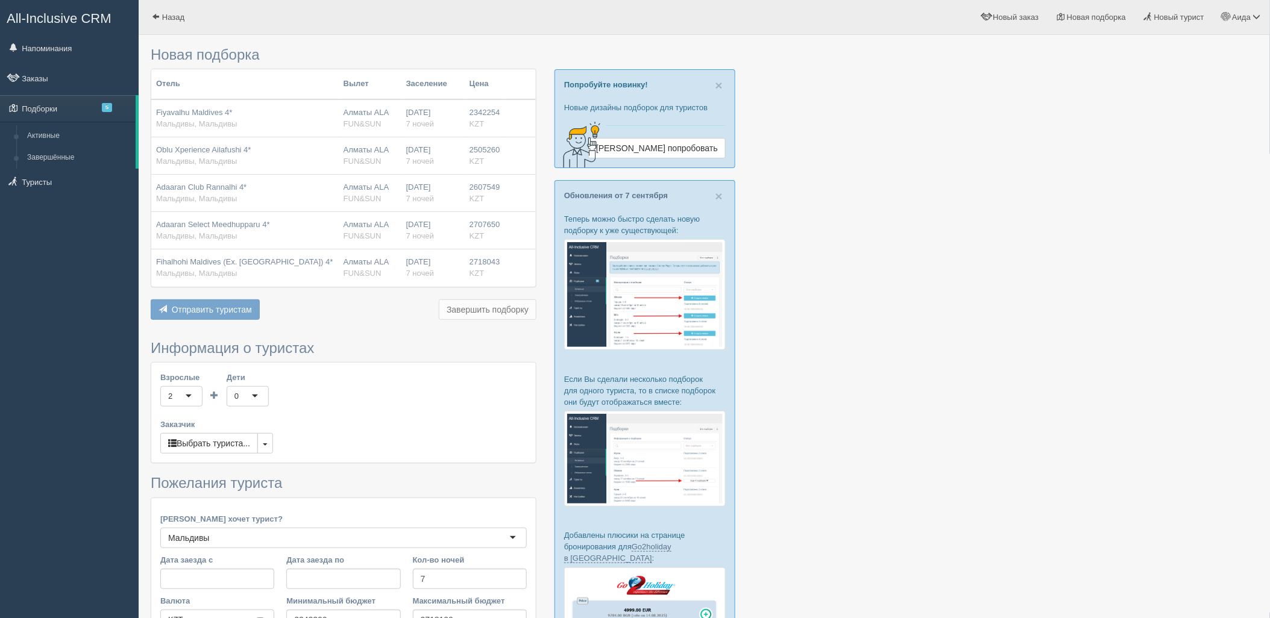
scroll to position [175, 0]
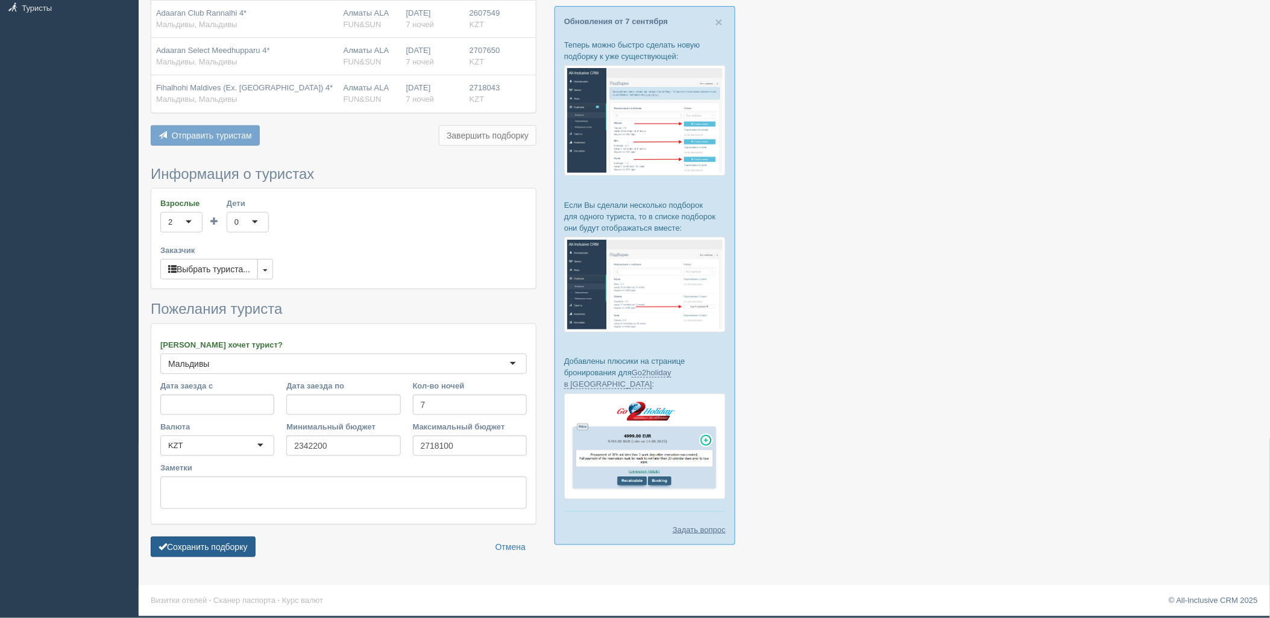
click at [222, 541] on button "Сохранить подборку" at bounding box center [203, 547] width 105 height 20
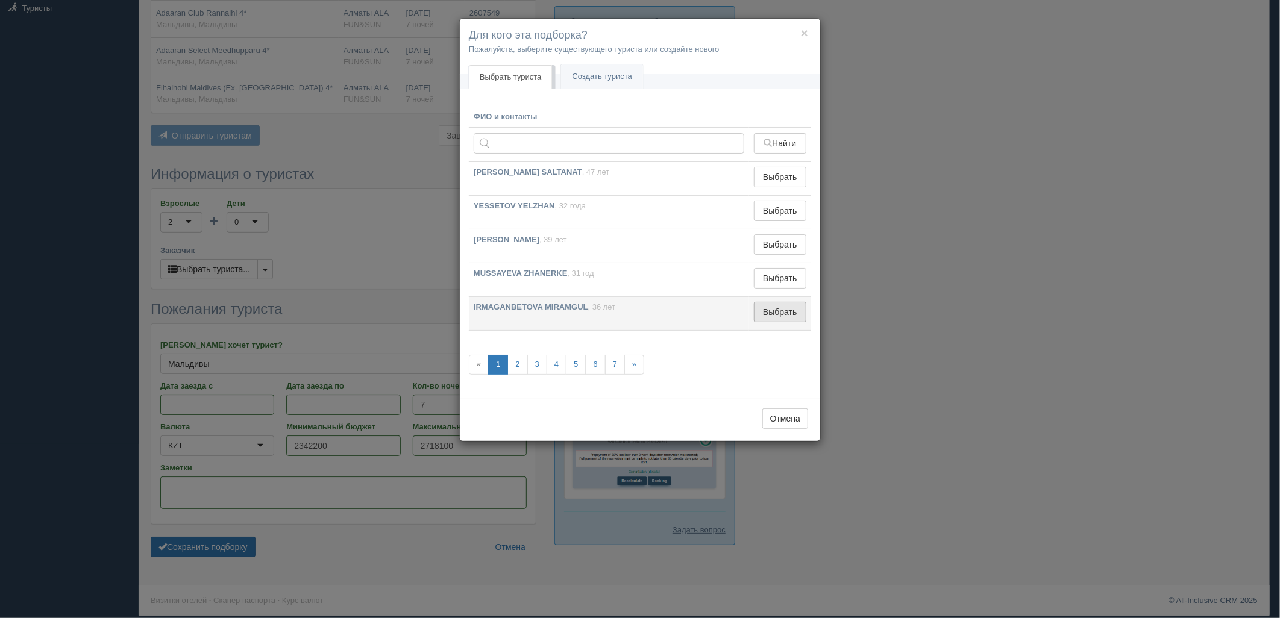
click at [786, 320] on button "Выбрать" at bounding box center [780, 312] width 52 height 20
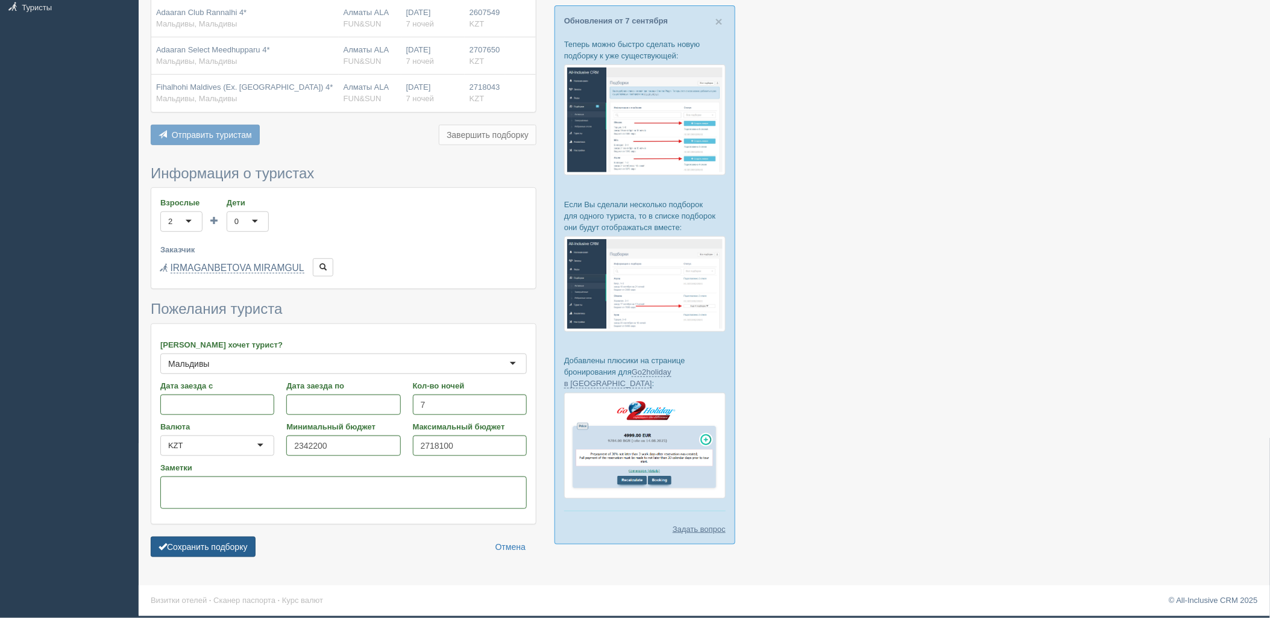
click at [242, 545] on button "Сохранить подборку" at bounding box center [203, 547] width 105 height 20
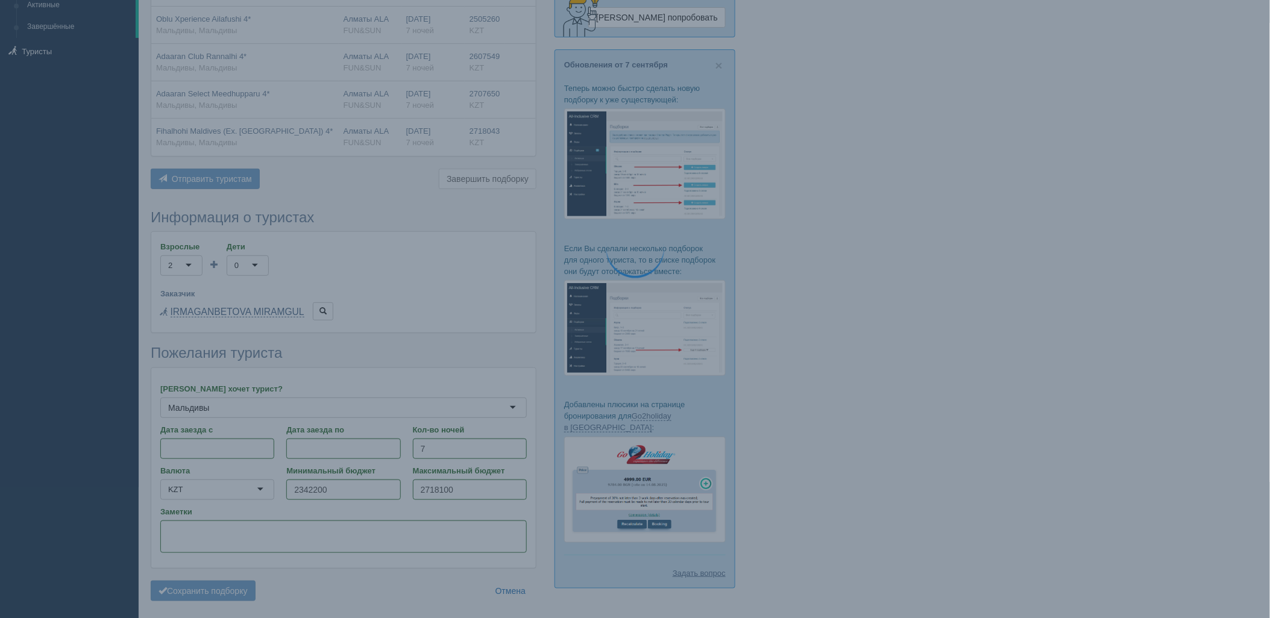
scroll to position [107, 0]
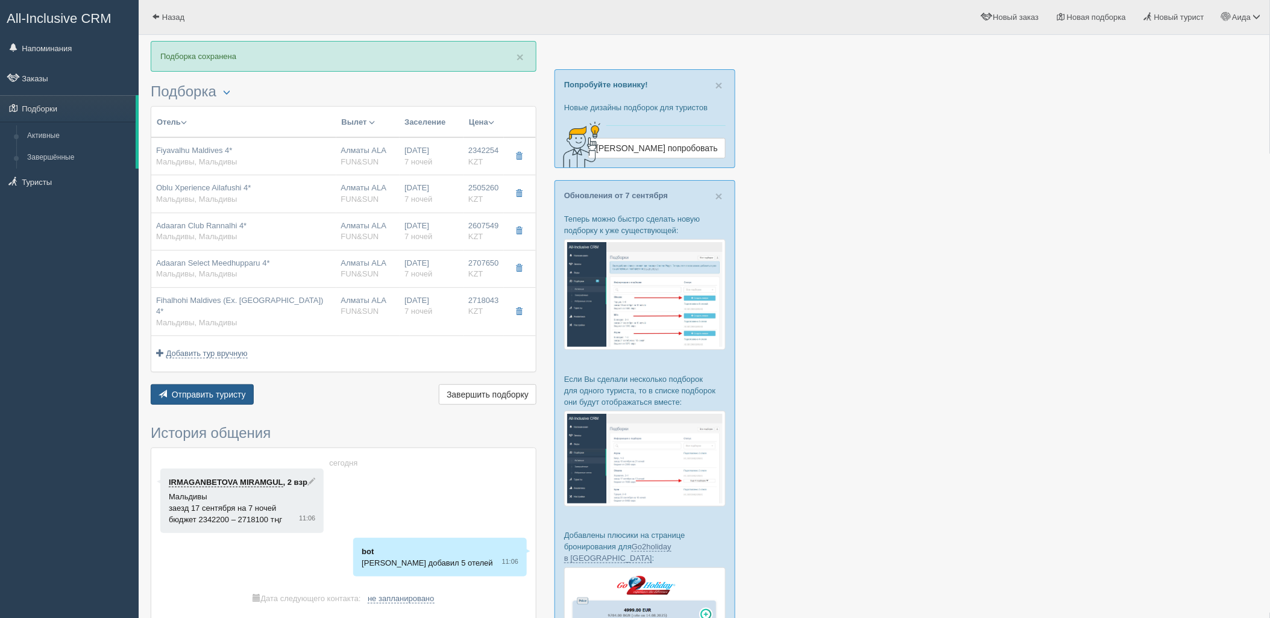
click at [191, 390] on span "Отправить туристу" at bounding box center [209, 395] width 74 height 10
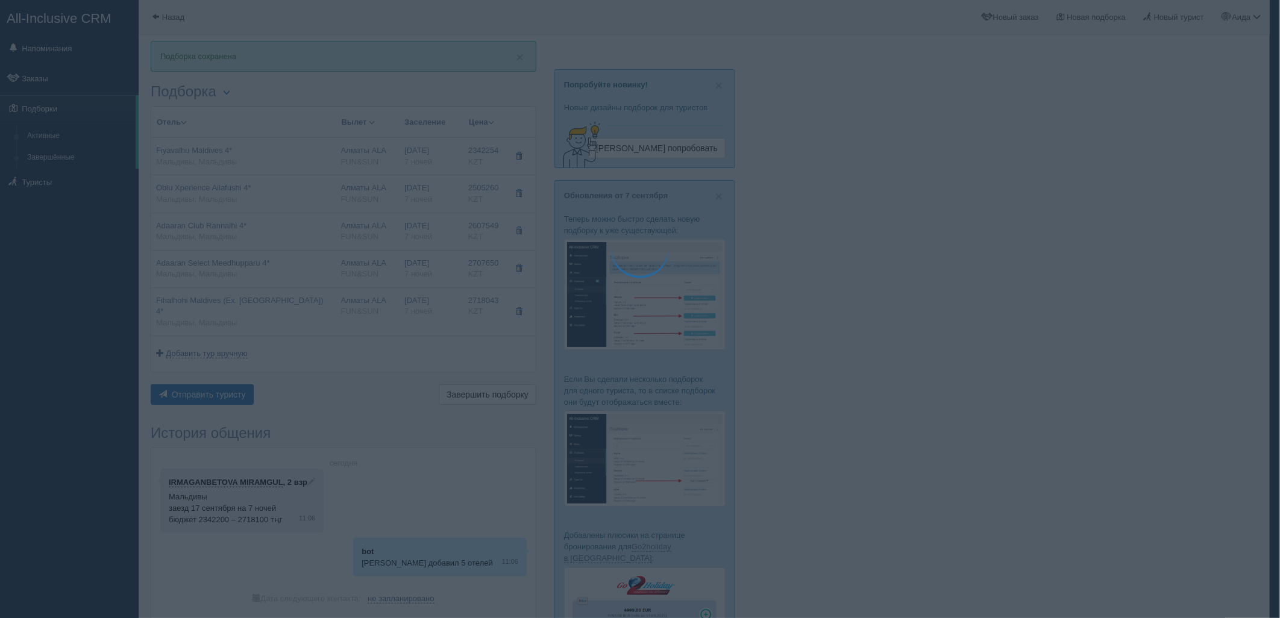
type textarea "🌞 Loremi dolo! Sitametcon Adi elitseddoei temporinc utlabore: 🌎 Etdolore, Magna…"
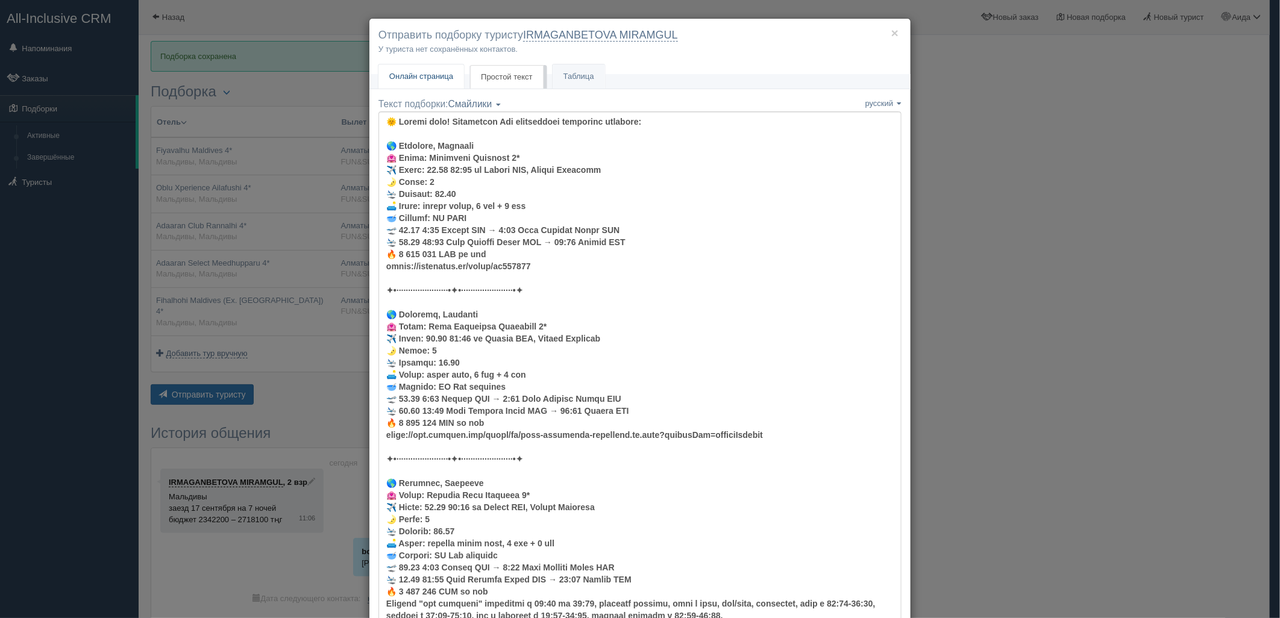
click at [433, 83] on link "Онлайн страница Онлайн" at bounding box center [421, 76] width 86 height 25
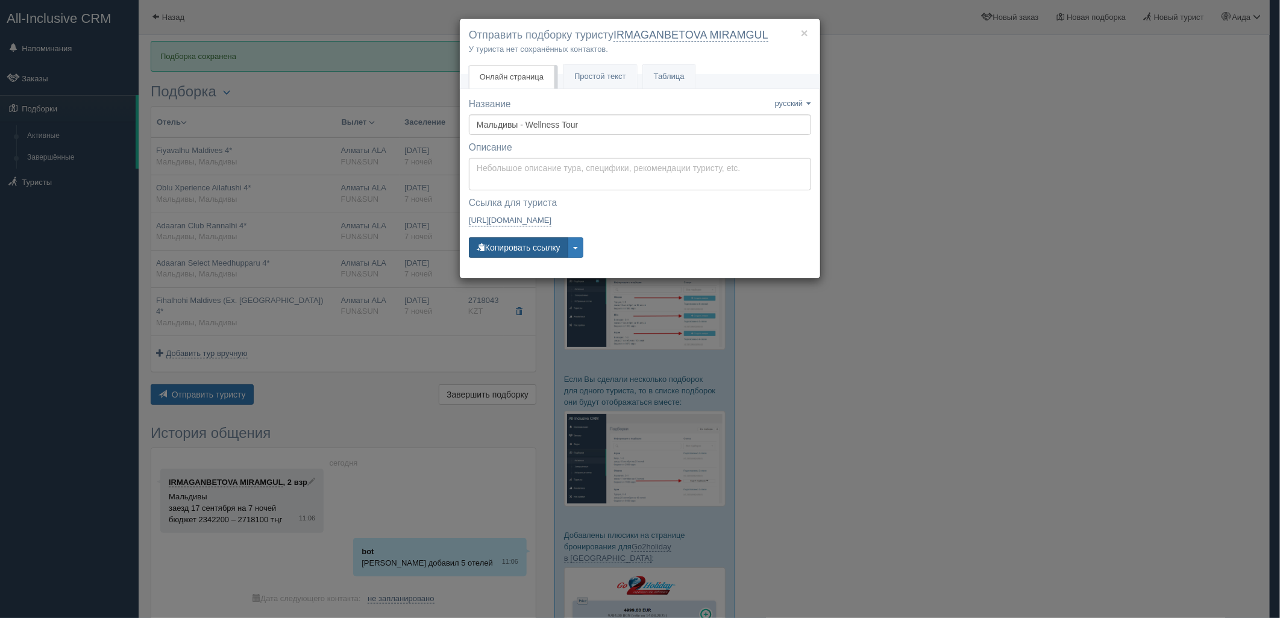
click at [513, 250] on button "Копировать ссылку" at bounding box center [518, 247] width 99 height 20
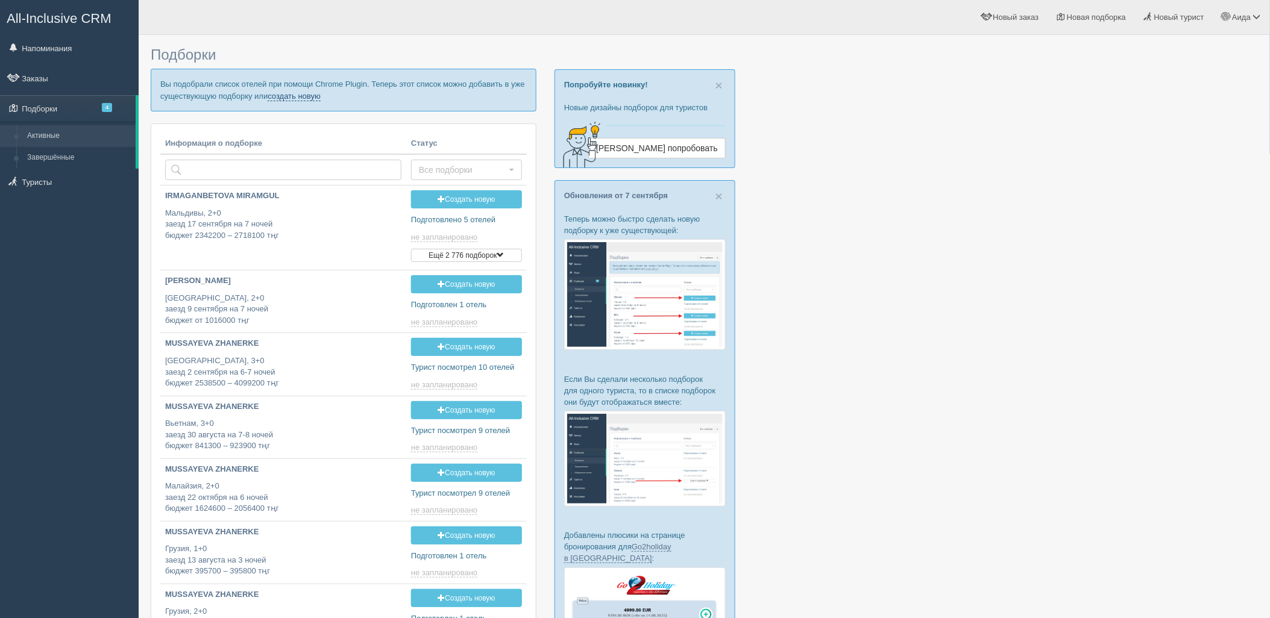
click at [310, 99] on link "создать новую" at bounding box center [294, 97] width 53 height 10
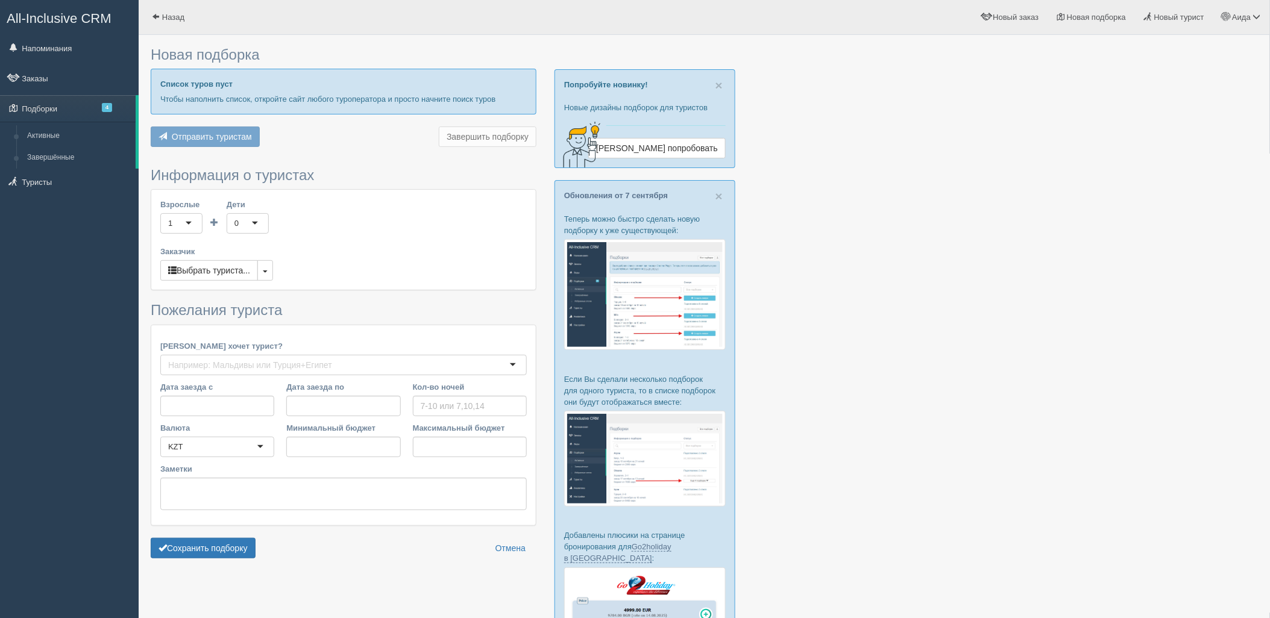
type input "7"
type input "687400"
type input "1049800"
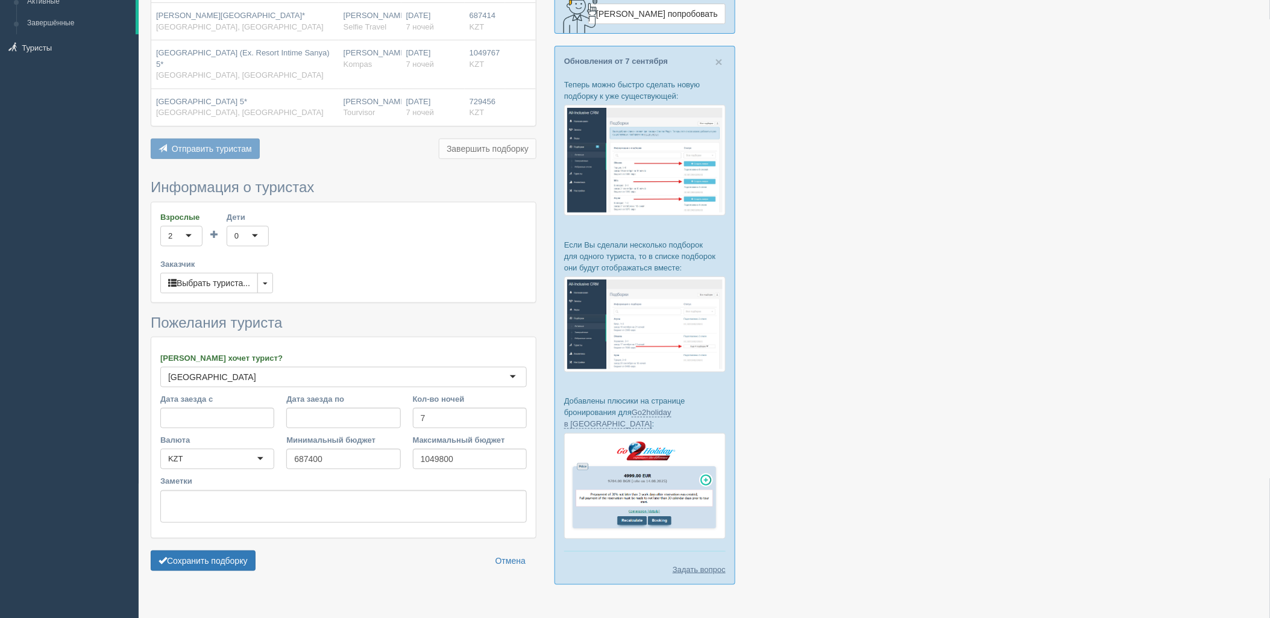
scroll to position [155, 0]
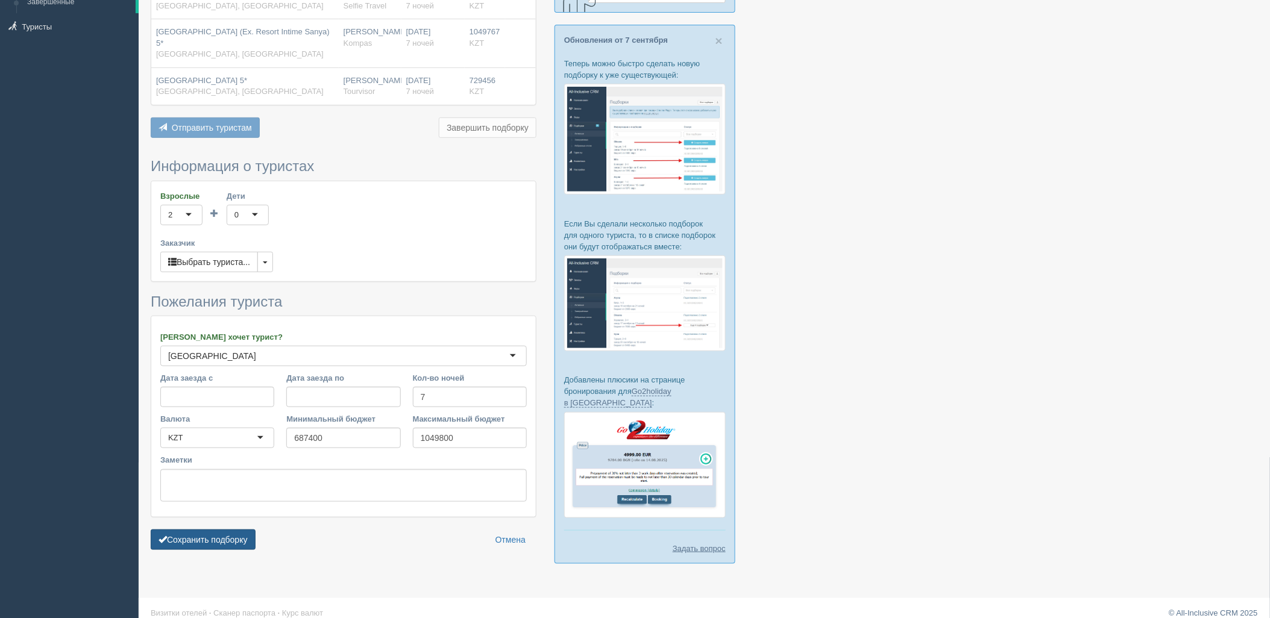
click at [217, 533] on button "Сохранить подборку" at bounding box center [203, 540] width 105 height 20
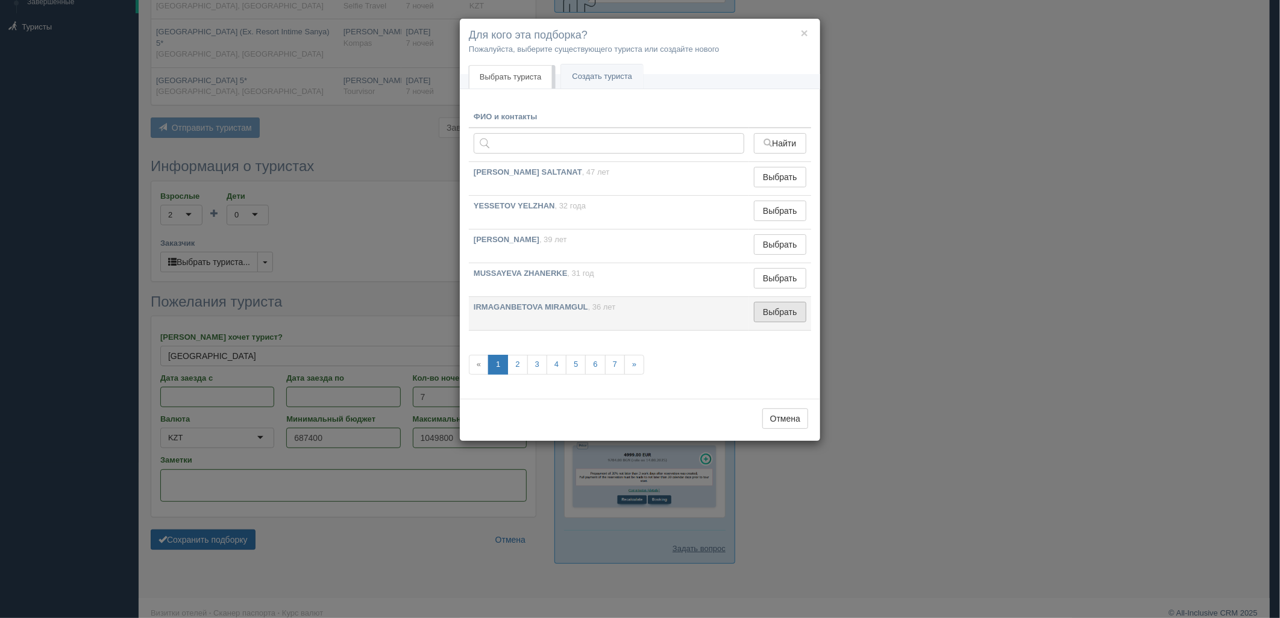
drag, startPoint x: 751, startPoint y: 312, endPoint x: 762, endPoint y: 314, distance: 10.4
click at [757, 314] on td "Выбрать Выбран" at bounding box center [780, 314] width 62 height 34
click at [771, 312] on button "Выбрать" at bounding box center [780, 312] width 52 height 20
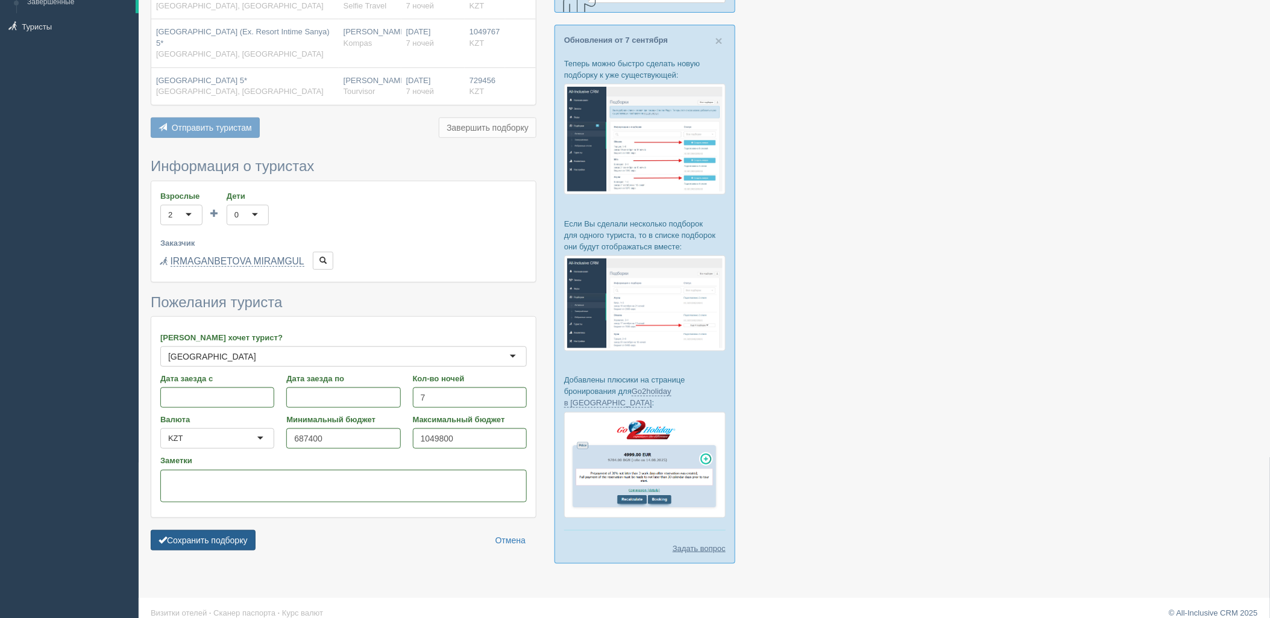
click at [229, 541] on button "Сохранить подборку" at bounding box center [203, 540] width 105 height 20
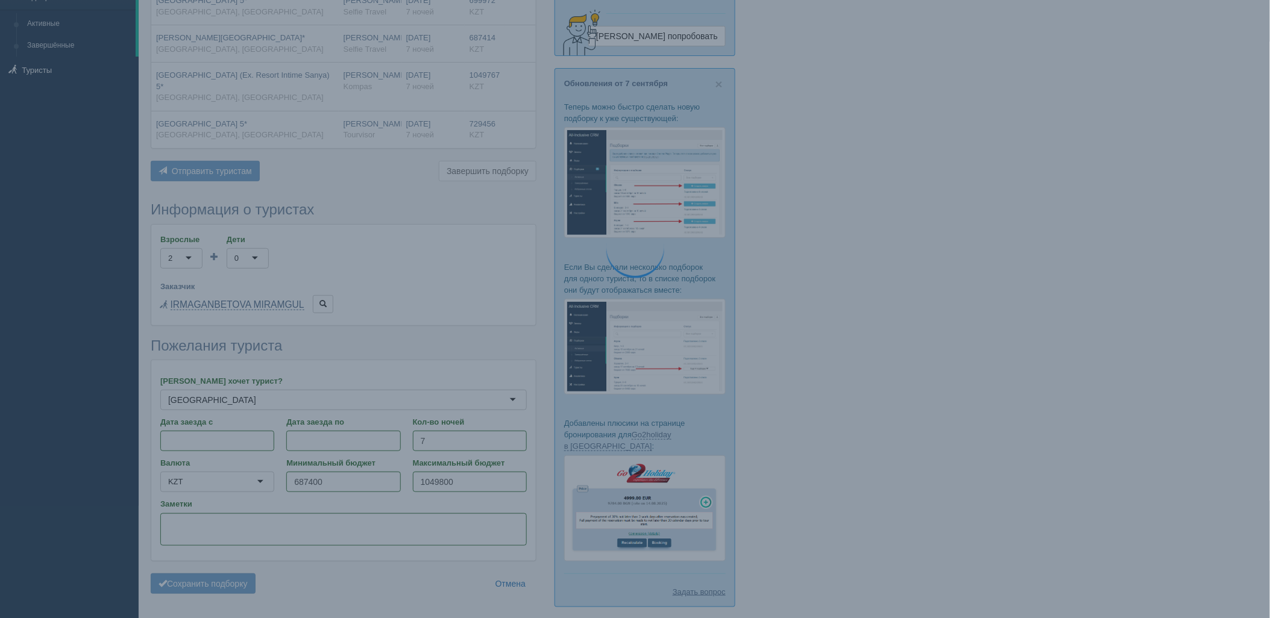
scroll to position [89, 0]
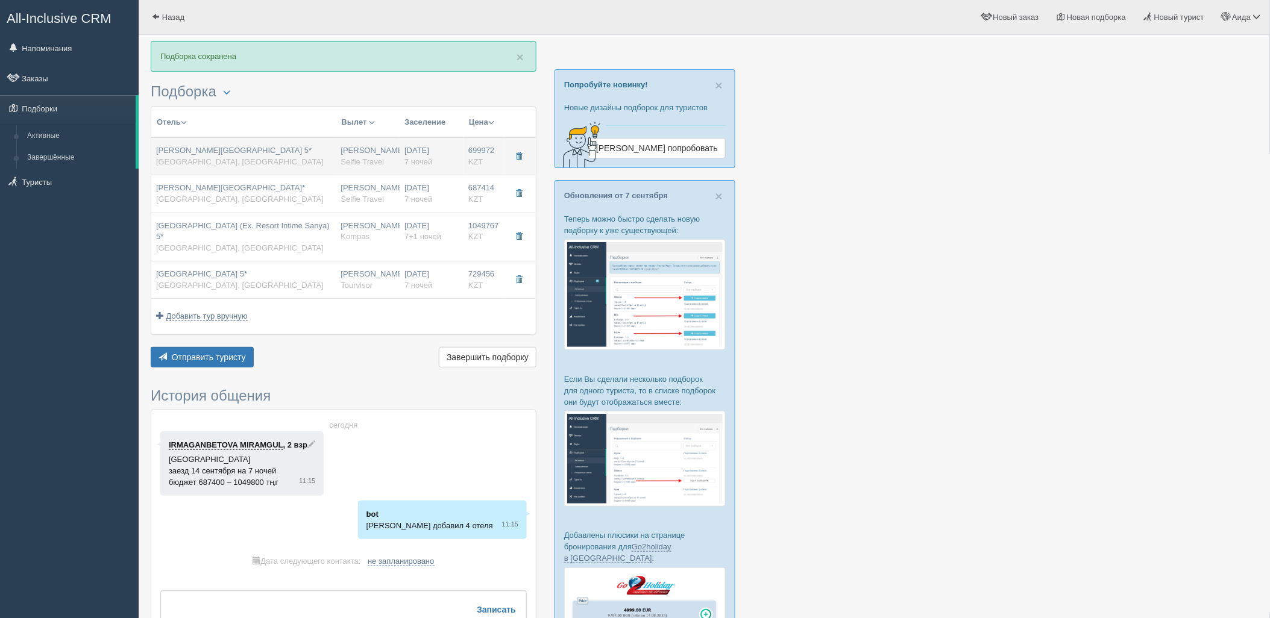
click at [395, 158] on td "Нурсултан Назарбаев NQZ Selfie Travel" at bounding box center [368, 156] width 64 height 38
type input "[GEOGRAPHIC_DATA] 5*"
type input "https://www.booking.com/hotel/cn/san-ya-jun-ji-hai-jing-jiu-dian.ru.html?active…"
type input "[GEOGRAPHIC_DATA]"
type input "Дадунхай"
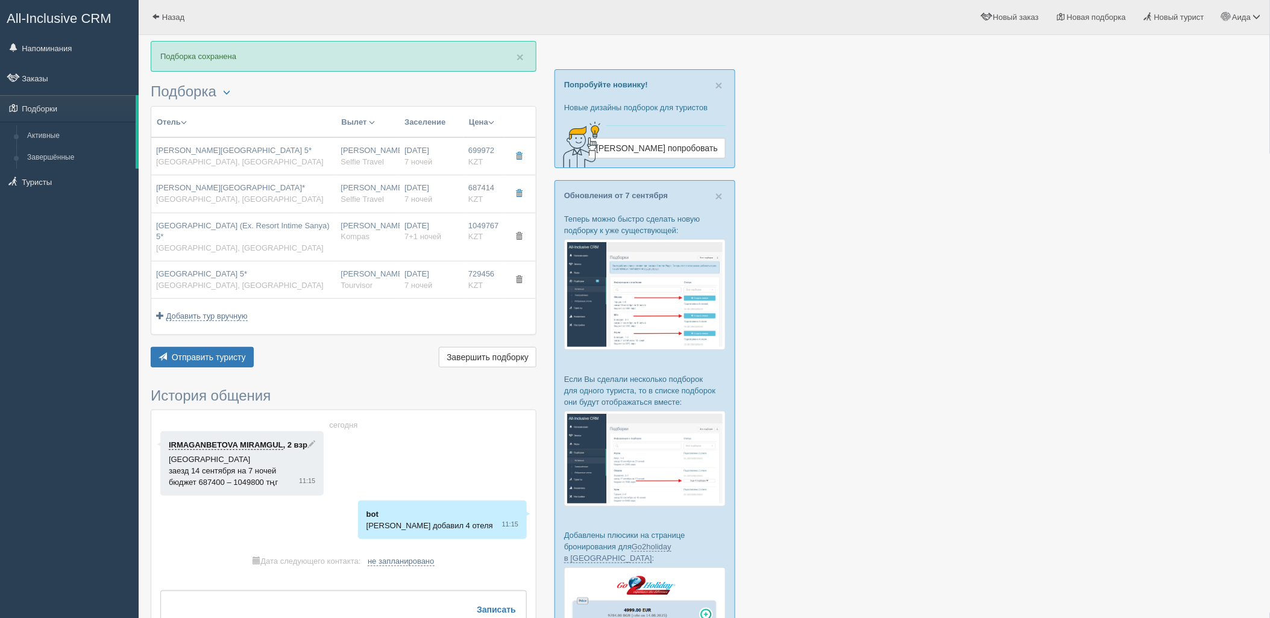
type input "699972.00"
type input "[PERSON_NAME]"
type input "Санья Феникс SYX"
type input "00:05"
type input "09:35"
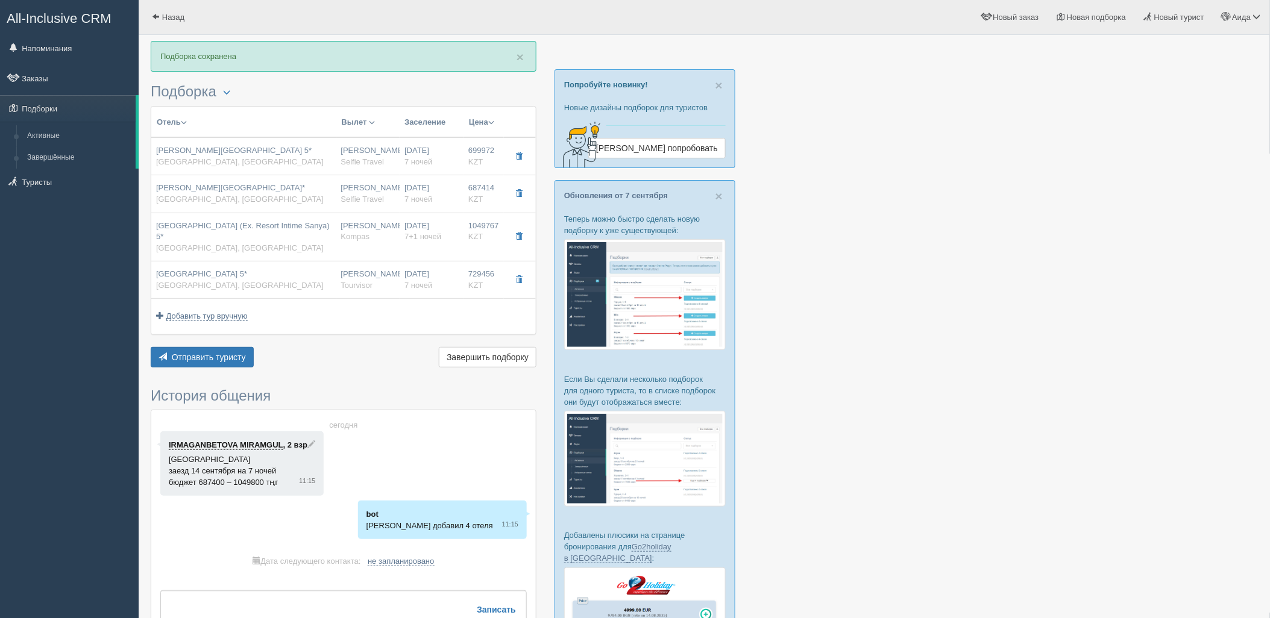
type input "SCAT"
type input "11:35"
type input "18:05"
type input "7"
type input "luxury family"
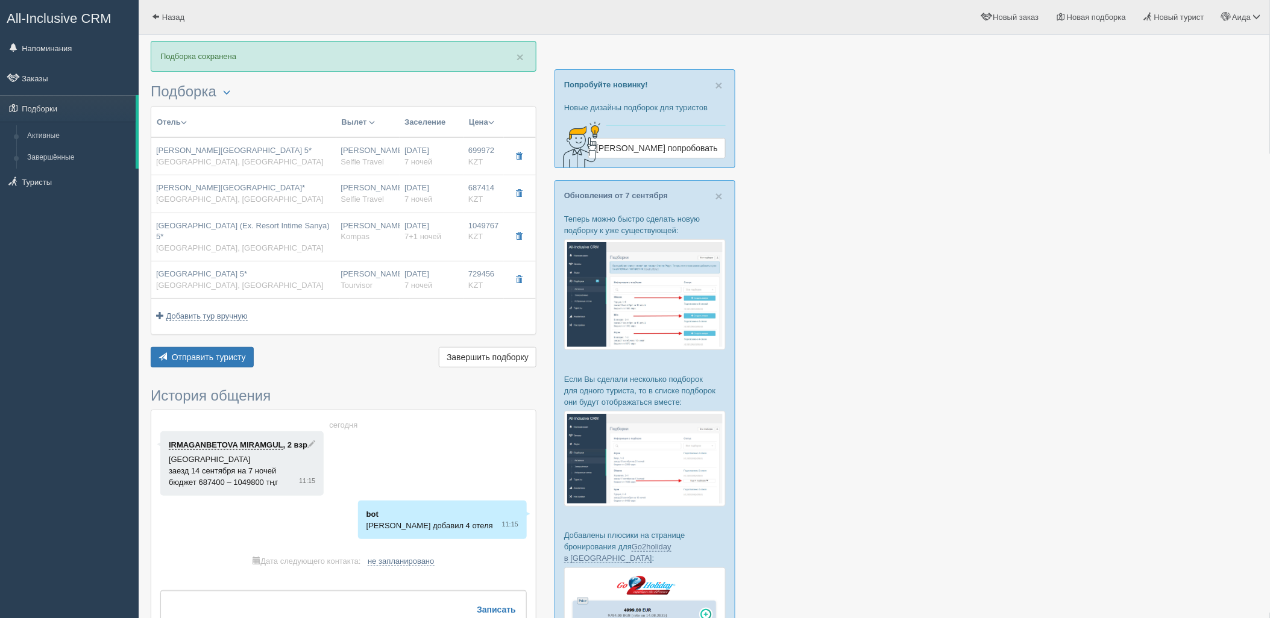
type input "BB - Только завтрак"
type input "Selfie Travel"
type input "https://tourvisor.ru/countries#!/hotel=sanya-junji-seaview-hotel"
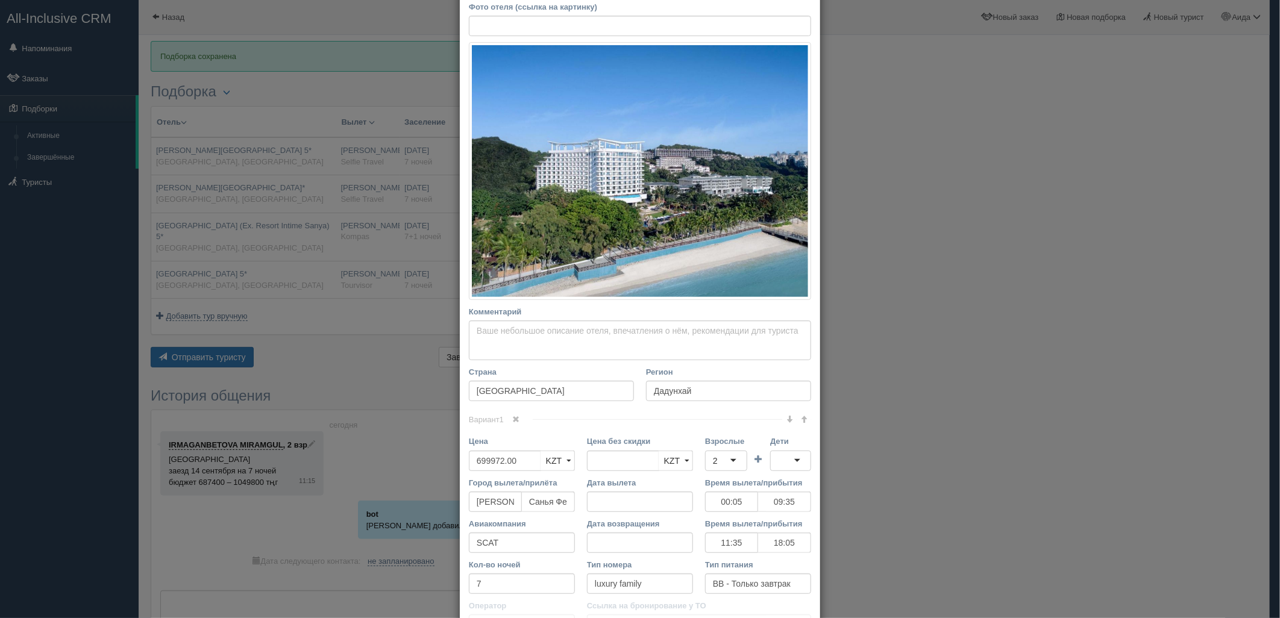
scroll to position [192, 0]
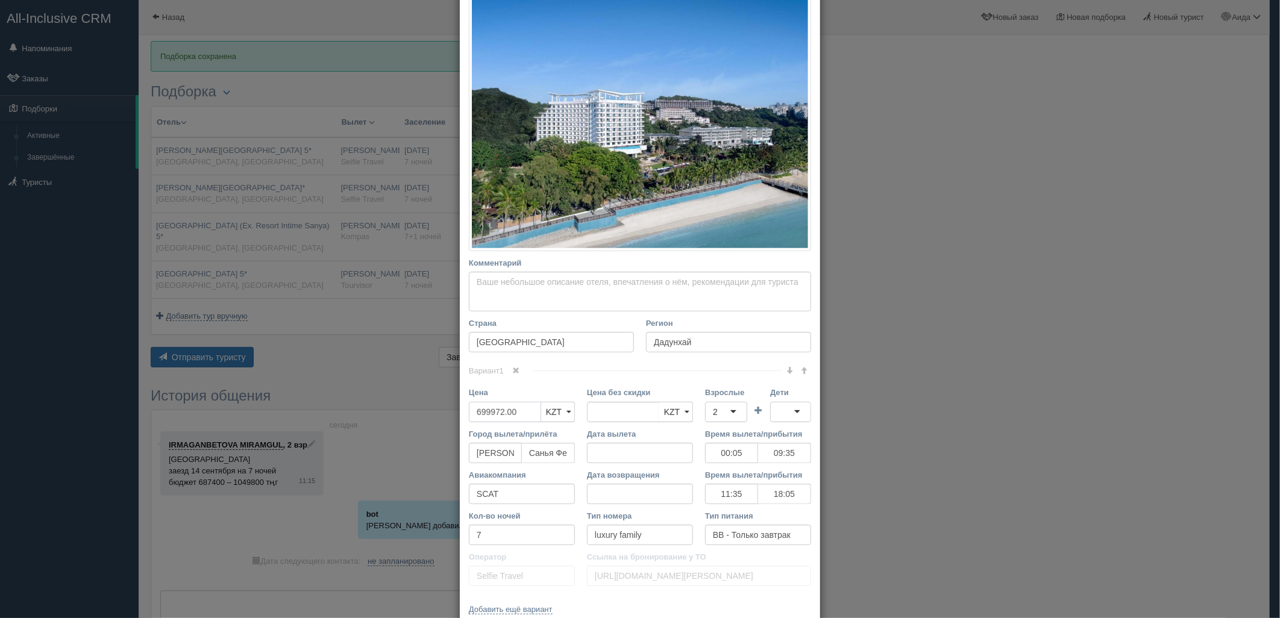
drag, startPoint x: 522, startPoint y: 409, endPoint x: 441, endPoint y: 410, distance: 81.4
click at [441, 410] on div "× Редактировать тур Название отеля Sanya Junji Seaview Hotel 5* Ссылка на отель…" at bounding box center [640, 309] width 1280 height 618
type input "699972.00"
click at [484, 410] on input "690000" at bounding box center [505, 412] width 72 height 20
type input "690000"
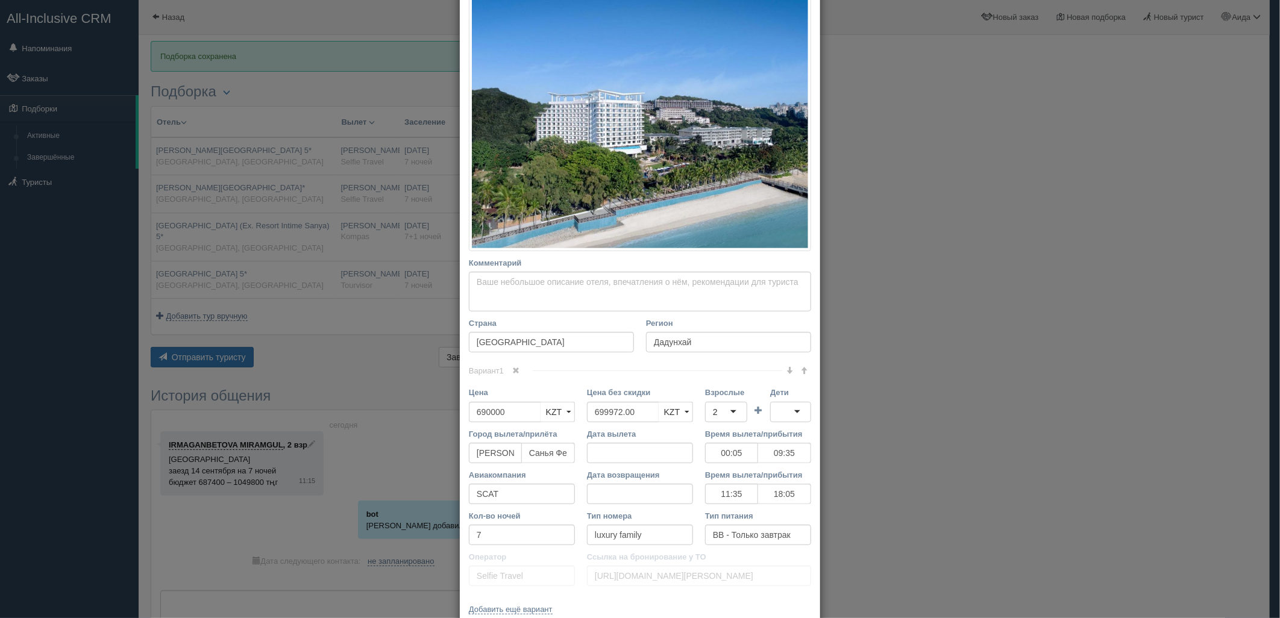
scroll to position [259, 0]
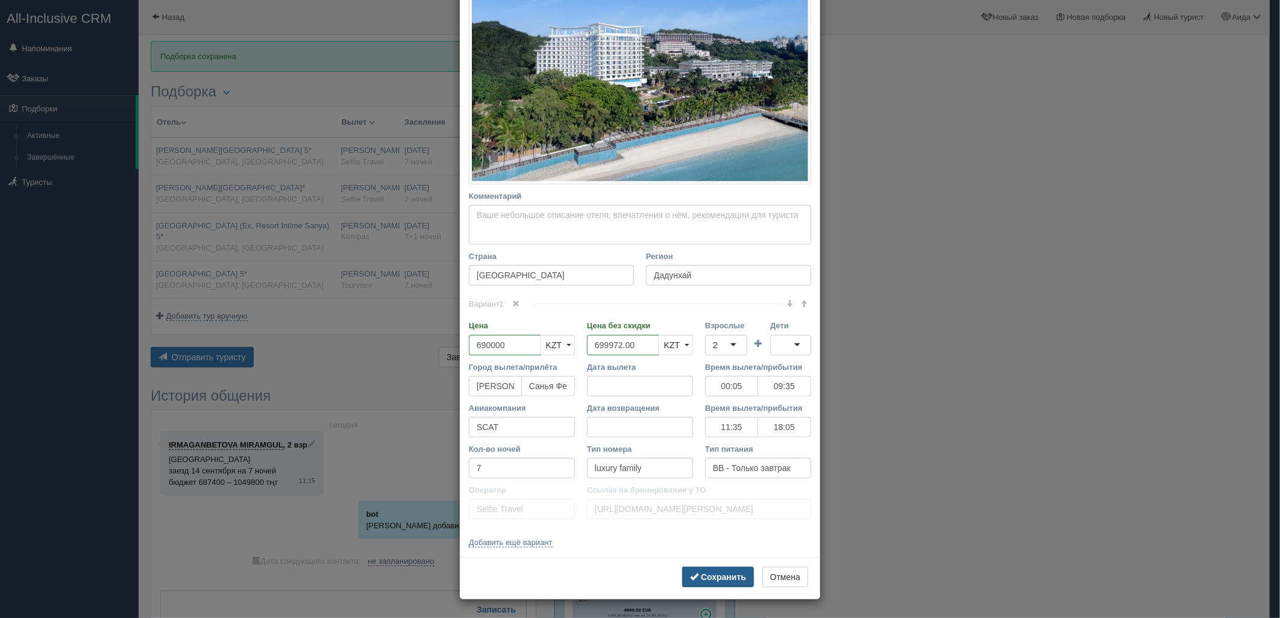
click at [719, 583] on button "Сохранить" at bounding box center [718, 577] width 72 height 20
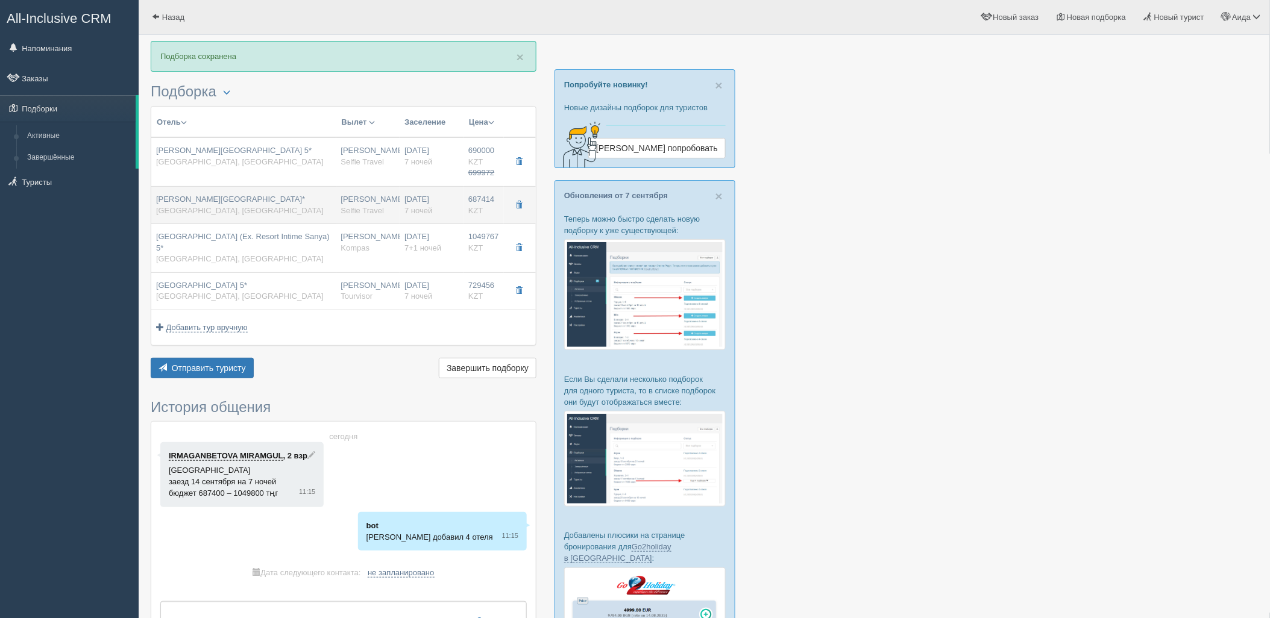
click at [366, 196] on div "Нурсултан Назарбаев NQZ Selfie Travel" at bounding box center [368, 205] width 54 height 22
type input "[PERSON_NAME][GEOGRAPHIC_DATA]*"
type input "https://www.booking.com/hotel/cn/san-ya-ha-man-du-jia-jiu-dian.ru.html?activeTa…"
type input "687414.00"
type input "00:05"
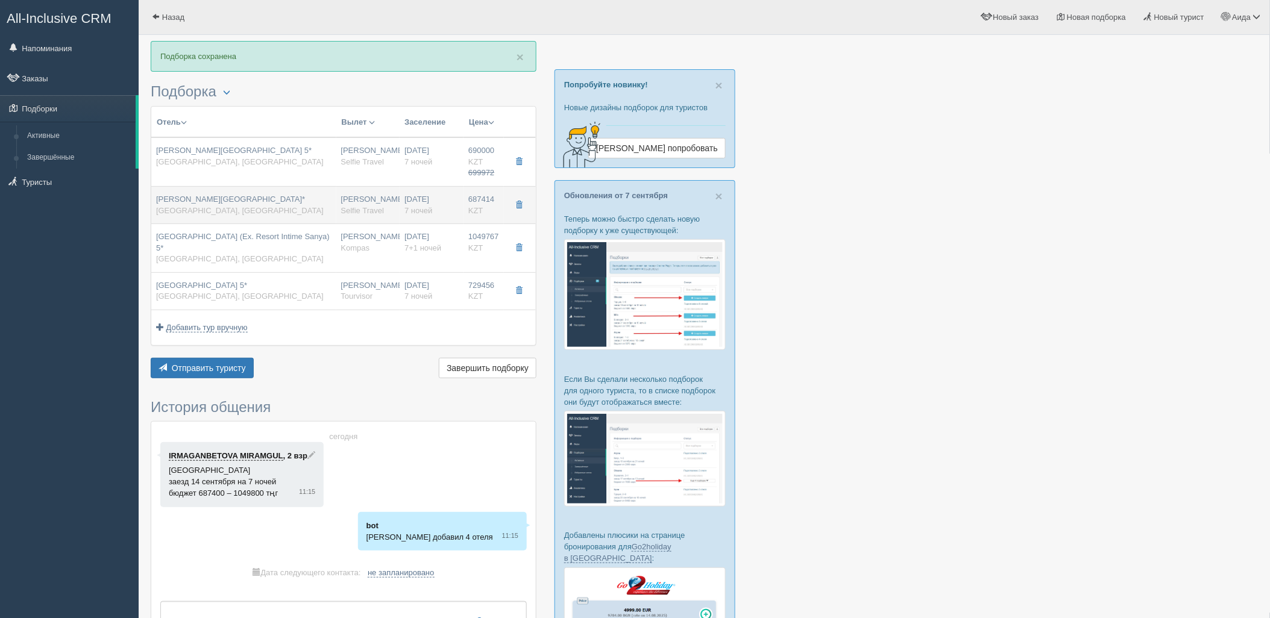
type input "09:35"
type input "11:35"
type input "18:05"
type input "harbour view room"
type input "https://tourvisor.ru/countries#!/hotel=harman-resort-hotel-sanya"
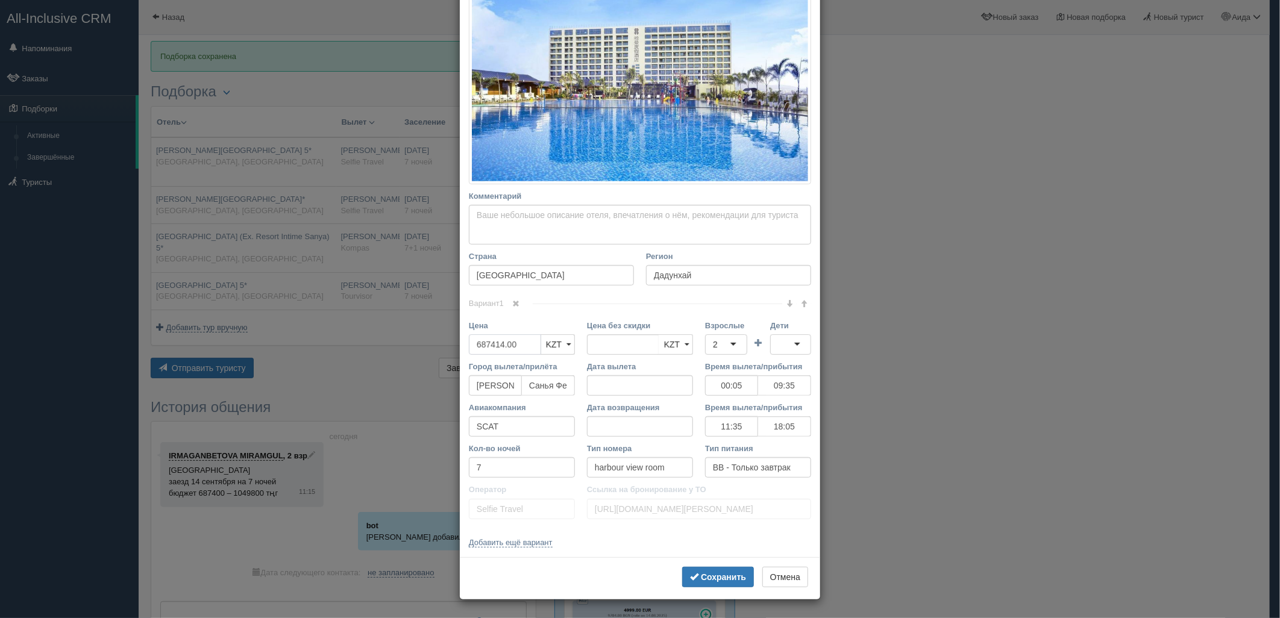
drag, startPoint x: 515, startPoint y: 342, endPoint x: 471, endPoint y: 351, distance: 44.8
click at [471, 351] on input "687414.00" at bounding box center [505, 344] width 72 height 20
type input "687414.00"
type input "680000"
click at [733, 577] on b "Сохранить" at bounding box center [723, 577] width 45 height 10
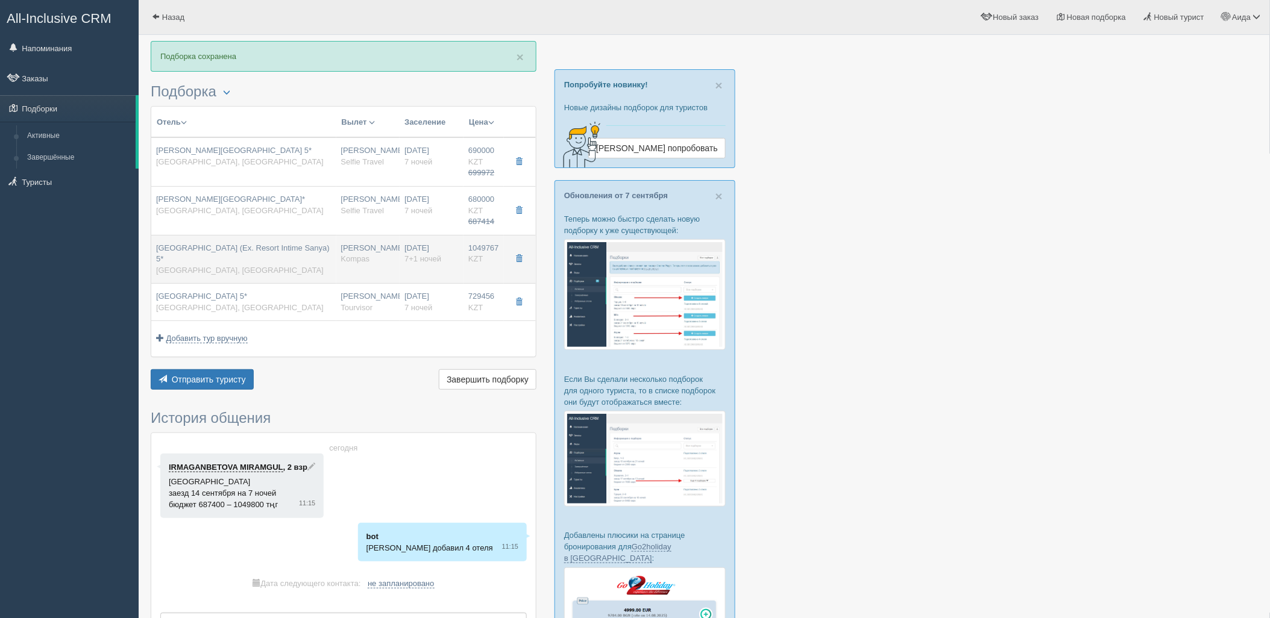
click at [482, 250] on span "1049767" at bounding box center [483, 247] width 31 height 9
type input "[GEOGRAPHIC_DATA] (Ex. Resort Intime Sanya) 5*"
type input "https://tophotels.ru/kz/hotel/al15230?ysclid=lldo0a809j977924572"
type textarea "первая береговая и в центре города,советую данный отель"
type input "1049767.00"
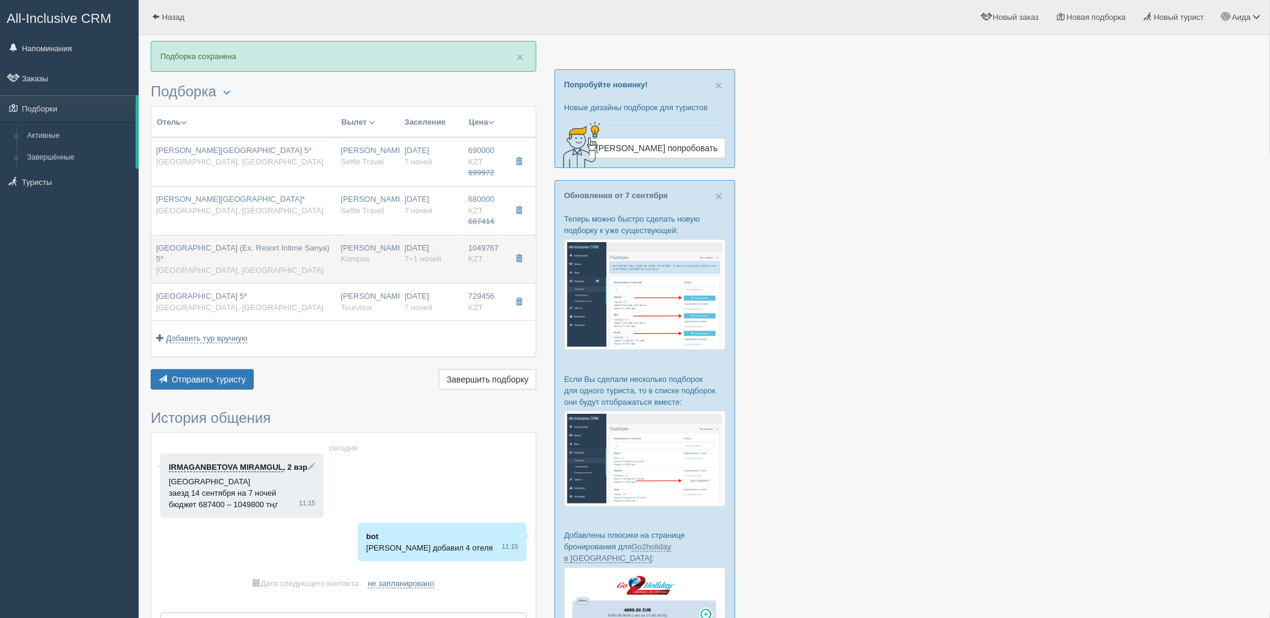
type input "20:20"
type input "06:55"
type input "Air Astana"
type input "13:25"
type input "18:25"
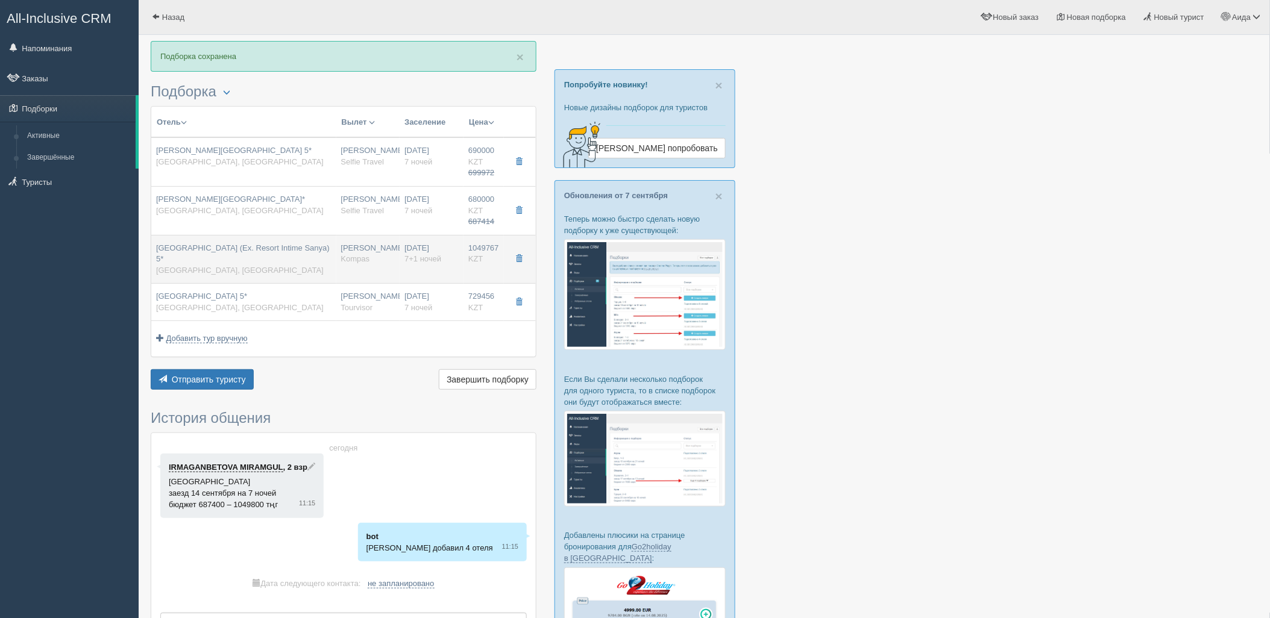
type input "7+1"
type input "duplex ocean view"
type input "Kompas"
type input "https://tourvisor.ru/countries#!/hotel=resort-intime"
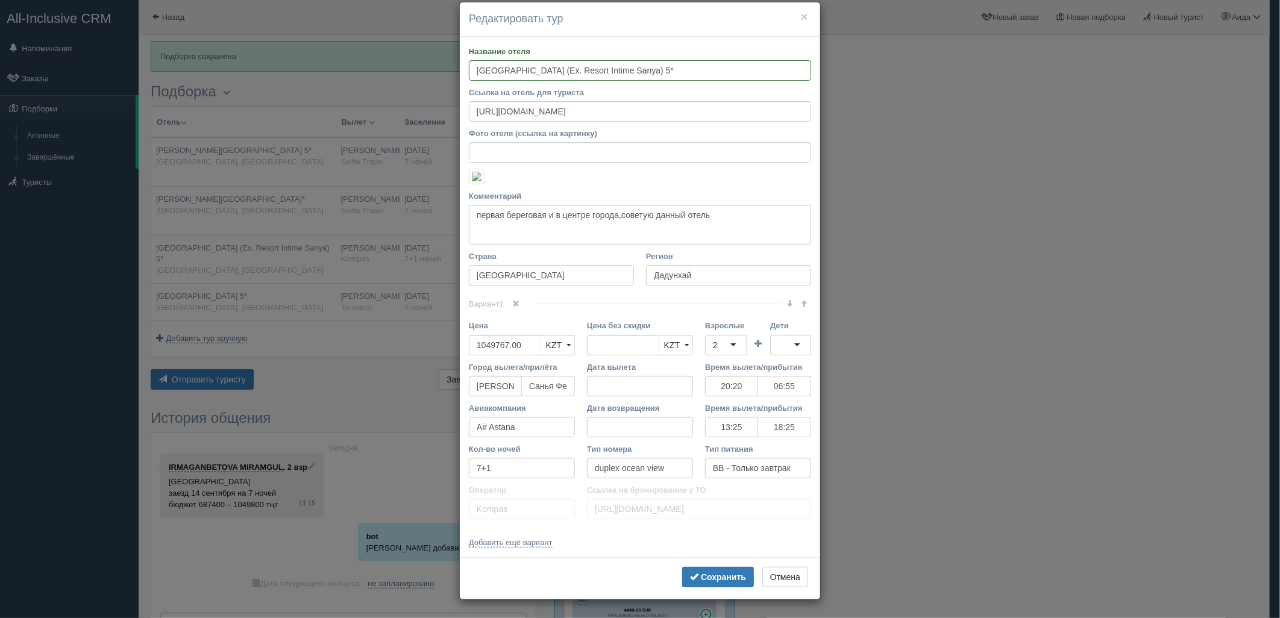
scroll to position [164, 0]
drag, startPoint x: 523, startPoint y: 380, endPoint x: 467, endPoint y: 389, distance: 56.8
click at [467, 361] on div "Цена 1049767.00 KZT USD EUR KZT KZT USD EUR" at bounding box center [522, 340] width 118 height 41
type input "1049767.00"
type input "1039000"
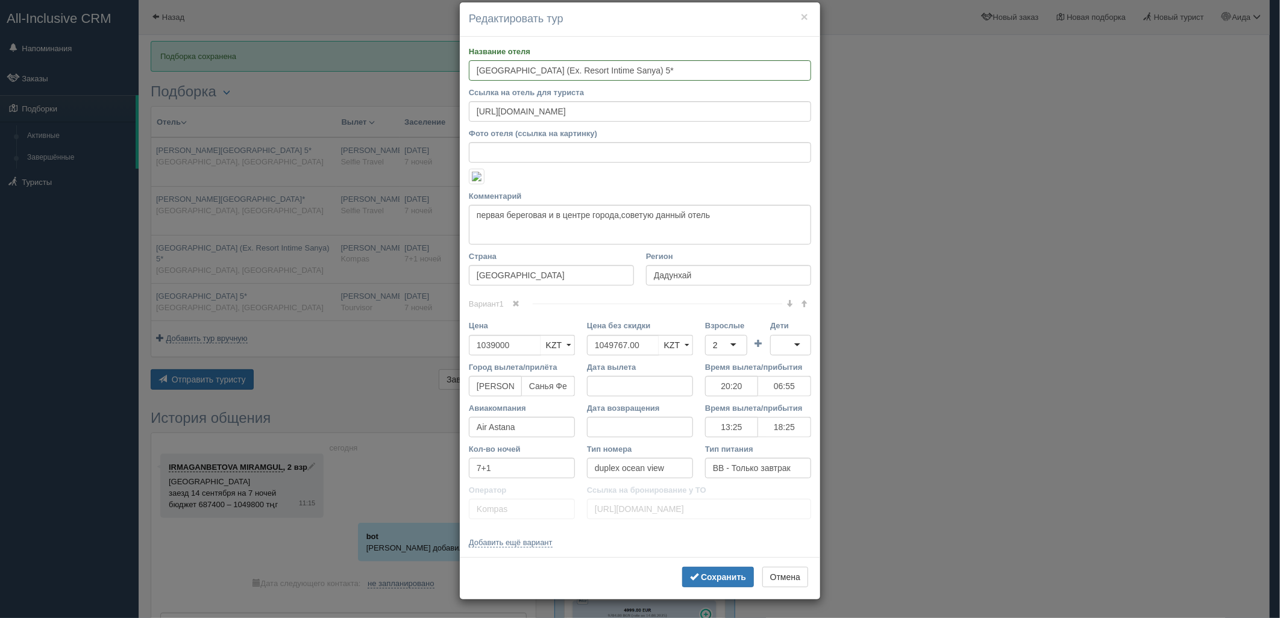
click at [711, 595] on div "Сохранить Отмена" at bounding box center [640, 578] width 360 height 42
click at [708, 588] on button "Сохранить" at bounding box center [718, 577] width 72 height 20
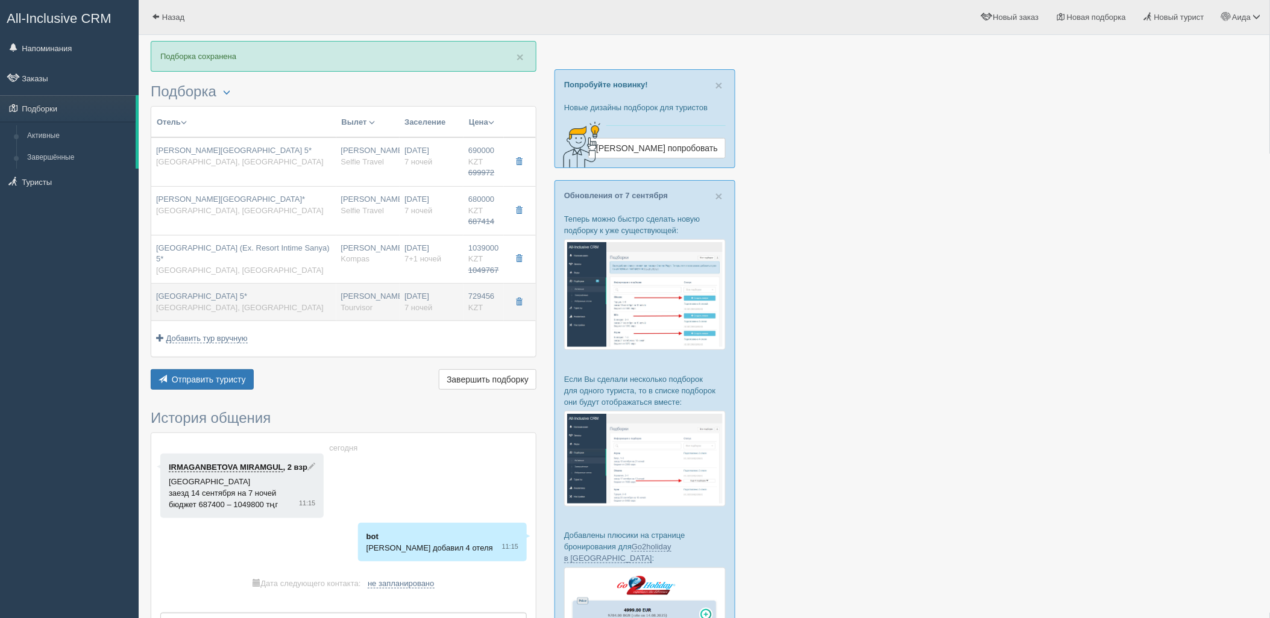
click at [444, 291] on div "14.09.2025 7 ночей" at bounding box center [431, 302] width 54 height 22
type input "[GEOGRAPHIC_DATA] 5*"
type input "https://tophotels.ru/en/hotel/al15226"
type textarea "Отель расположен в бухте Дадунхай, в 7 км от центра города Санья. Аэропорт Фени…"
type input "729456.00"
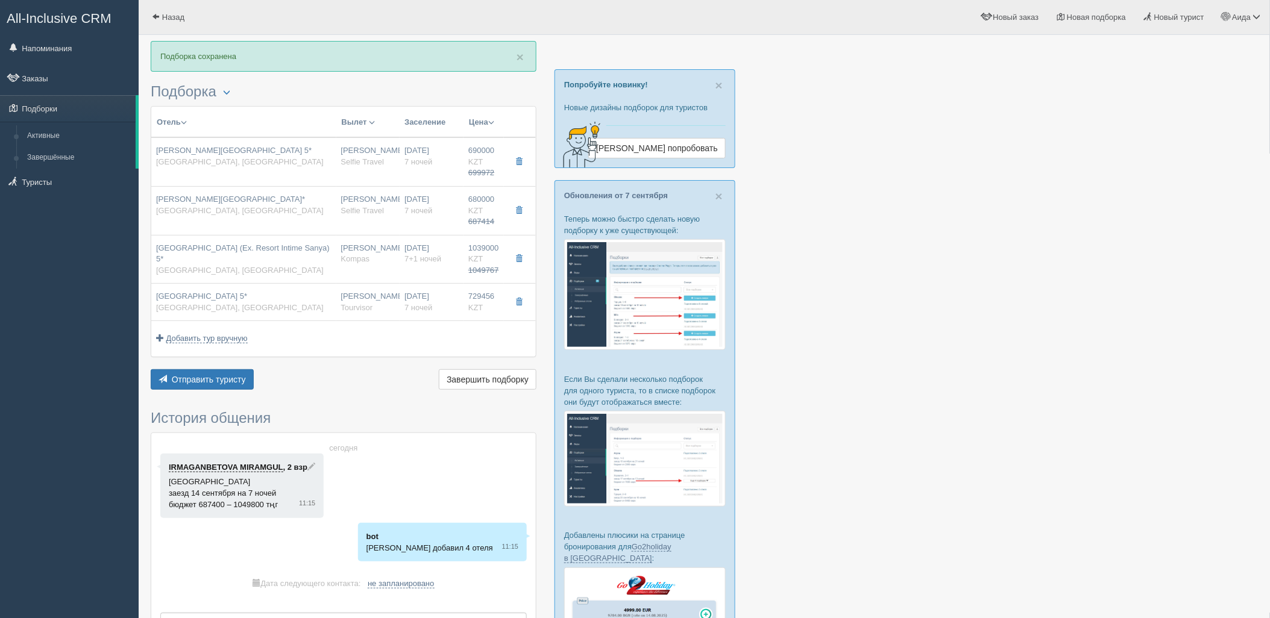
type input "00:05"
type input "09:35"
type input "SCAT"
type input "11:35"
type input "18:05"
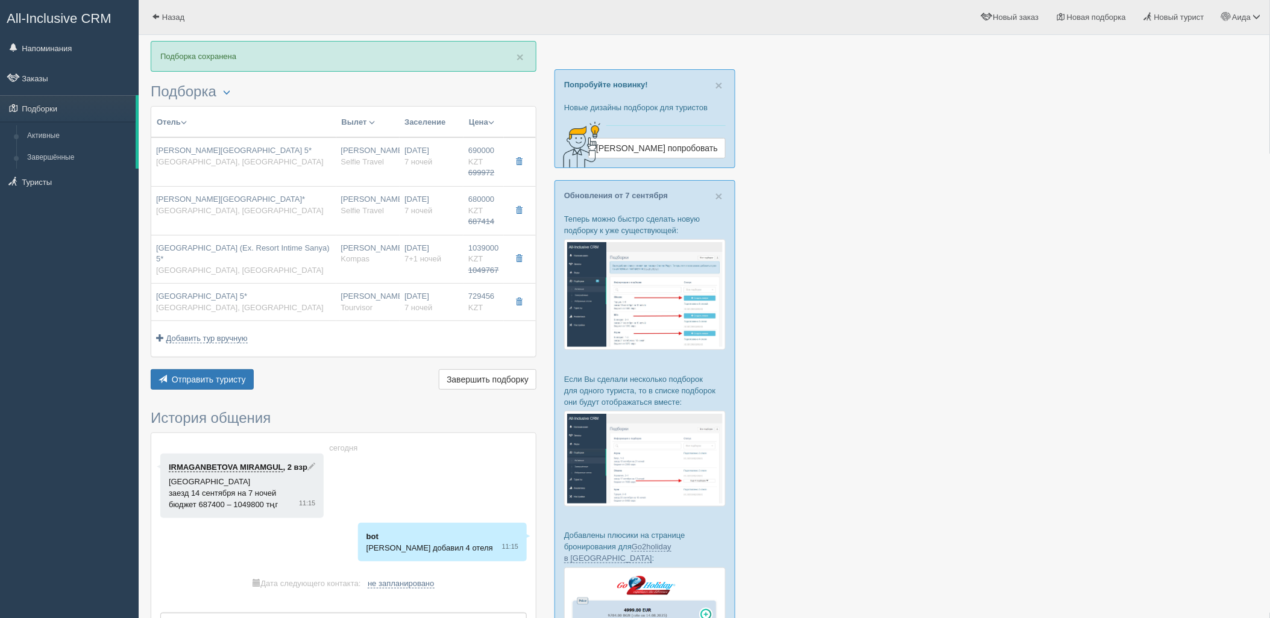
type input "7"
type input "deluxe twin room"
type input "Tourvisor"
type input "https://tourvisor.ru/countries#!/hotel=shanhaitian-hotel"
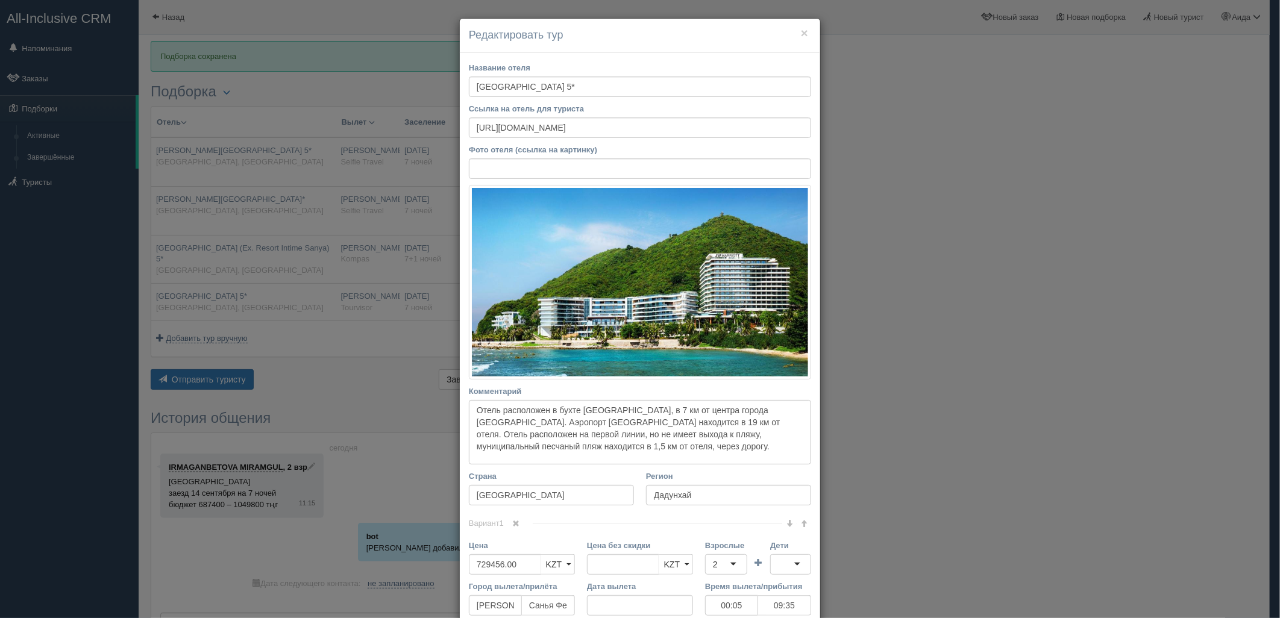
scroll to position [219, 0]
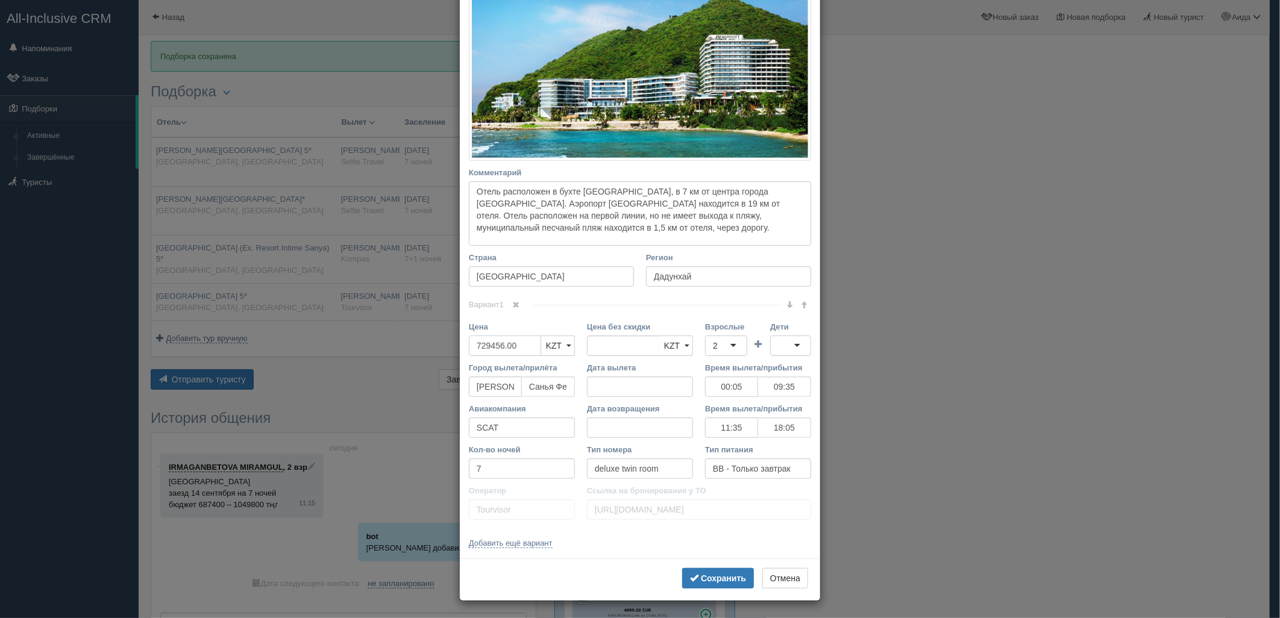
drag, startPoint x: 473, startPoint y: 346, endPoint x: 421, endPoint y: 348, distance: 52.5
click at [421, 348] on div "× Редактировать тур Название отеля Jw Marriott Hotel Sanya Dadonghai Bay 5* Ссы…" at bounding box center [640, 309] width 1280 height 618
type input "729456.00"
type input "722000"
click at [699, 571] on button "Сохранить" at bounding box center [718, 578] width 72 height 20
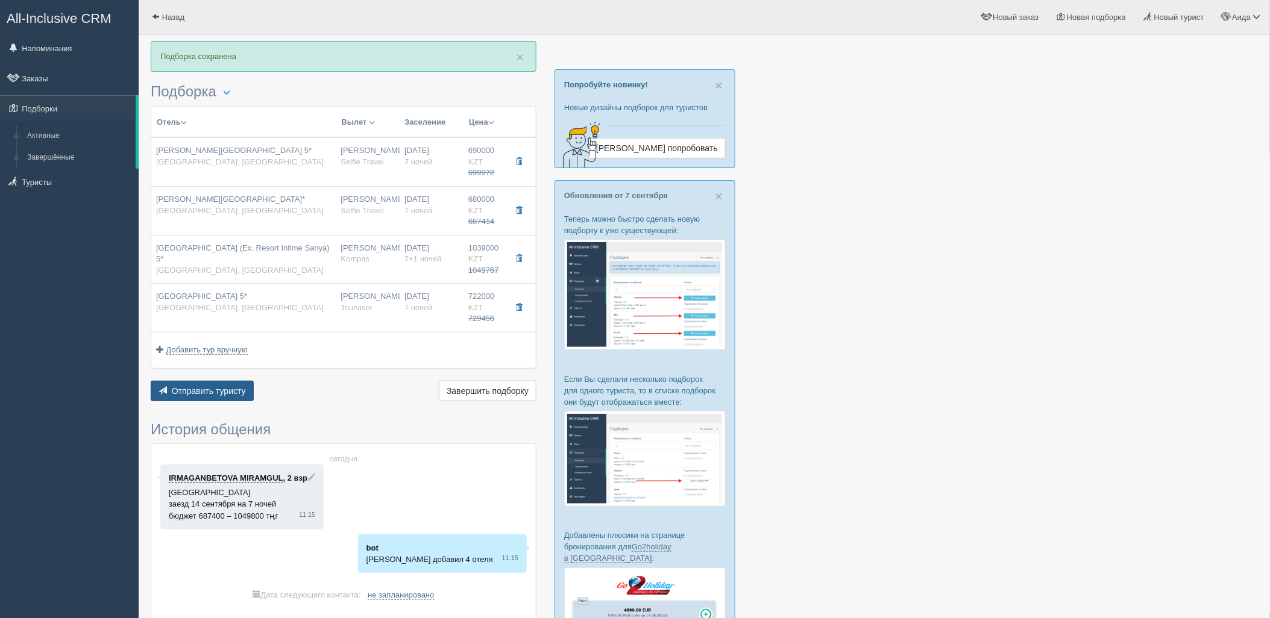
click at [227, 387] on span "Отправить туристу" at bounding box center [209, 391] width 74 height 10
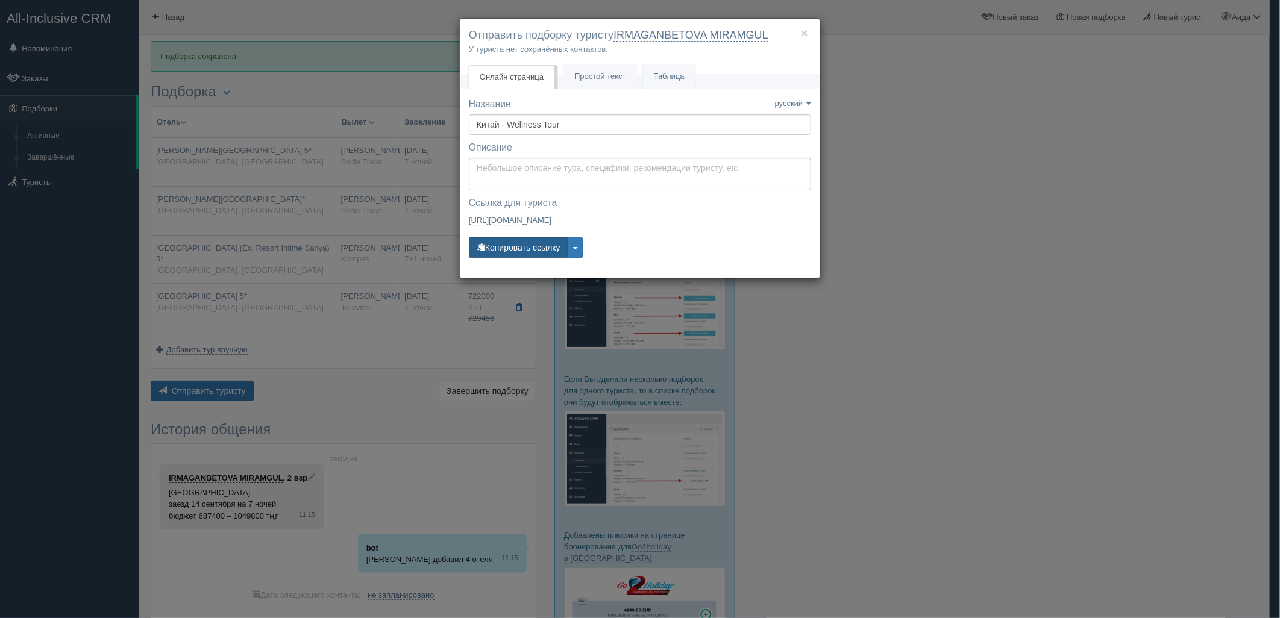
click at [539, 248] on button "Копировать ссылку" at bounding box center [518, 247] width 99 height 20
